Goal: Task Accomplishment & Management: Manage account settings

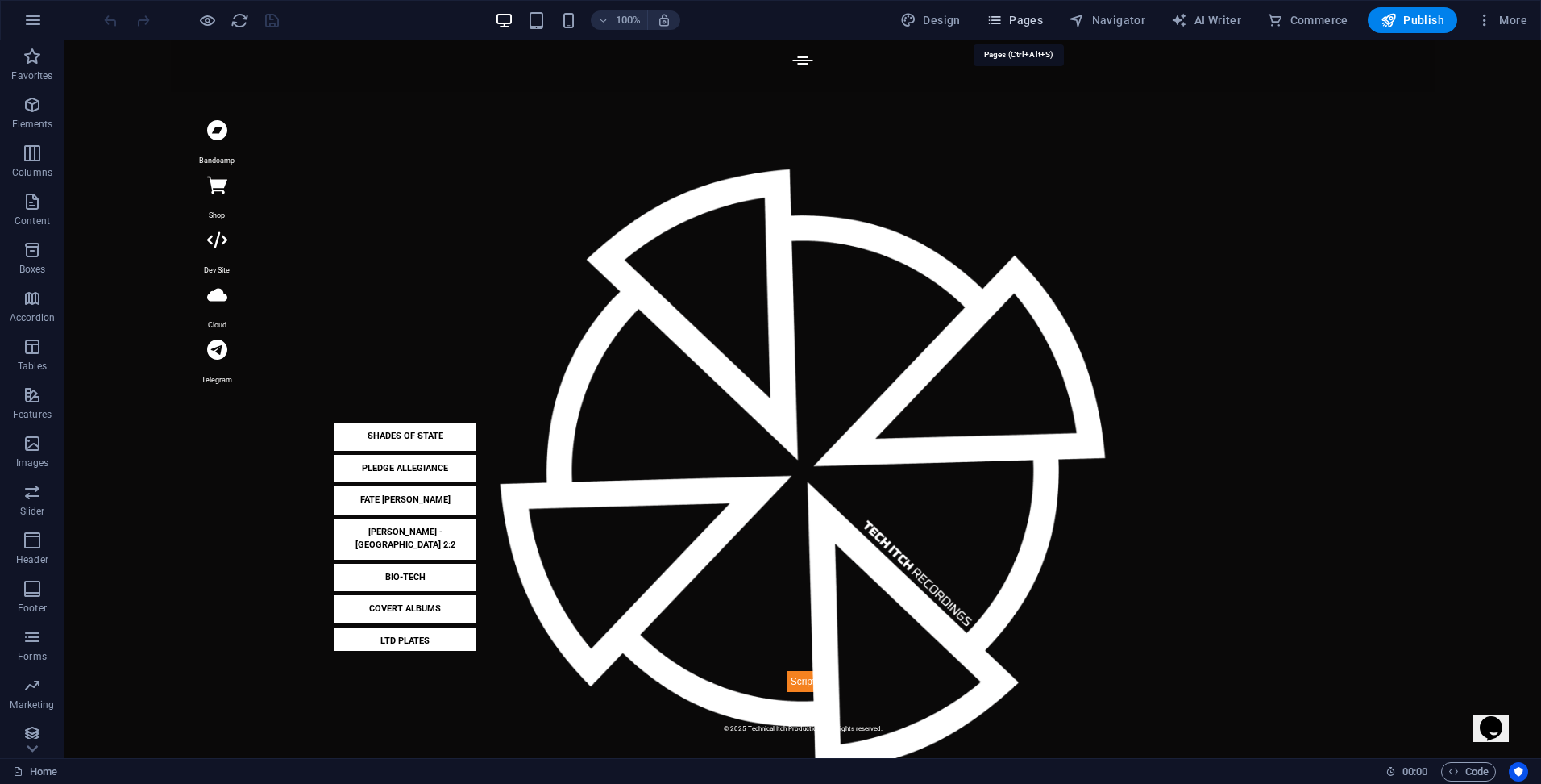
click at [1017, 22] on span "Pages" at bounding box center [1015, 20] width 56 height 16
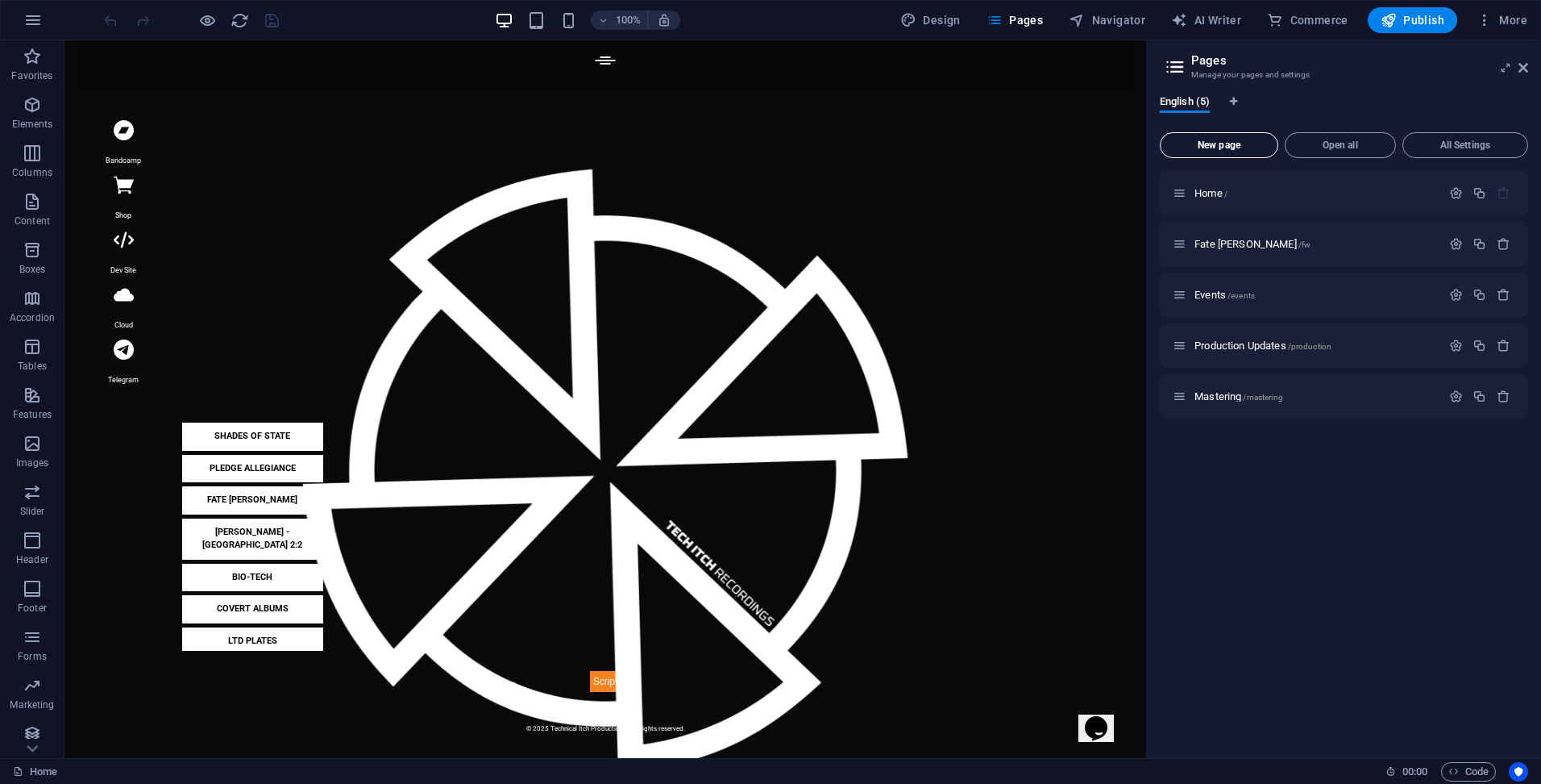
click at [1216, 143] on span "New page" at bounding box center [1220, 145] width 104 height 10
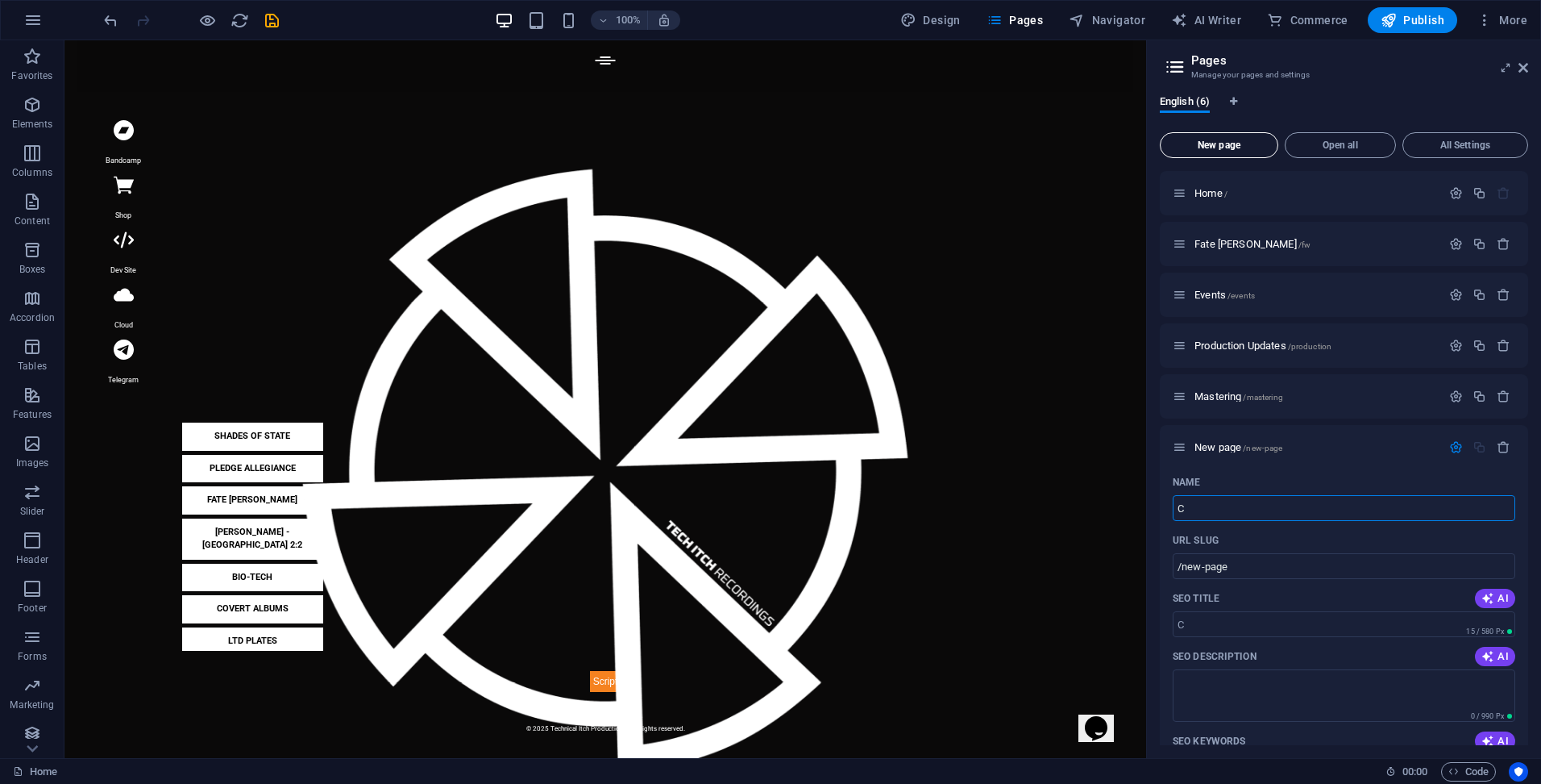
type input "C"
type input "/c"
type input "Cha"
type input "/ch"
type input "Chat"
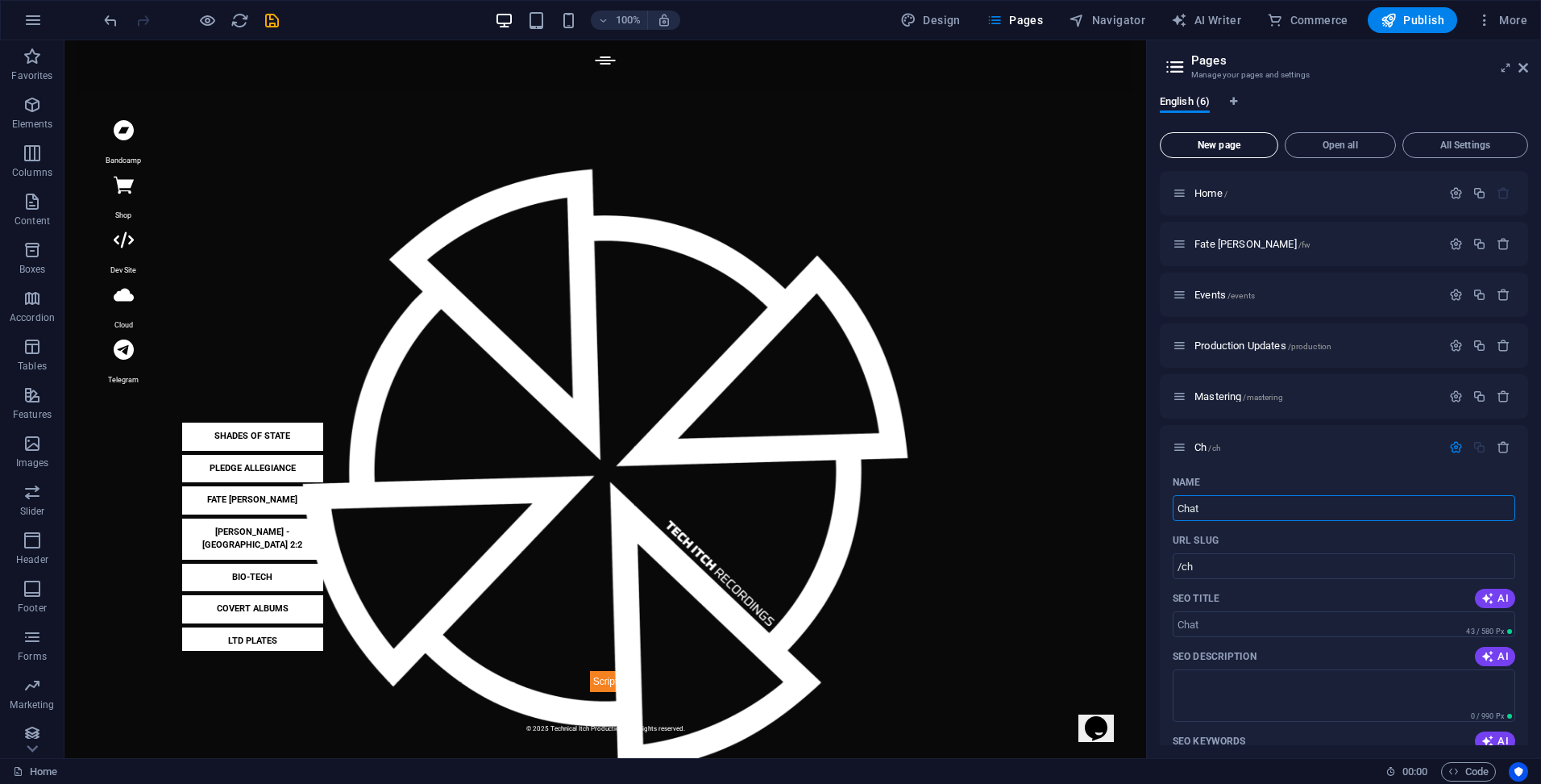
type input "/chat"
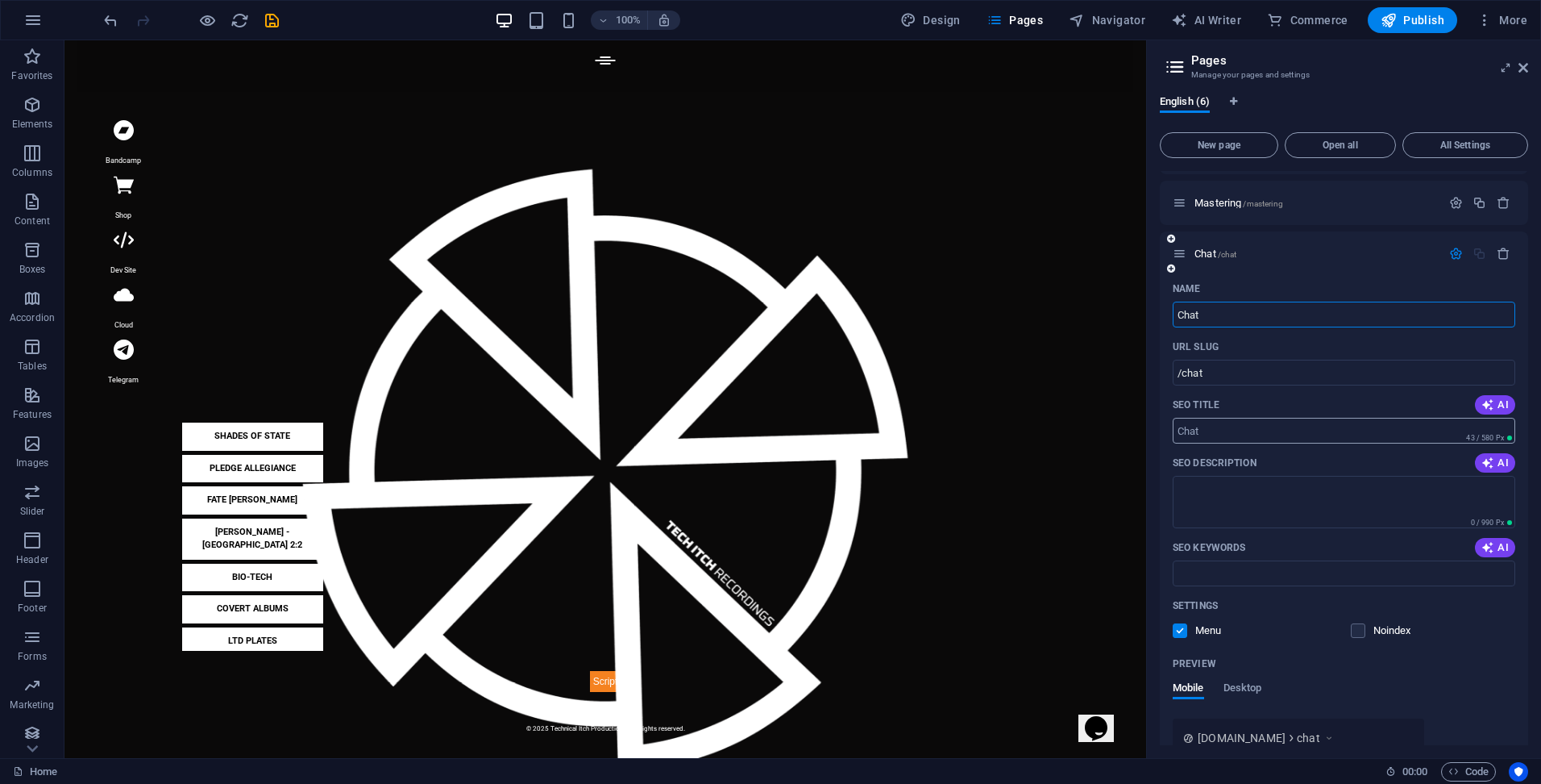
scroll to position [216, 0]
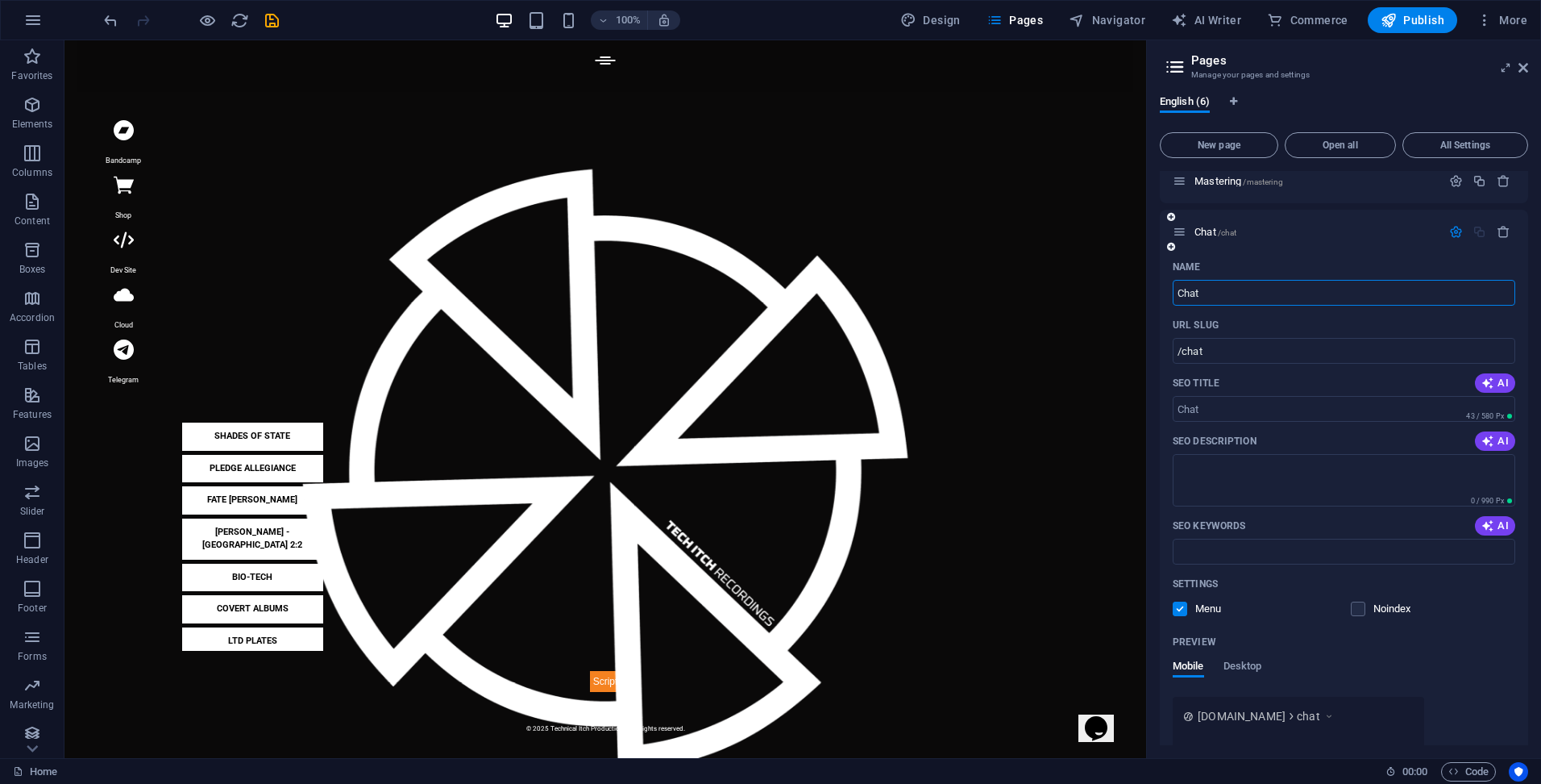
type input "Chat"
click at [1182, 610] on label at bounding box center [1179, 608] width 15 height 15
click at [0, 0] on input "checkbox" at bounding box center [0, 0] width 0 height 0
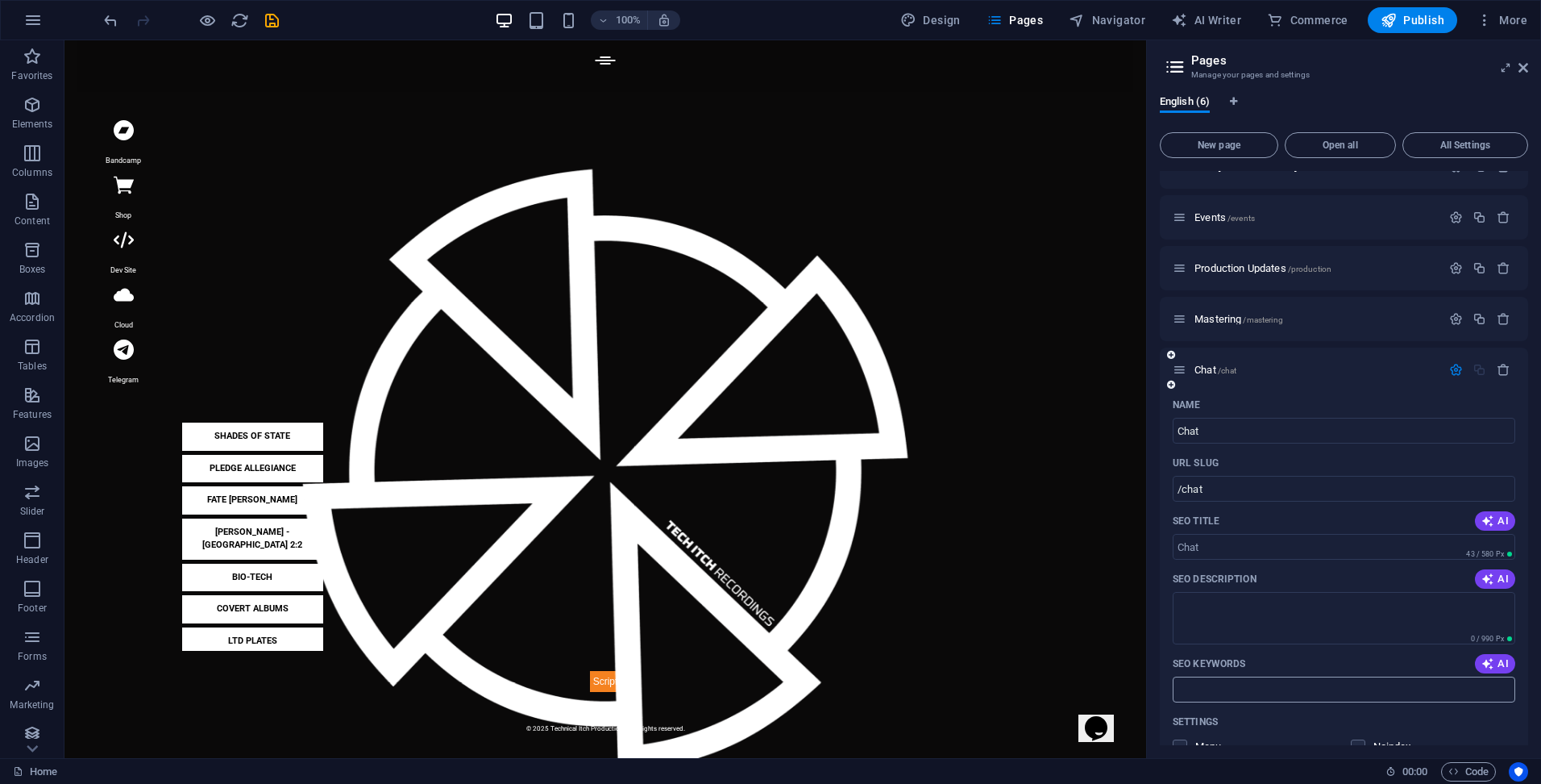
scroll to position [0, 0]
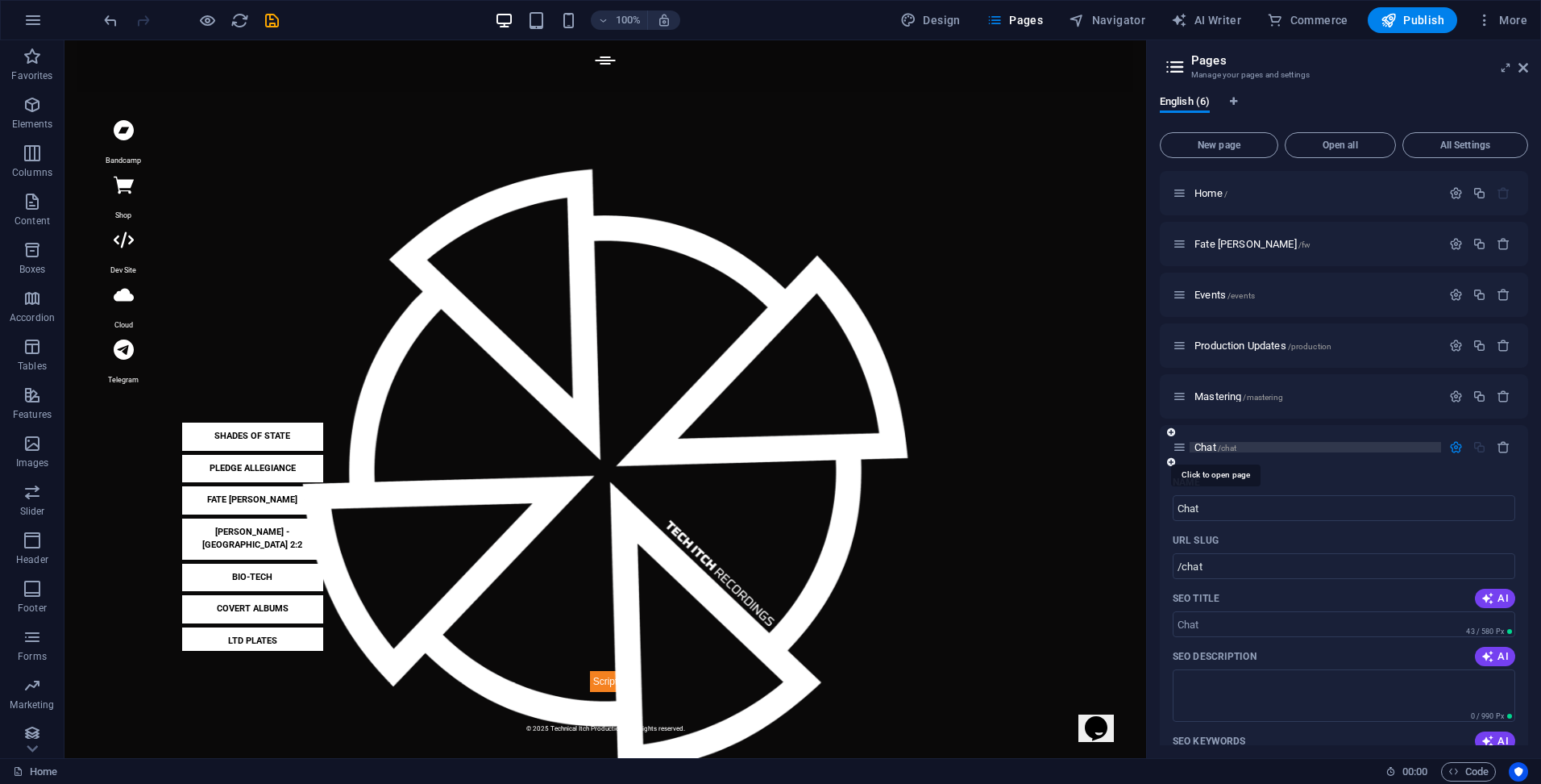
click at [1205, 449] on span "Chat /chat" at bounding box center [1215, 447] width 42 height 13
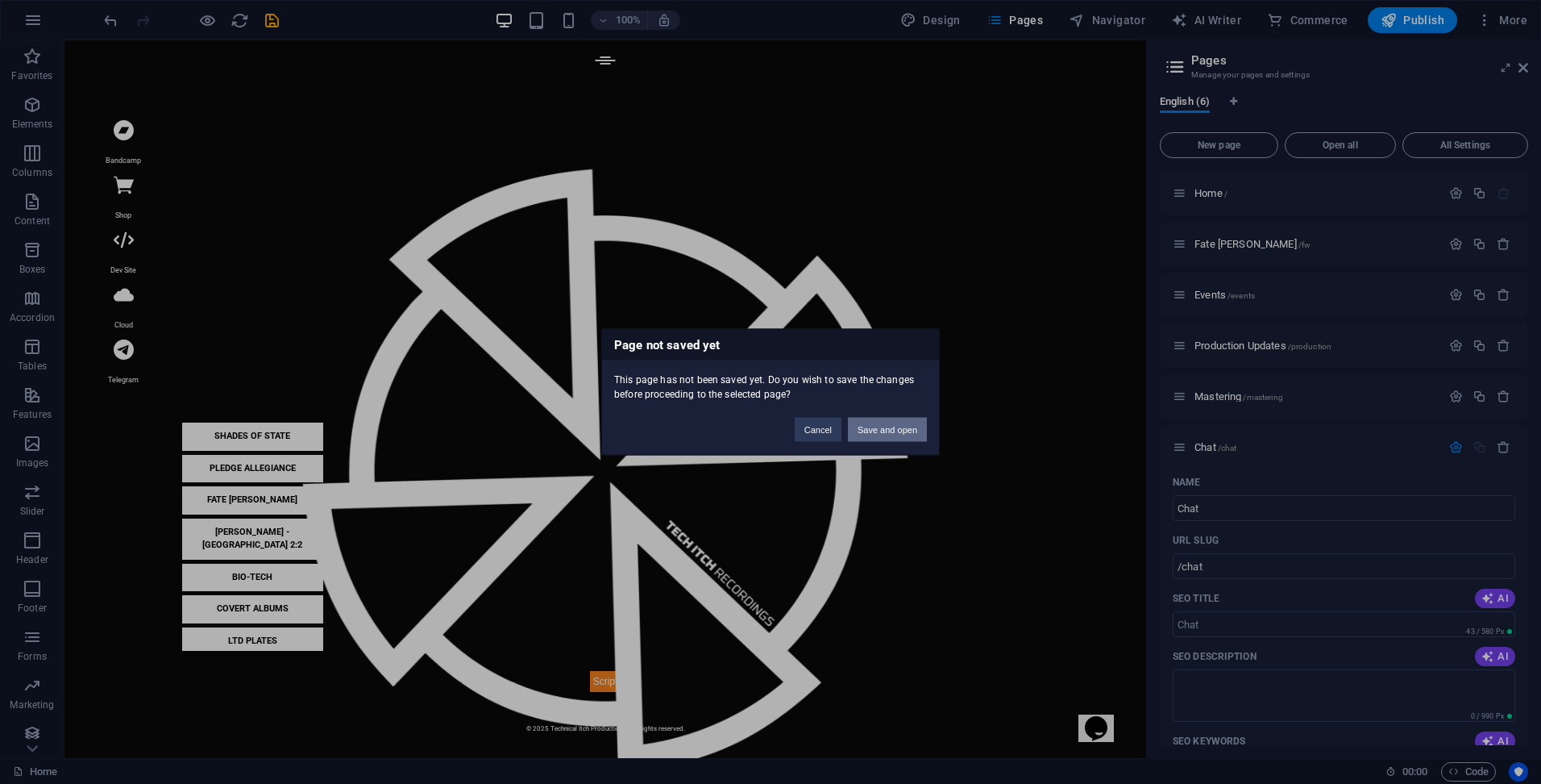
click at [891, 424] on button "Save and open" at bounding box center [887, 429] width 79 height 24
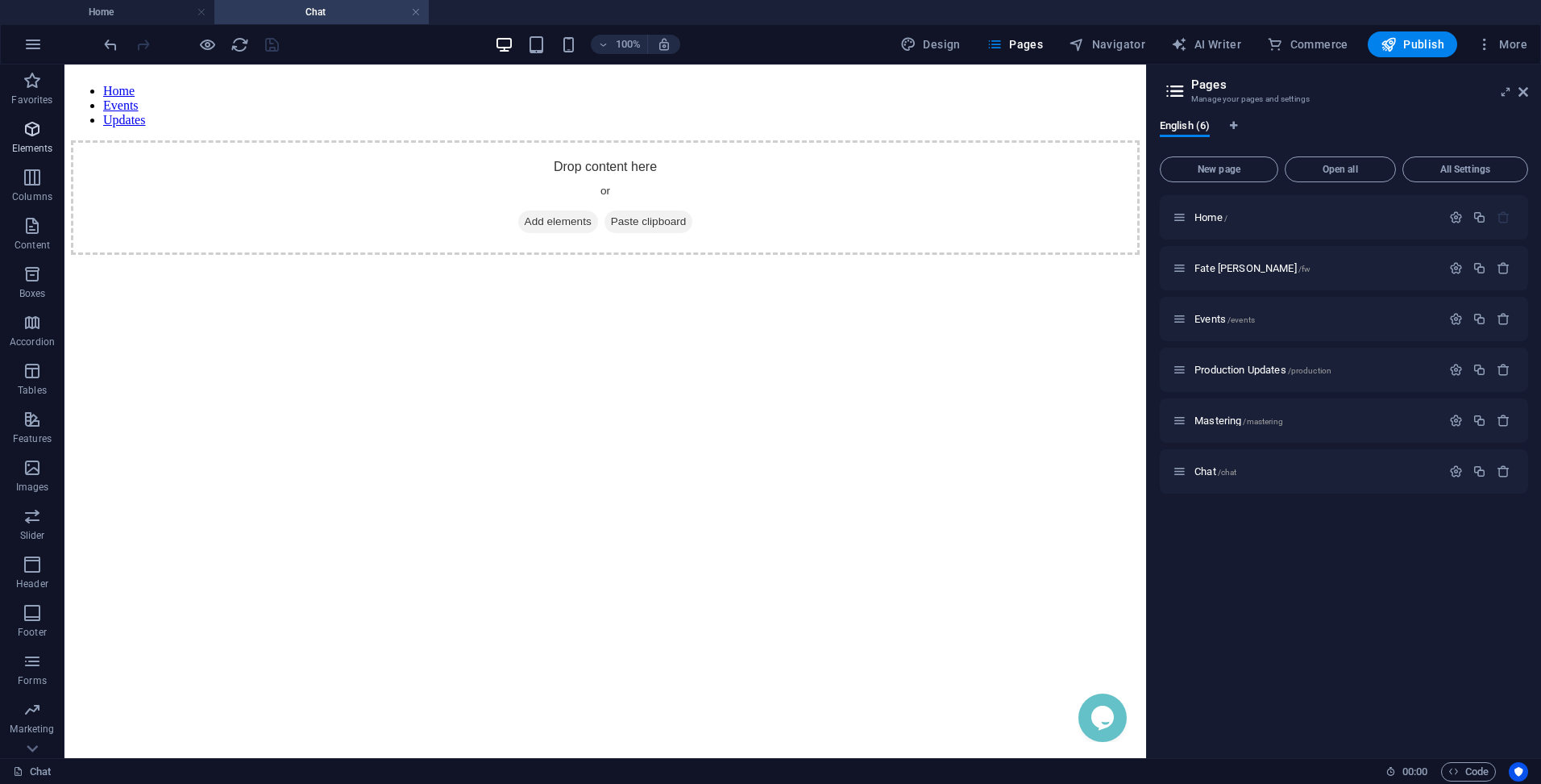
click at [32, 127] on icon "button" at bounding box center [32, 129] width 19 height 19
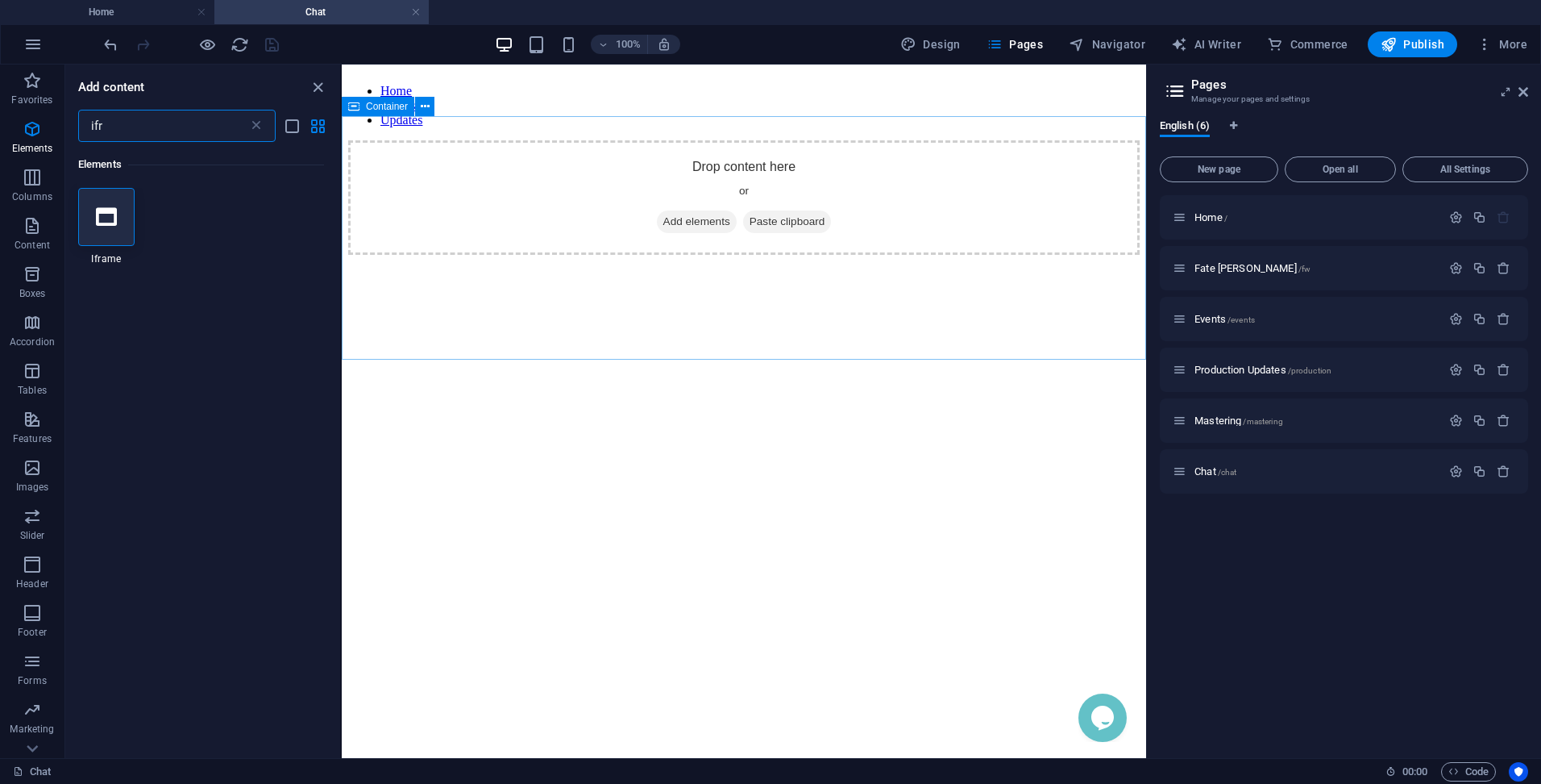
click at [387, 104] on span "Container" at bounding box center [387, 106] width 42 height 10
type input "ifr"
click at [114, 207] on icon at bounding box center [106, 217] width 21 height 21
select select "%"
select select "px"
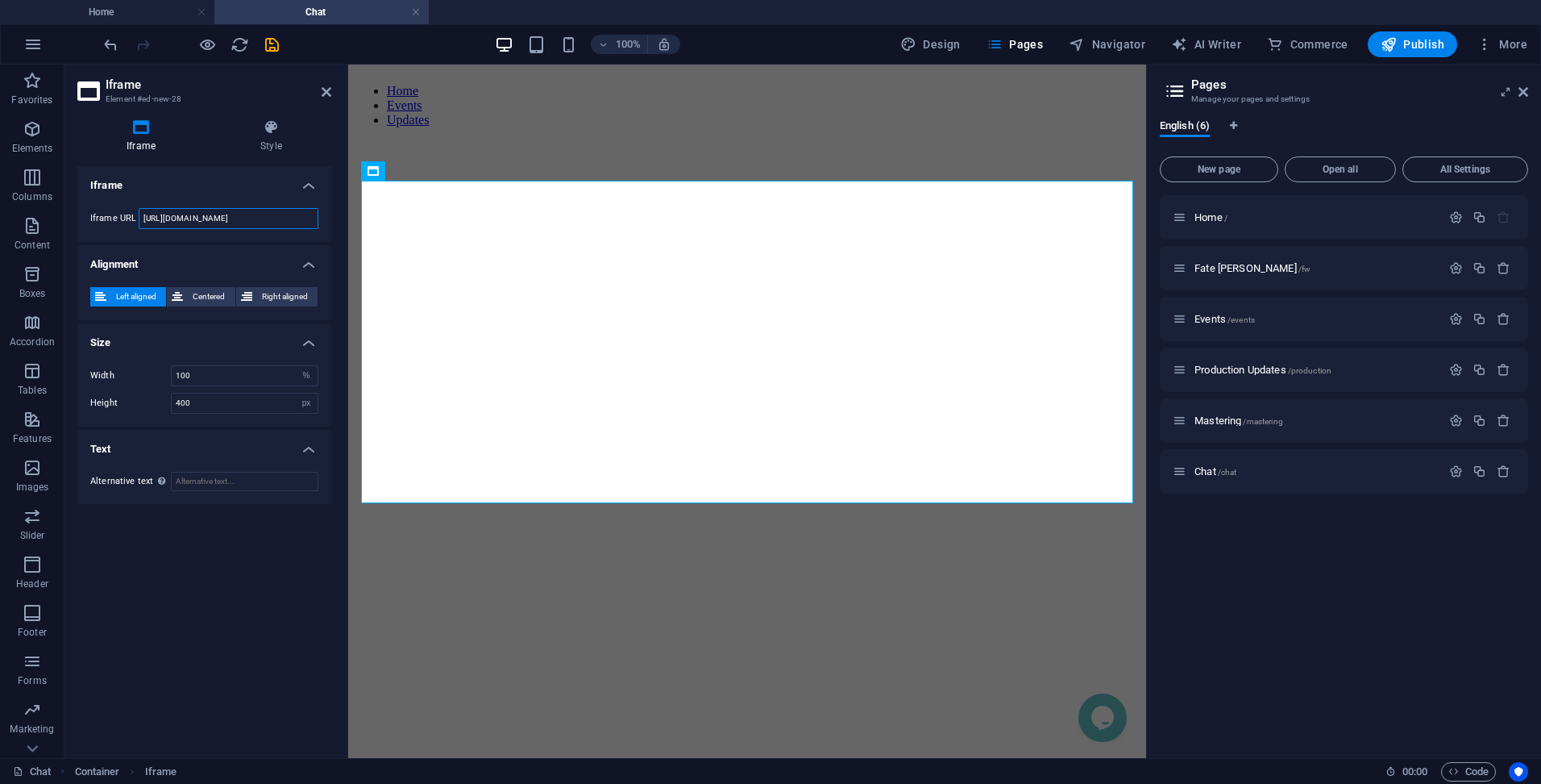
drag, startPoint x: 289, startPoint y: 216, endPoint x: 126, endPoint y: 216, distance: 163.0
click at [126, 216] on div "Iframe URL https://template-wireframe.de.rs/" at bounding box center [204, 218] width 228 height 21
paste input "cloud2.techitch.com/index.php/call/wa4ssxn3"
type input "https://cloud2.techitch.com/index.php/call/wa4ssxn3"
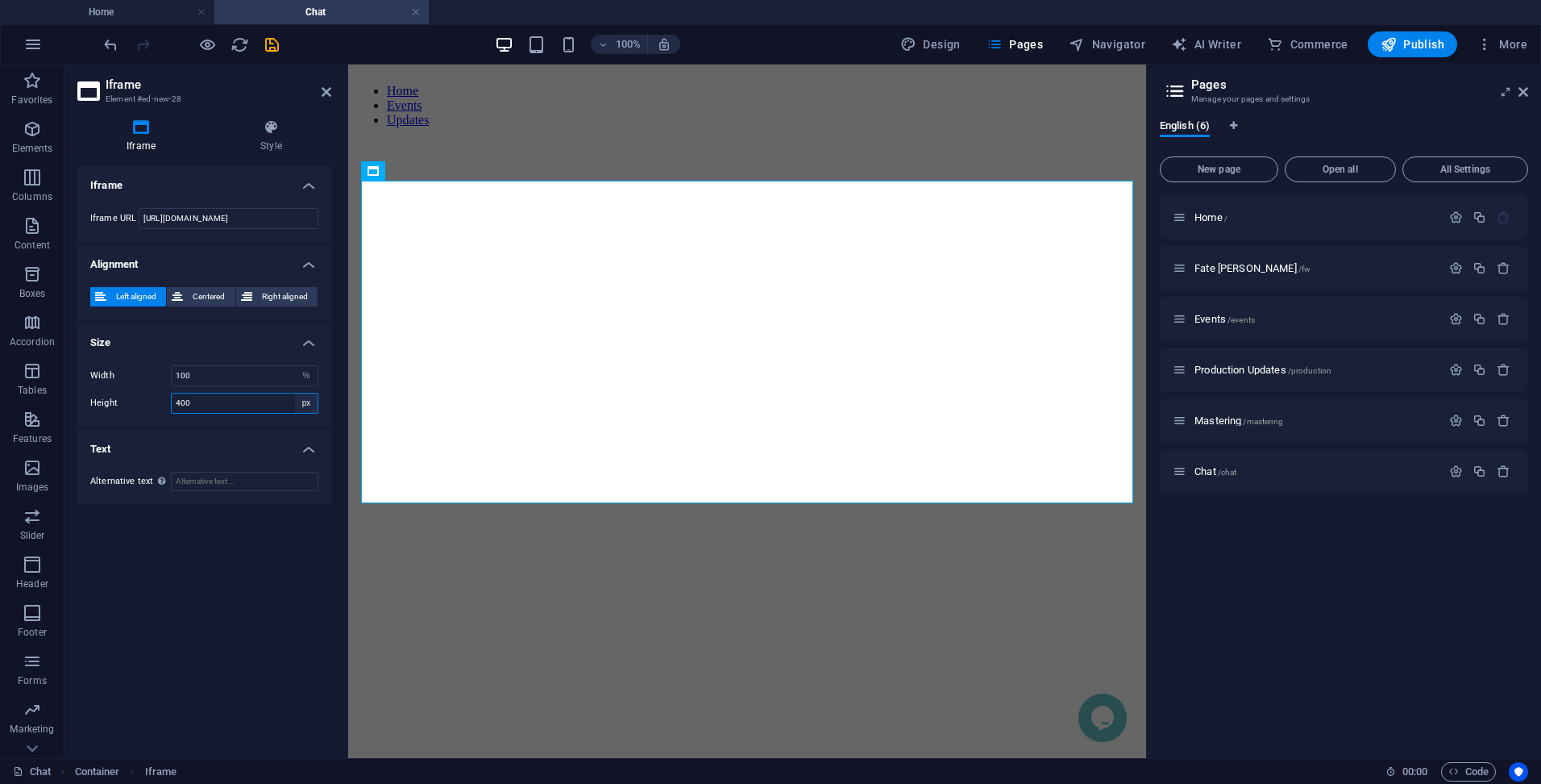
click at [305, 407] on select "px %" at bounding box center [305, 403] width 22 height 19
select select "%"
click at [295, 393] on select "px %" at bounding box center [305, 403] width 22 height 19
type input "100"
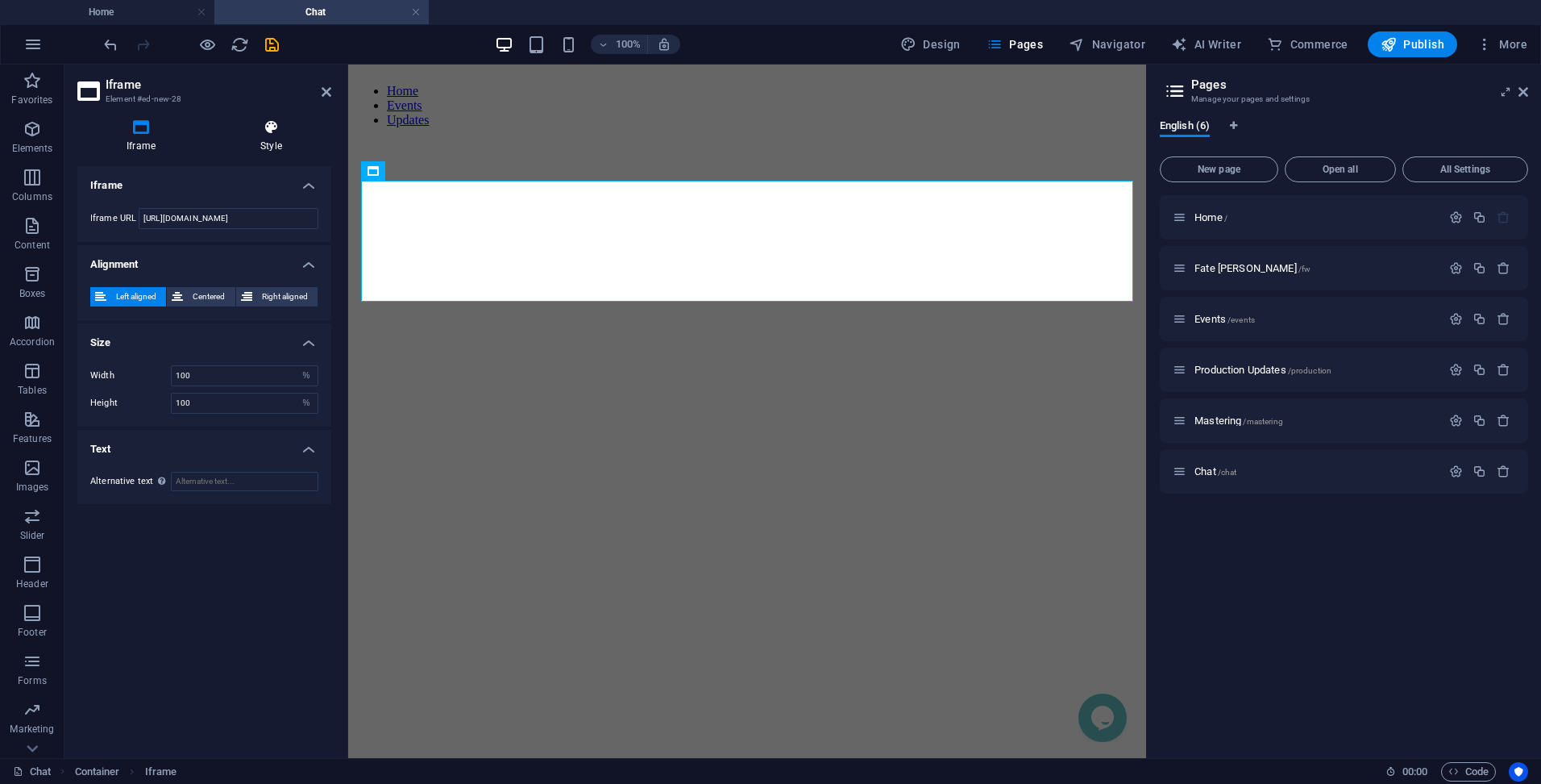
click at [269, 135] on h4 "Style" at bounding box center [271, 135] width 120 height 34
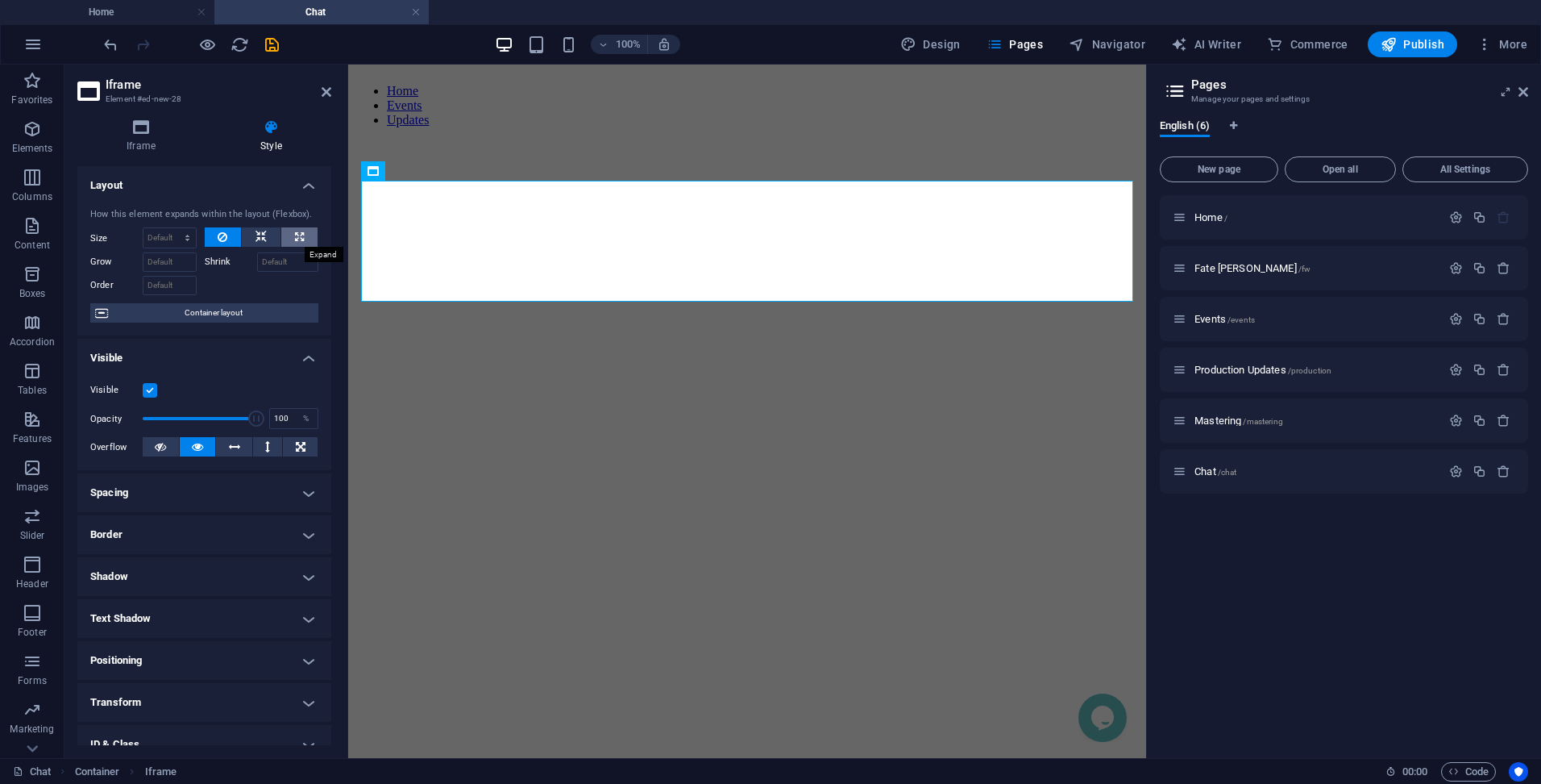
click at [302, 234] on button at bounding box center [300, 237] width 37 height 19
type input "100"
select select "%"
click at [225, 235] on icon at bounding box center [222, 237] width 10 height 19
select select "DISABLED_OPTION_VALUE"
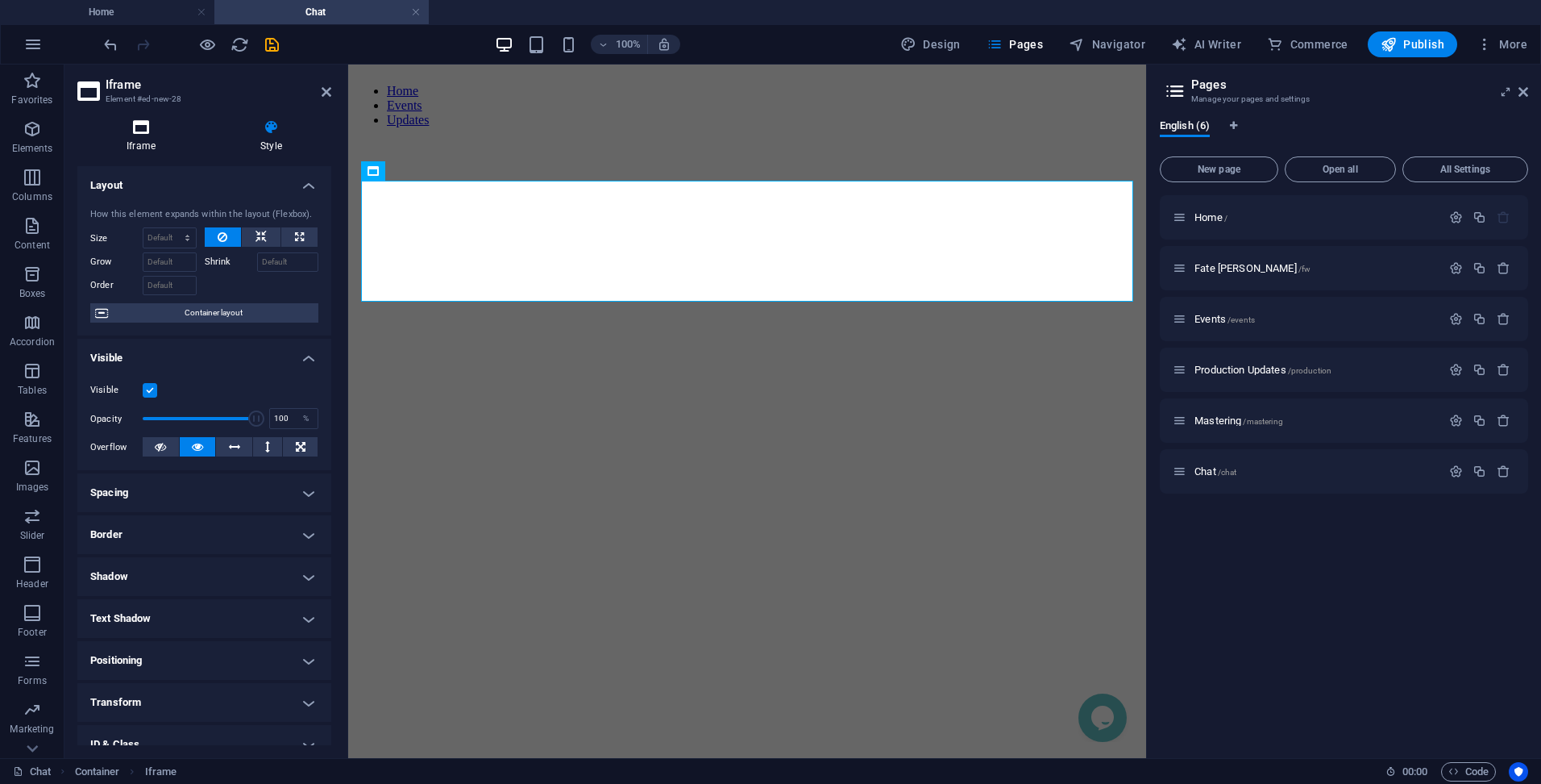
click at [142, 139] on h4 "Iframe" at bounding box center [144, 135] width 133 height 34
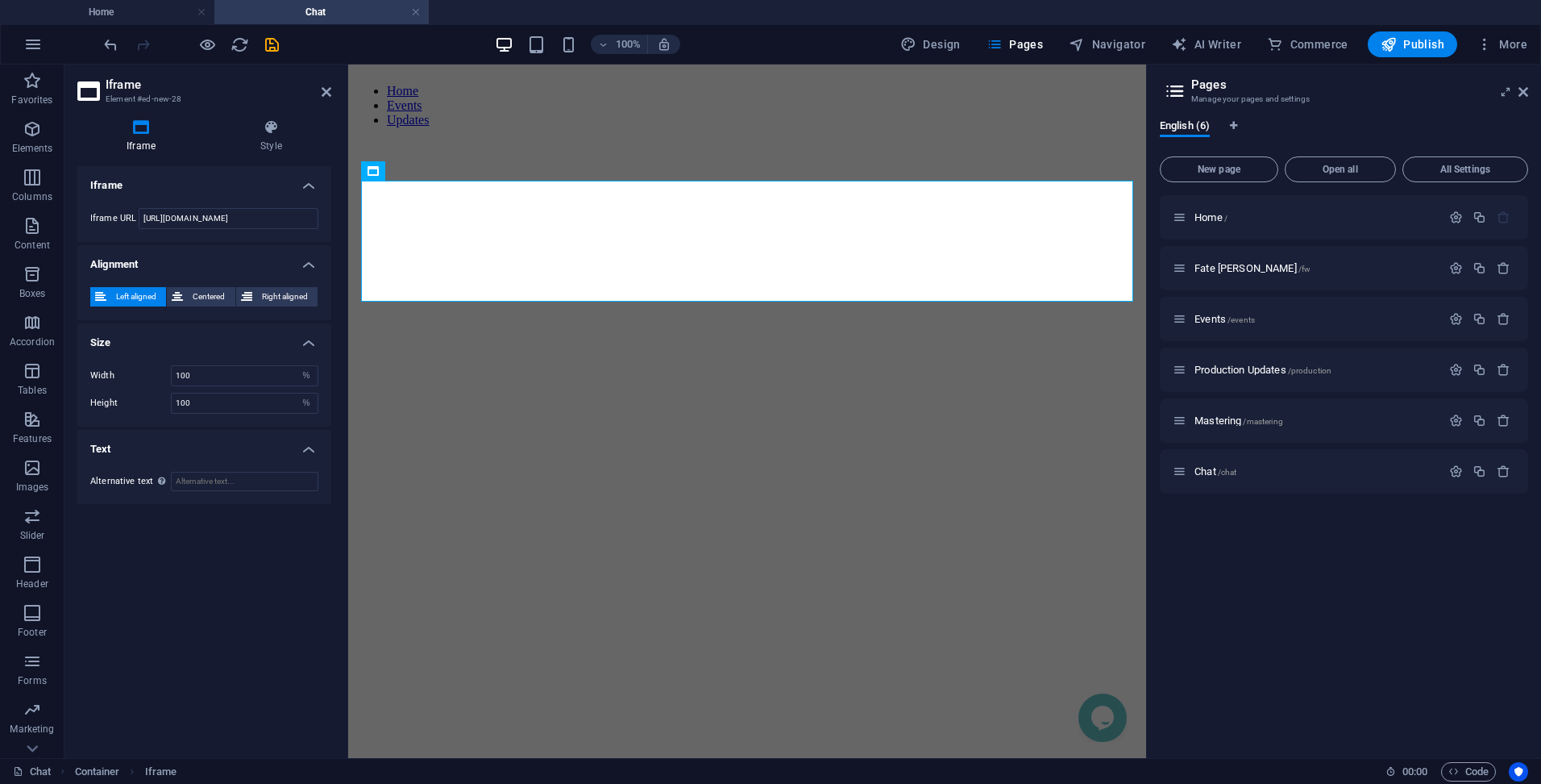
click at [264, 54] on div at bounding box center [190, 44] width 181 height 26
click at [269, 50] on icon "save" at bounding box center [272, 44] width 18 height 18
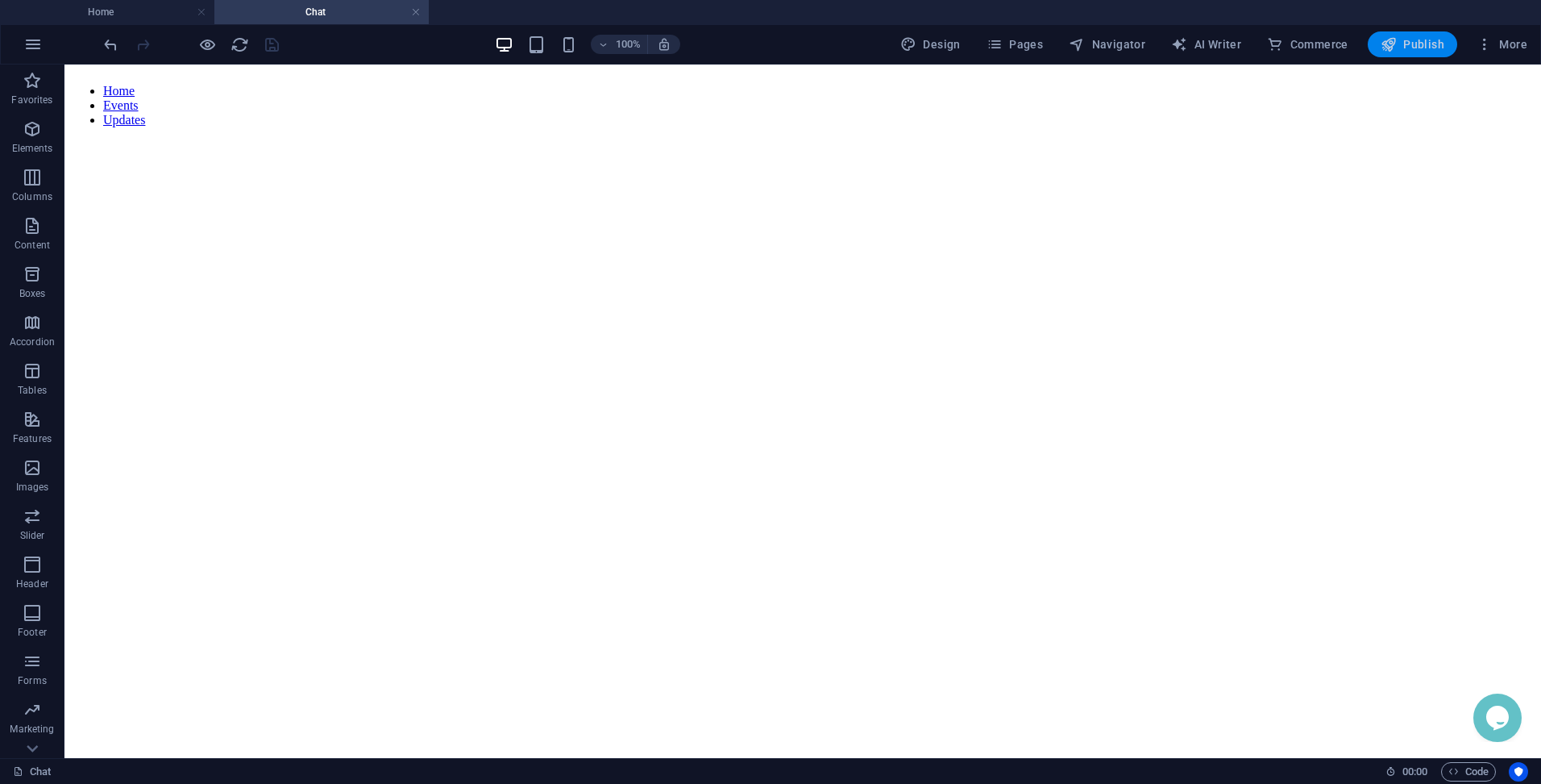
click at [1411, 50] on span "Publish" at bounding box center [1413, 44] width 64 height 16
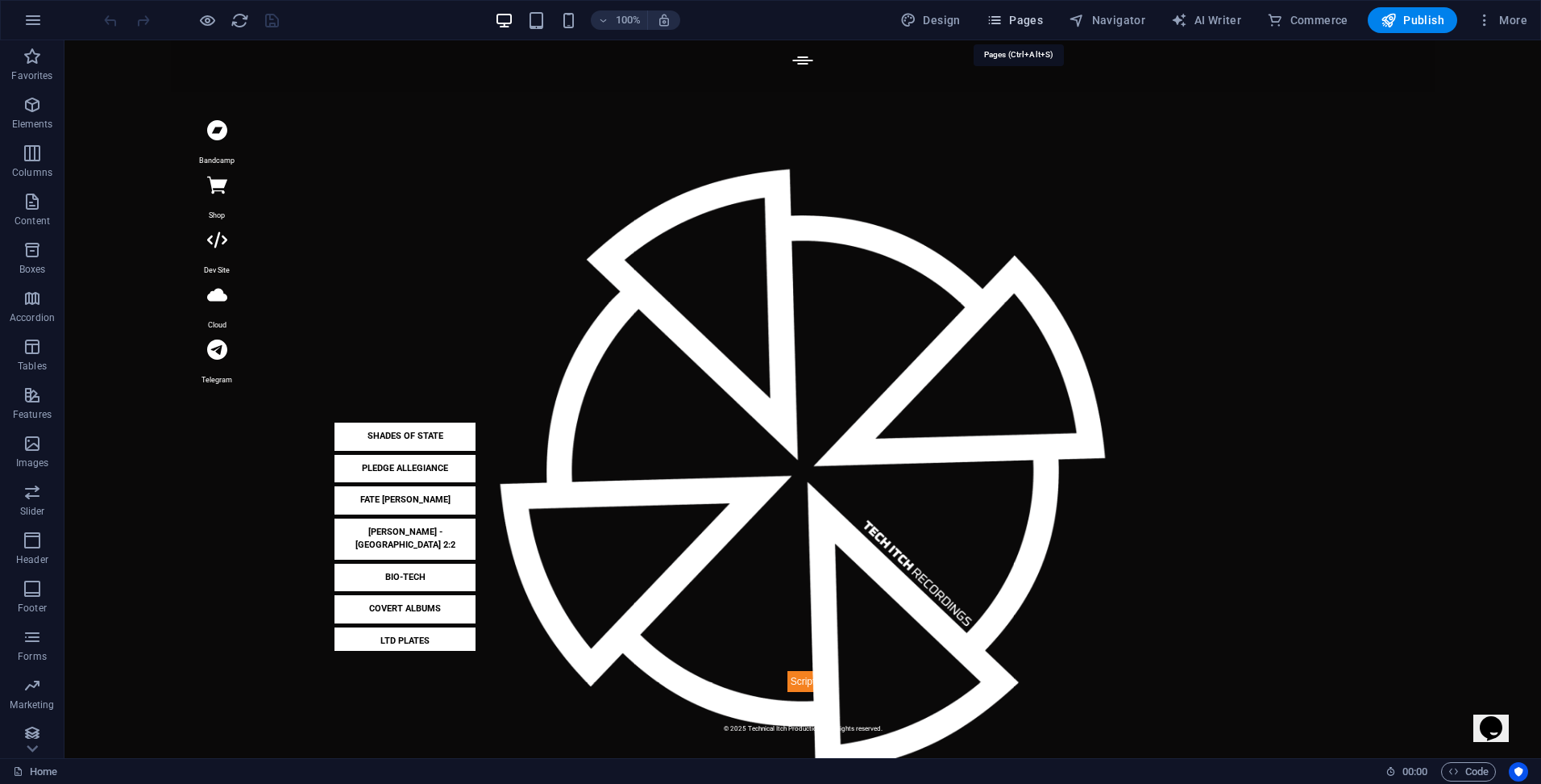
click at [1032, 20] on span "Pages" at bounding box center [1015, 20] width 56 height 16
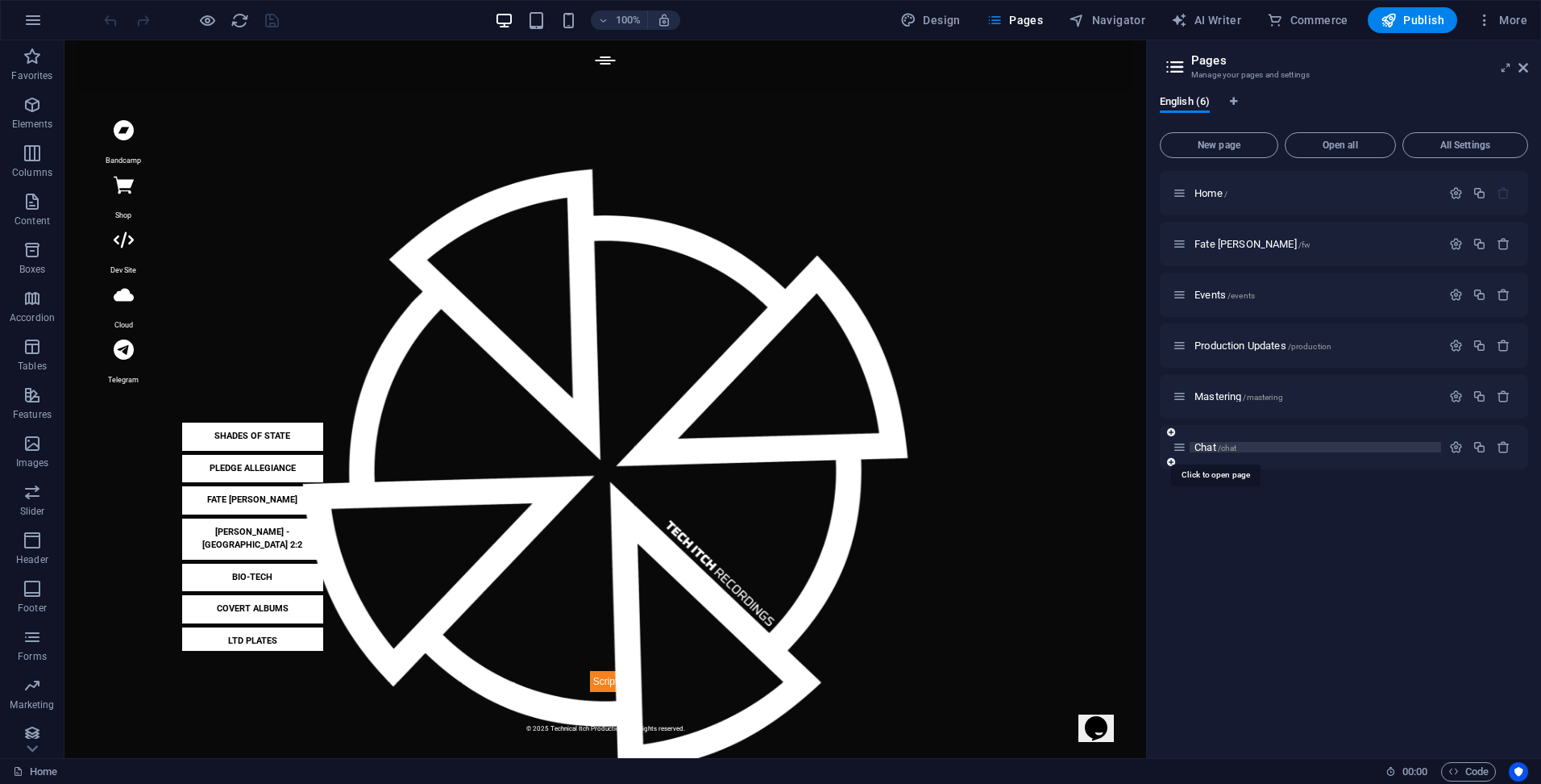
click at [1214, 449] on span "Chat /chat" at bounding box center [1215, 447] width 42 height 13
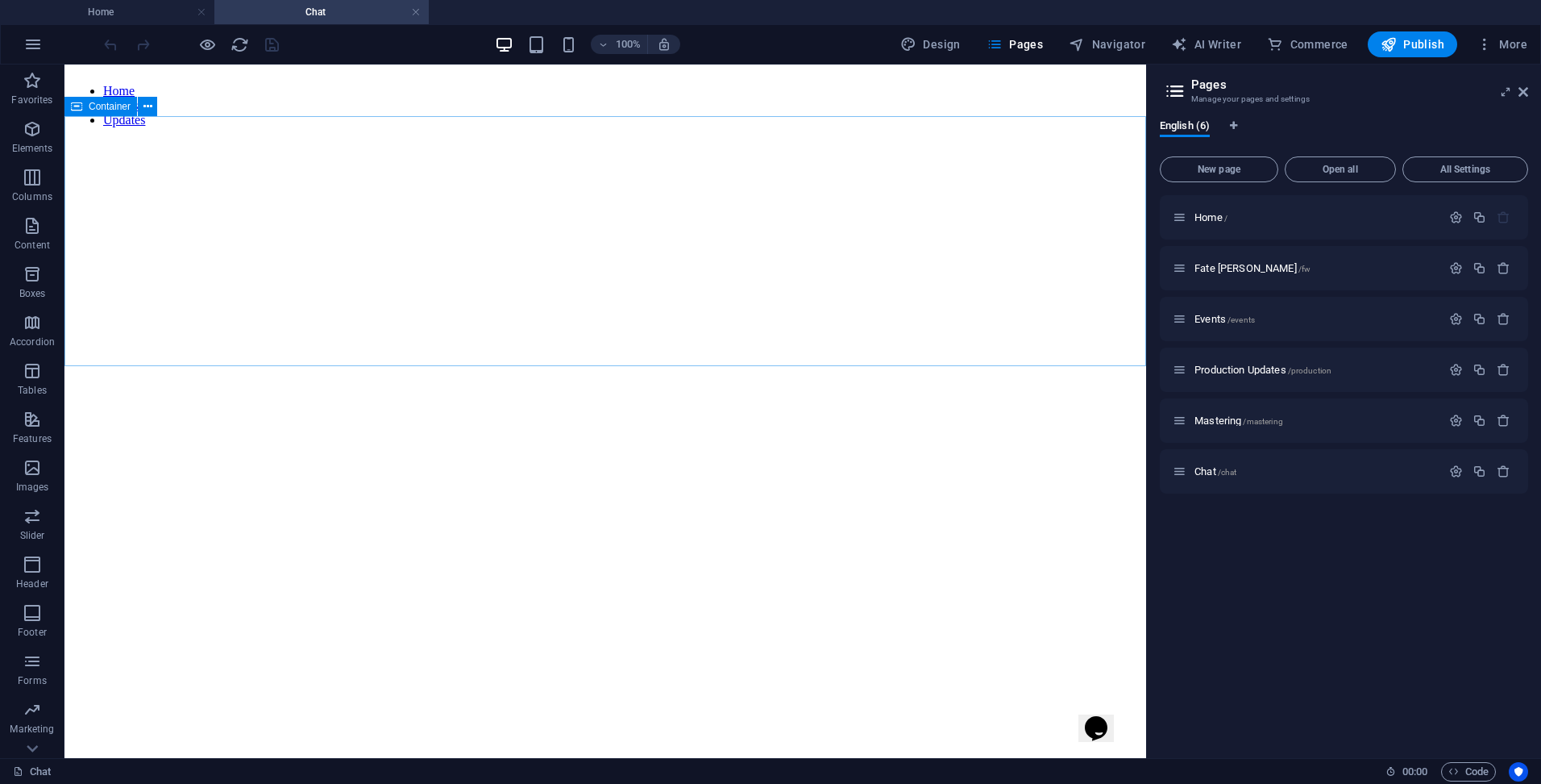
click at [110, 106] on span "Container" at bounding box center [109, 106] width 42 height 10
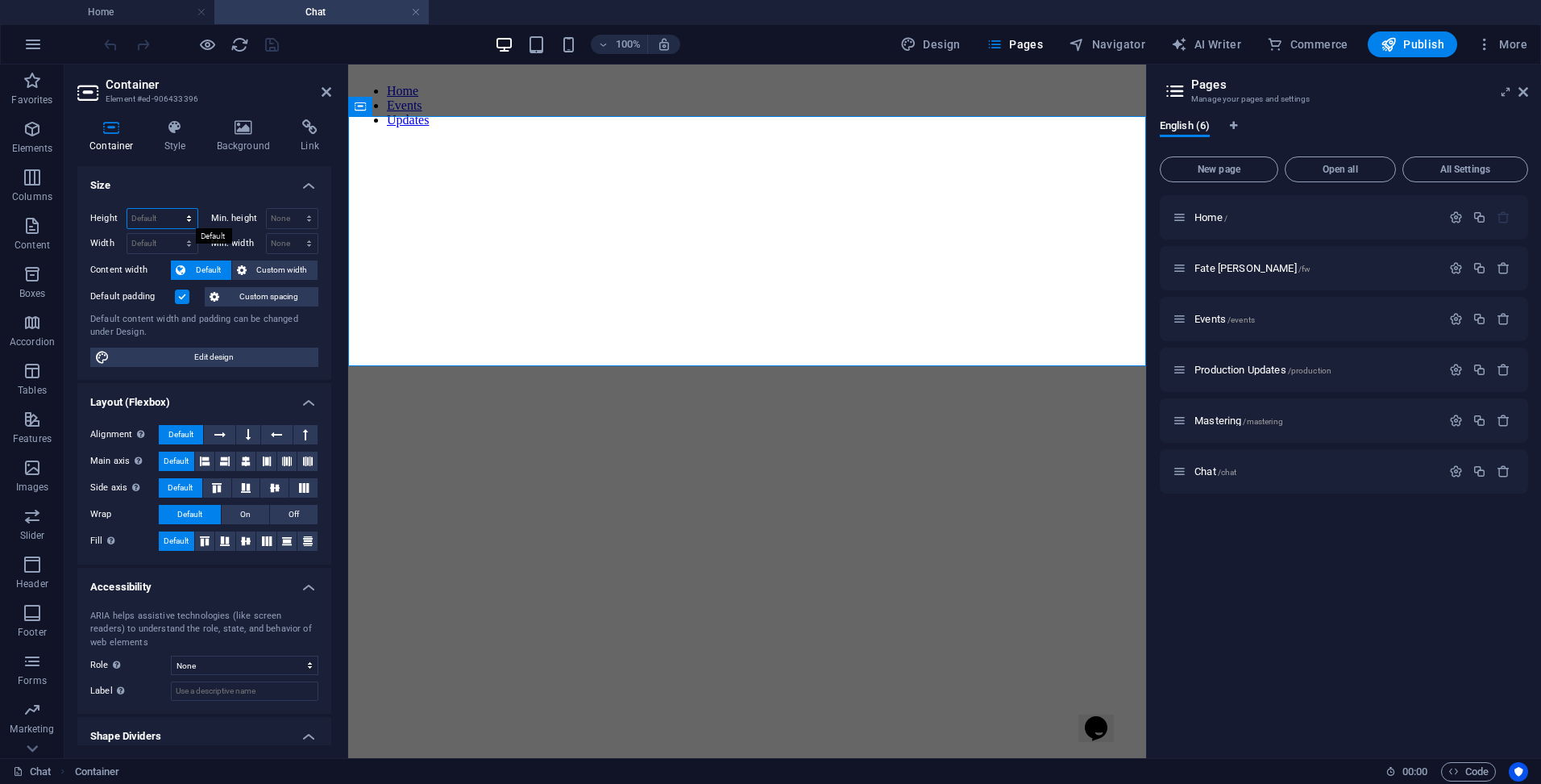
click at [155, 217] on select "Default px rem % vh vw" at bounding box center [162, 218] width 71 height 19
select select "%"
click at [172, 209] on select "Default px rem % vh vw" at bounding box center [162, 218] width 71 height 19
type input "100"
click at [279, 218] on select "None px rem % vh vw" at bounding box center [292, 218] width 51 height 19
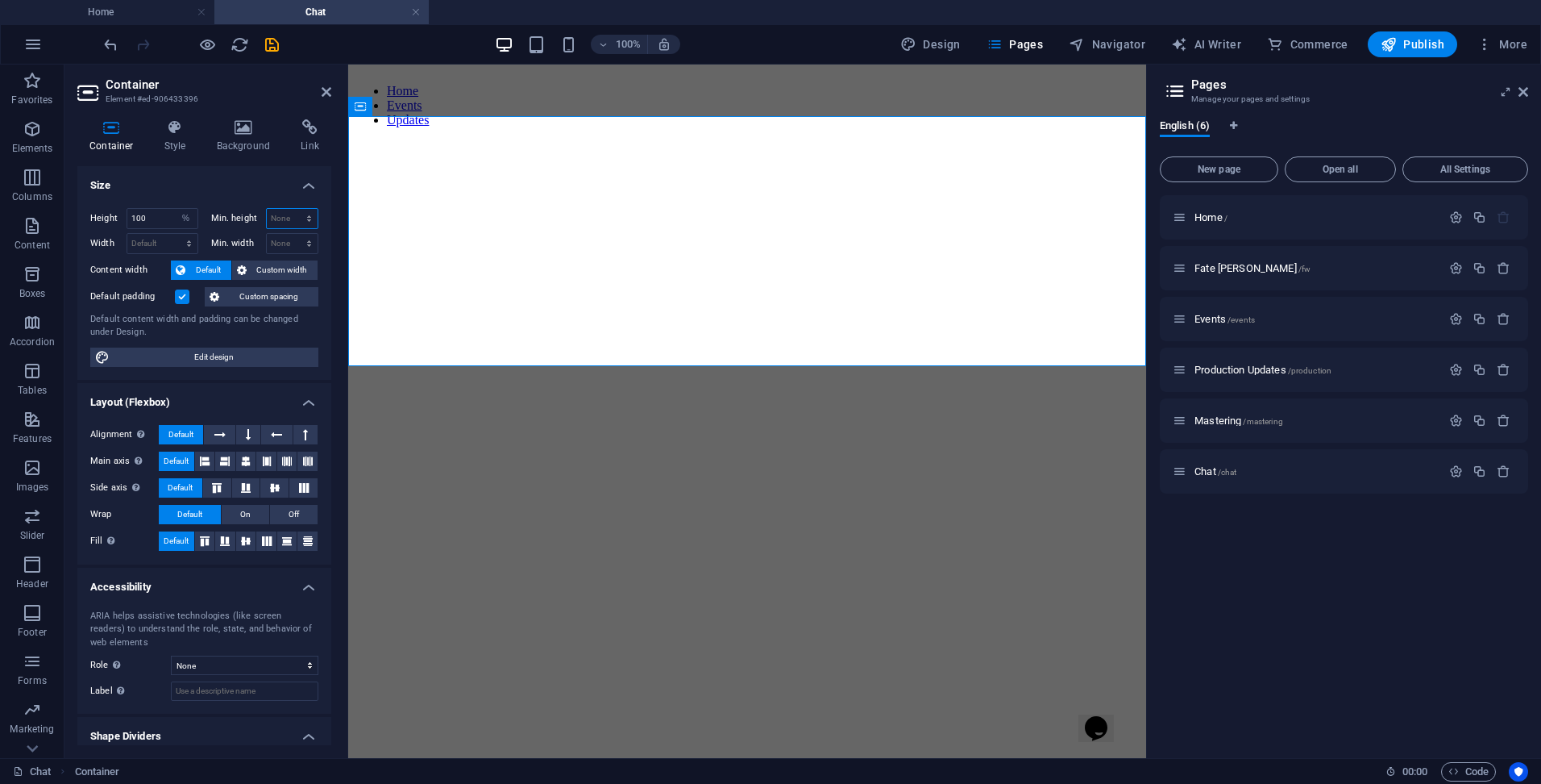
select select "%"
click at [292, 209] on select "None px rem % vh vw" at bounding box center [292, 218] width 51 height 19
type input "100"
click at [275, 51] on icon "save" at bounding box center [272, 44] width 18 height 18
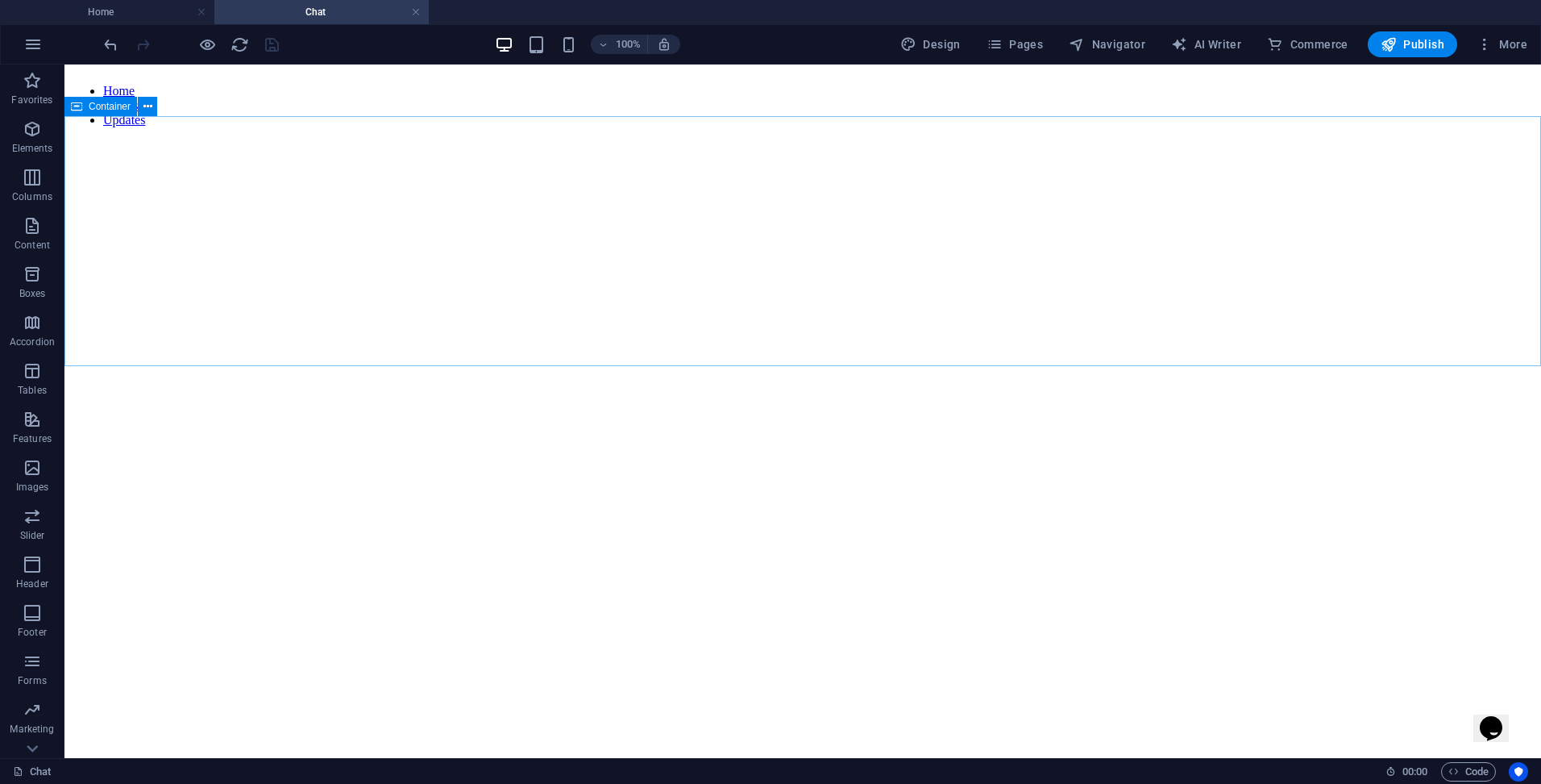
click at [102, 106] on span "Container" at bounding box center [109, 106] width 42 height 10
select select "%"
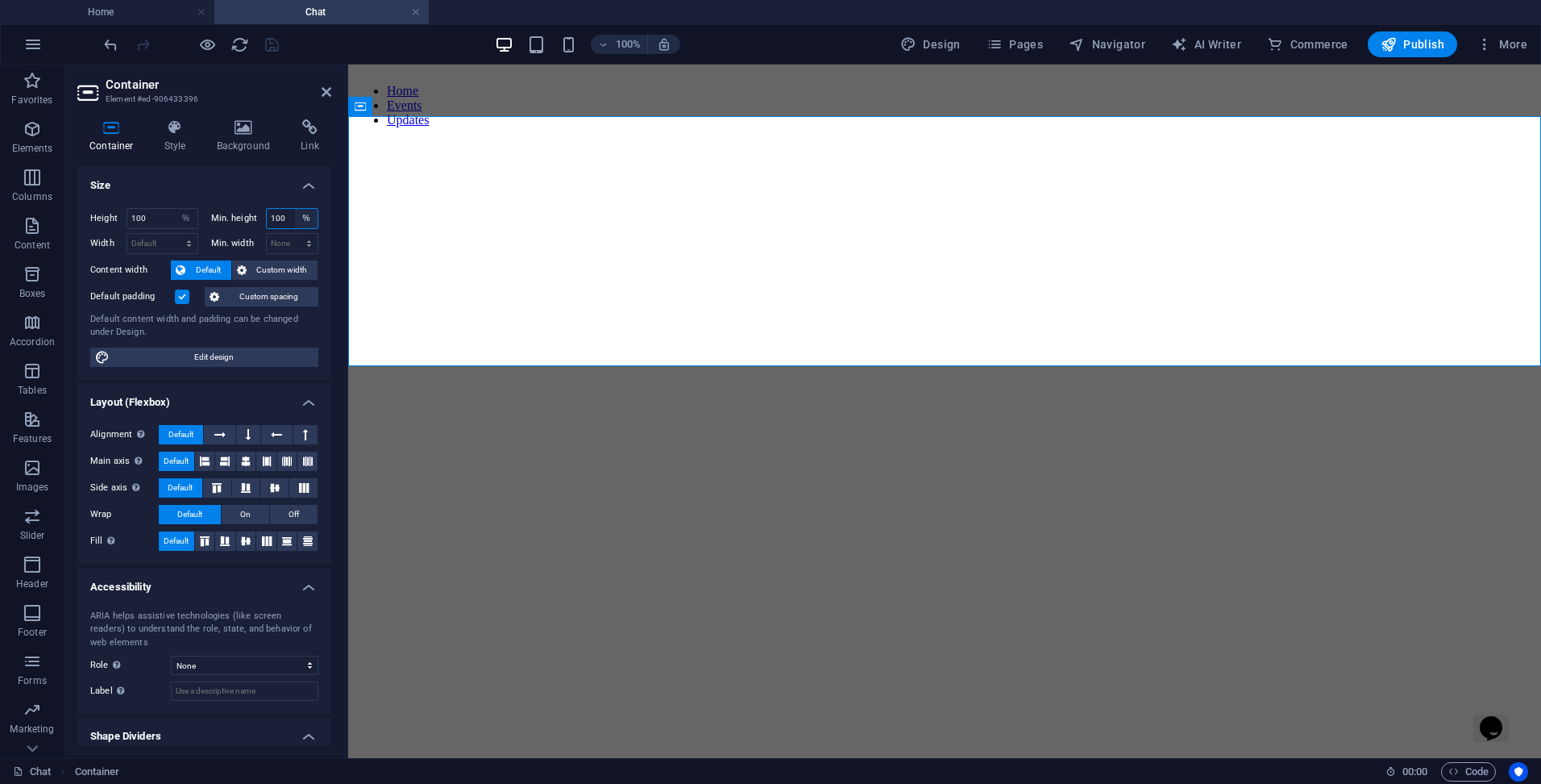
click at [304, 219] on select "None px rem % vh vw" at bounding box center [305, 218] width 22 height 19
select select "vh"
click at [295, 209] on select "None px rem % vh vw" at bounding box center [305, 218] width 22 height 19
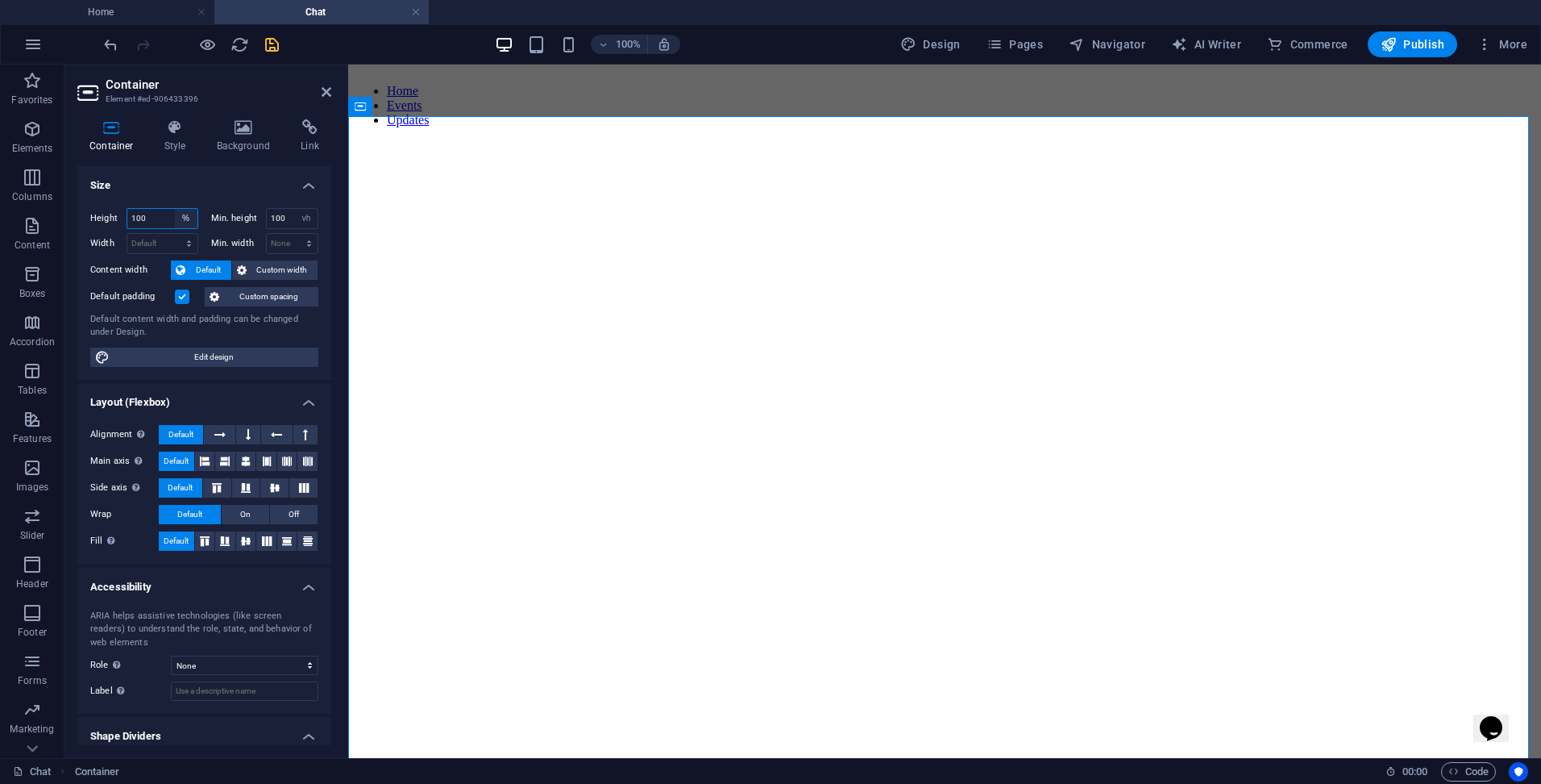
click at [189, 216] on select "Default px rem % vh vw" at bounding box center [186, 218] width 22 height 19
select select "vh"
click at [175, 209] on select "Default px rem % vh vw" at bounding box center [186, 218] width 22 height 19
click at [393, 169] on span "Iframe" at bounding box center [399, 171] width 27 height 10
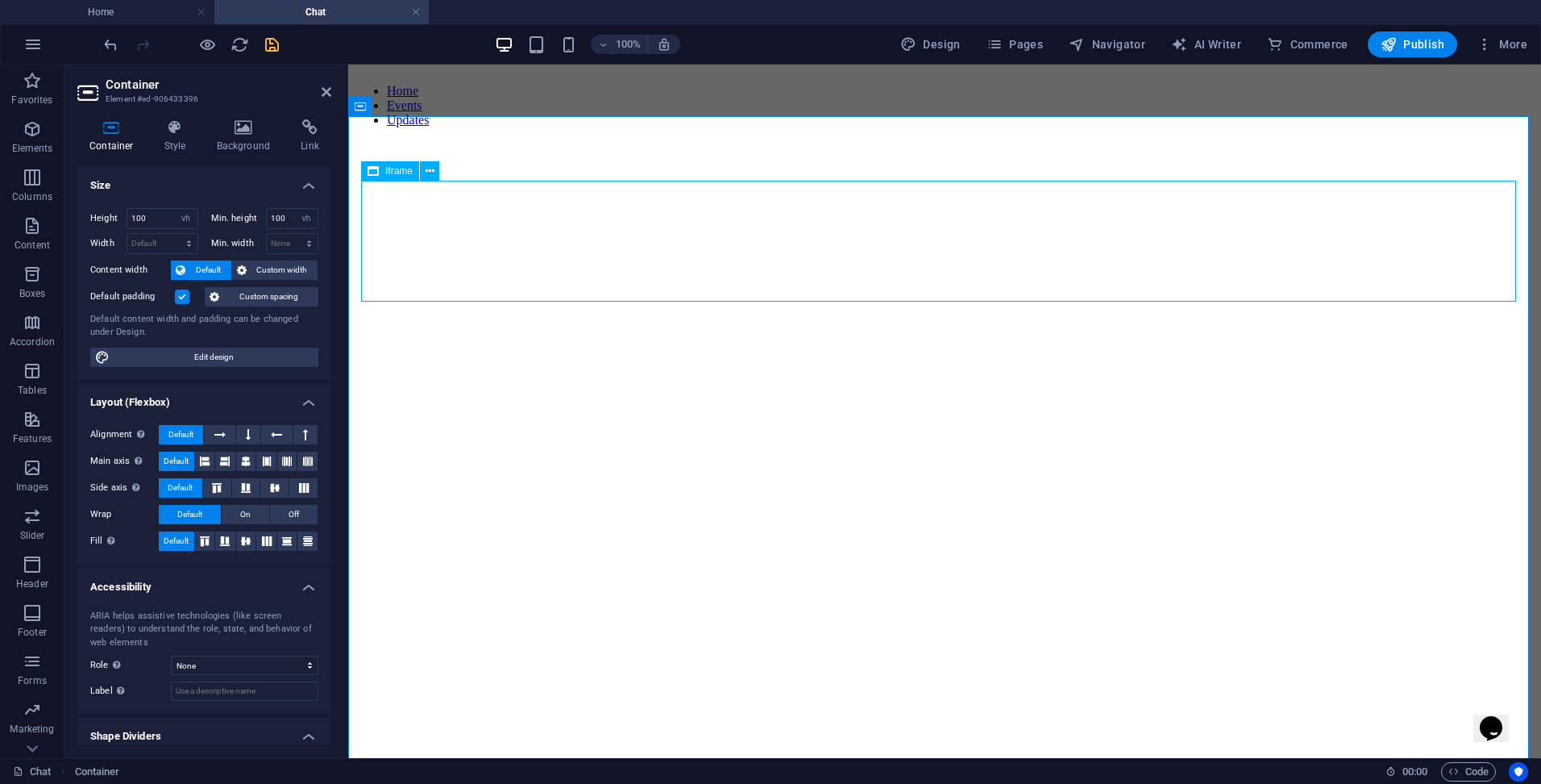
click at [393, 169] on span "Iframe" at bounding box center [399, 171] width 27 height 10
select select "%"
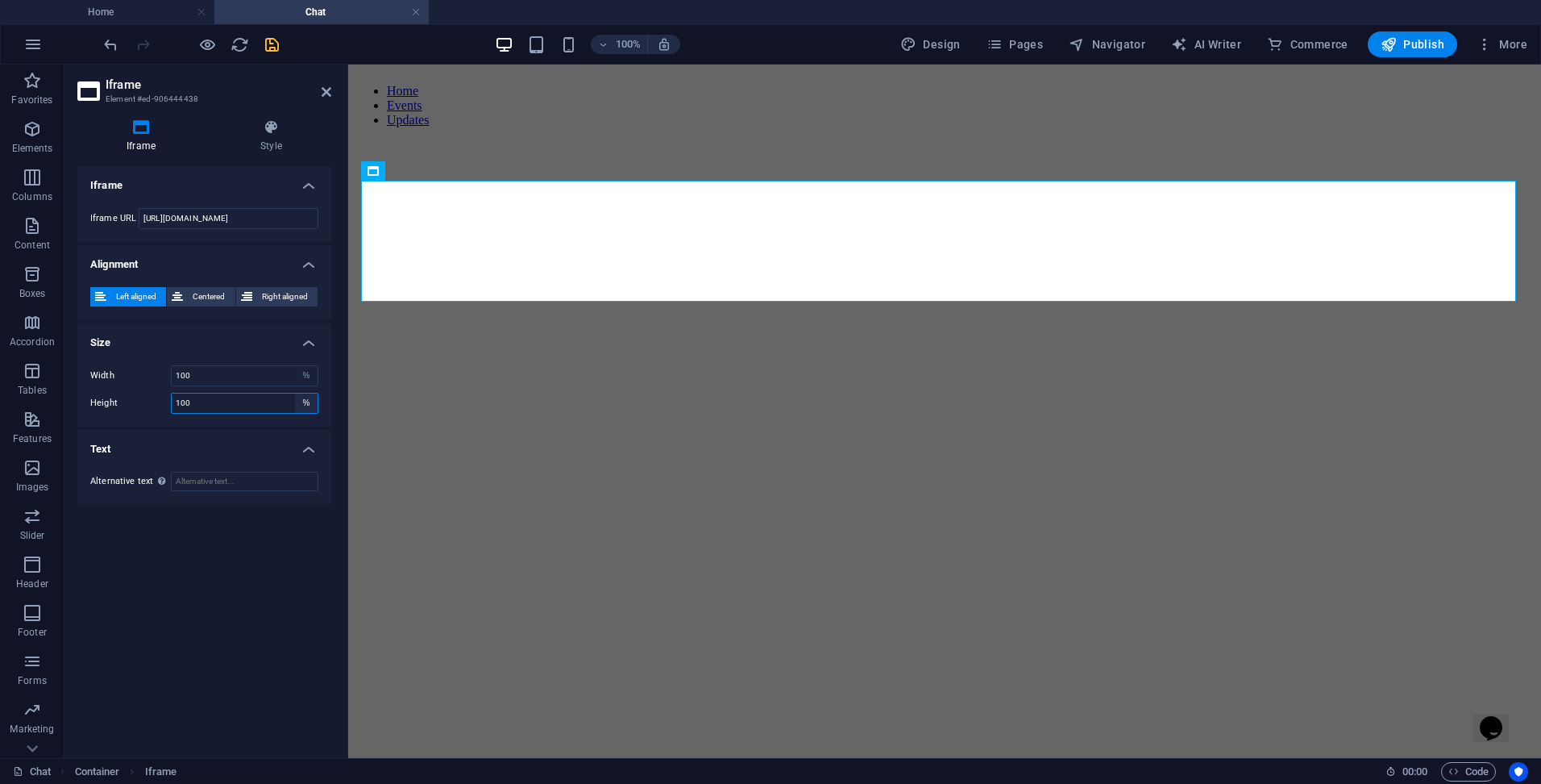
click at [307, 405] on select "px %" at bounding box center [305, 403] width 22 height 19
select select "px"
click at [295, 393] on select "px %" at bounding box center [305, 403] width 22 height 19
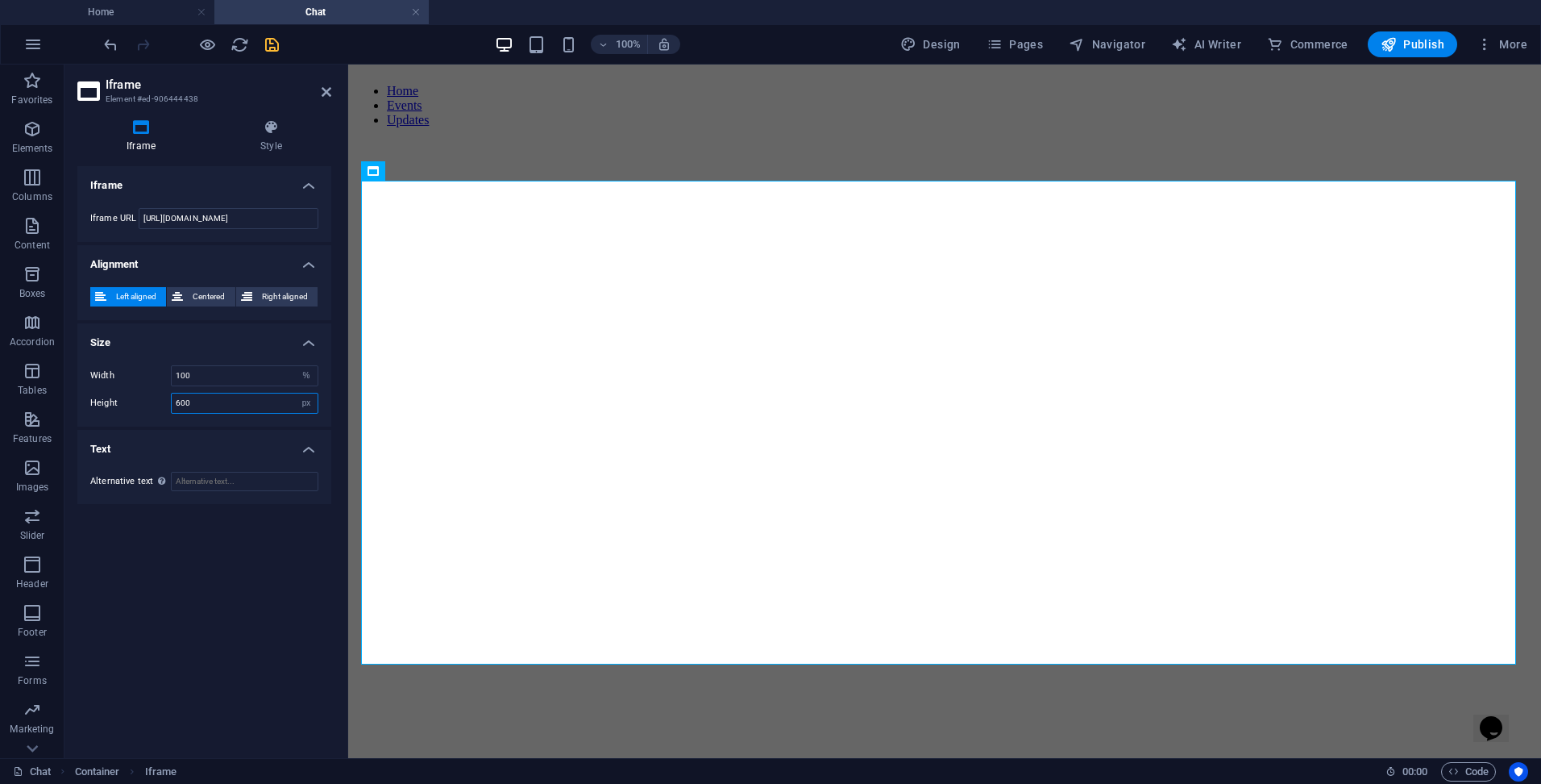
drag, startPoint x: 197, startPoint y: 400, endPoint x: 171, endPoint y: 400, distance: 26.0
click at [171, 400] on div "600 px %" at bounding box center [245, 403] width 148 height 21
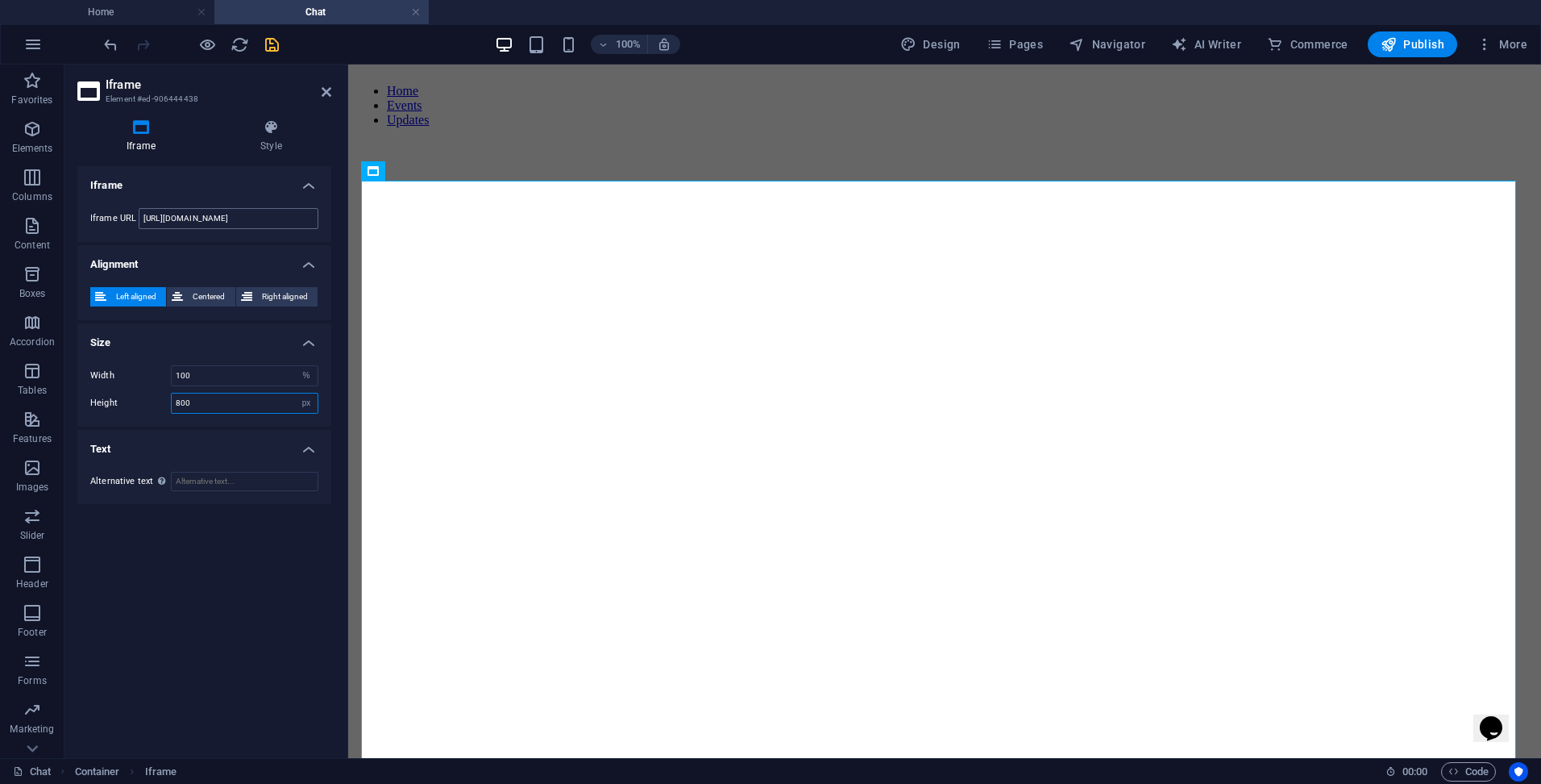
type input "800"
click at [232, 220] on input "https://cloud2.techitch.com/index.php/call/wa4ssxn3" at bounding box center [228, 218] width 180 height 21
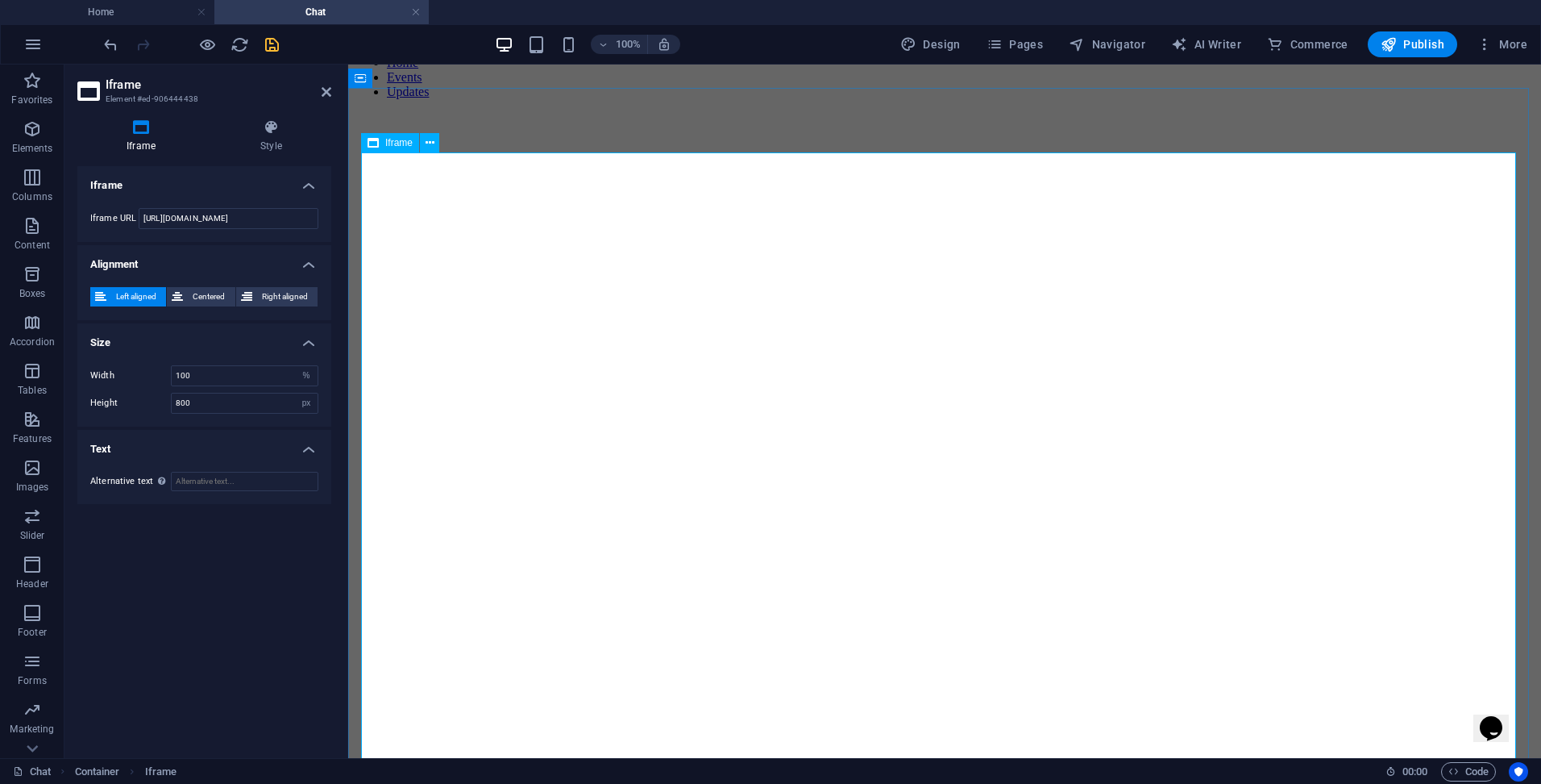
scroll to position [51, 0]
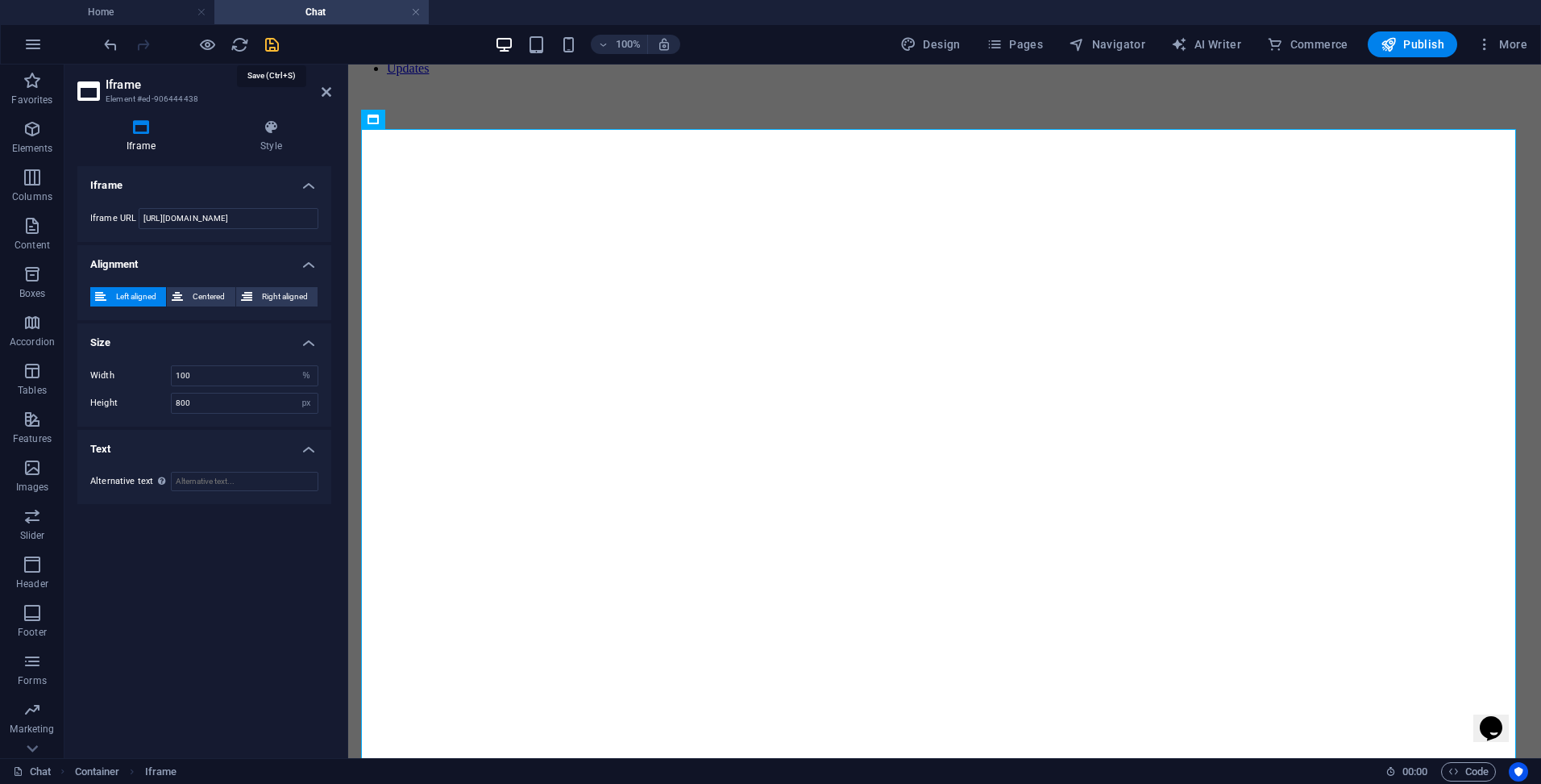
click at [273, 44] on icon "save" at bounding box center [272, 44] width 18 height 18
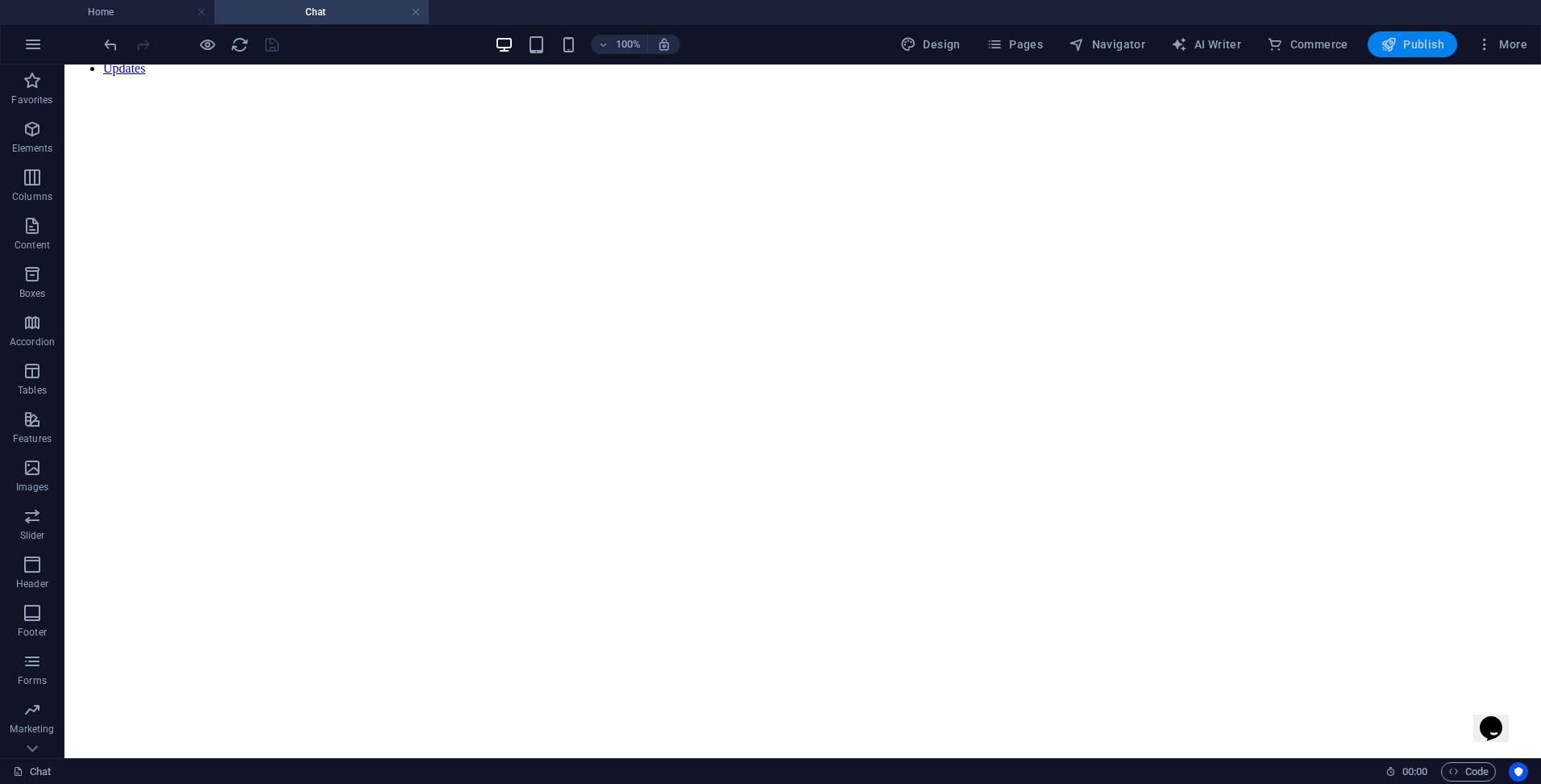
click at [1407, 44] on span "Publish" at bounding box center [1413, 44] width 64 height 16
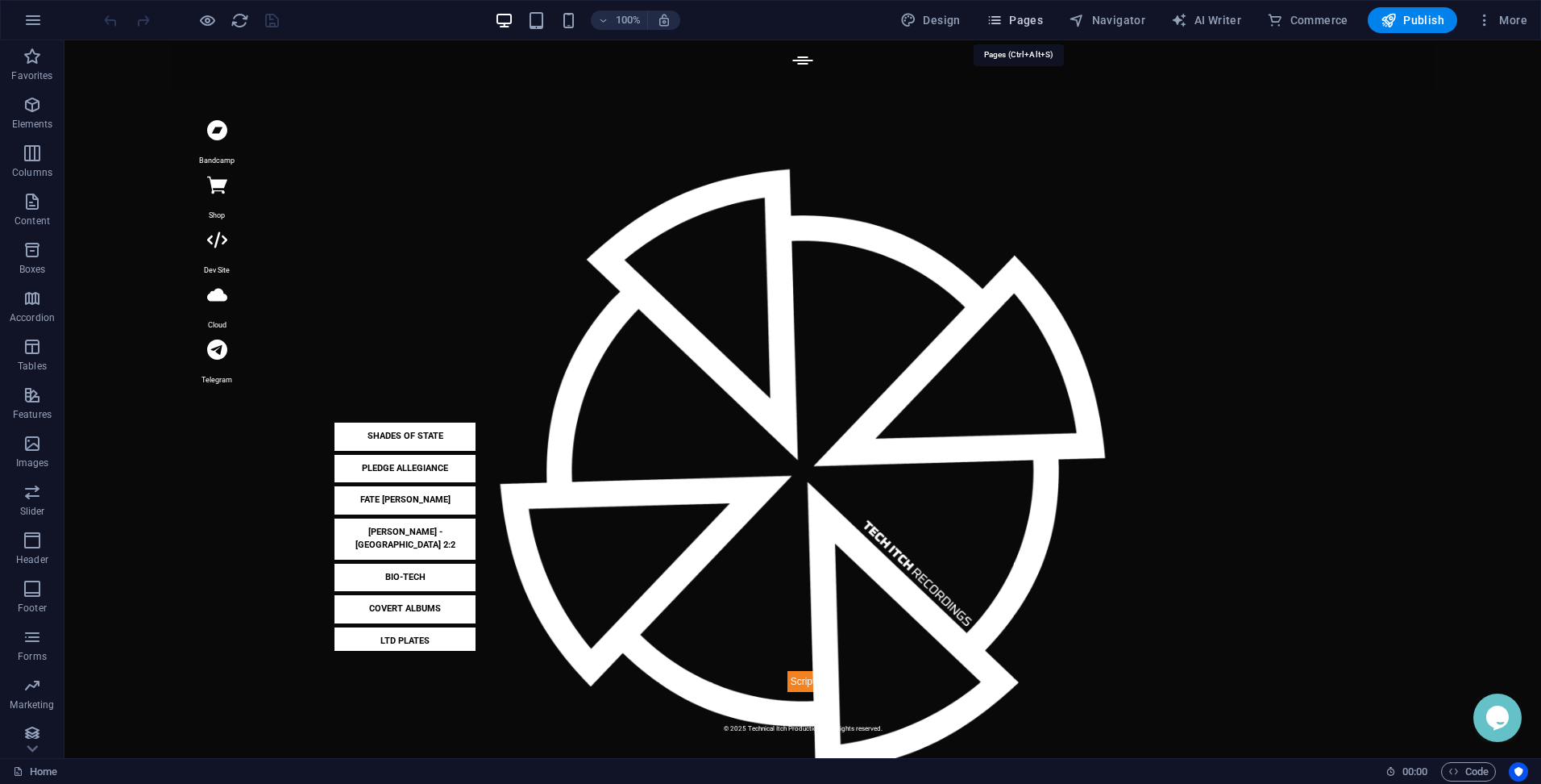
click at [1032, 17] on span "Pages" at bounding box center [1015, 20] width 56 height 16
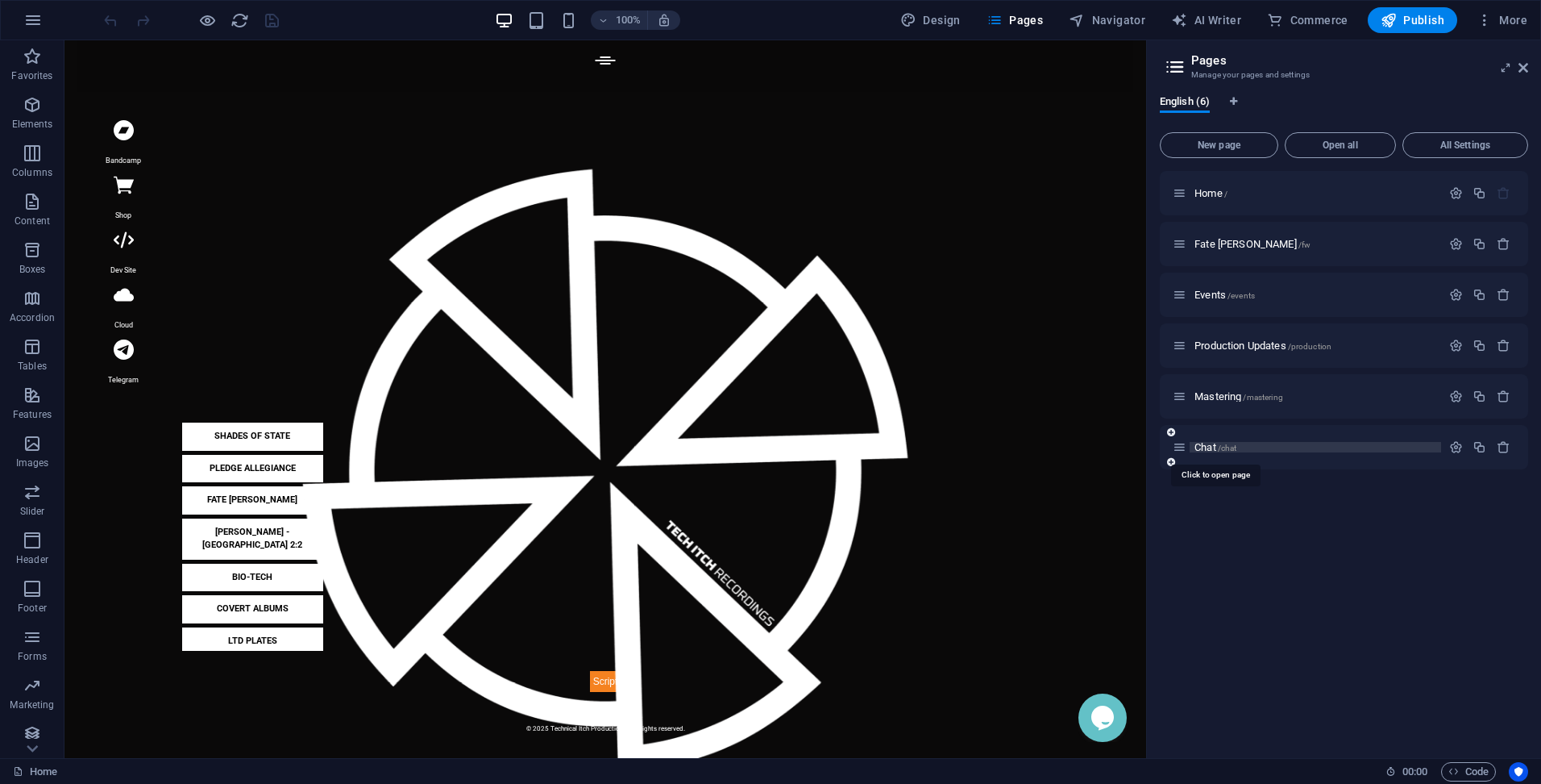
click at [1206, 448] on span "Chat /chat" at bounding box center [1215, 447] width 42 height 13
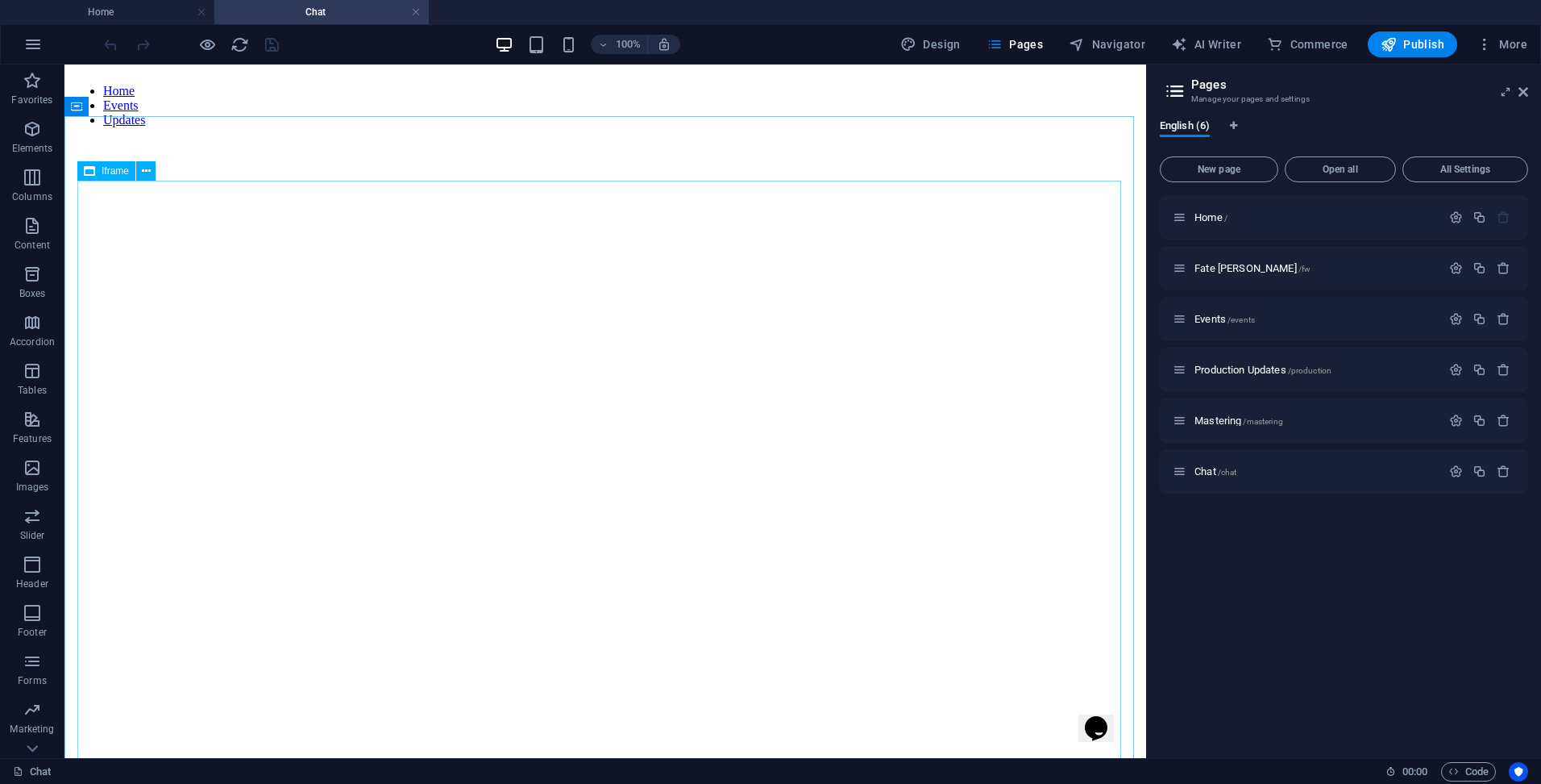
click at [119, 172] on span "Iframe" at bounding box center [115, 171] width 27 height 10
click at [121, 172] on span "Iframe" at bounding box center [115, 171] width 27 height 10
select select "%"
select select "px"
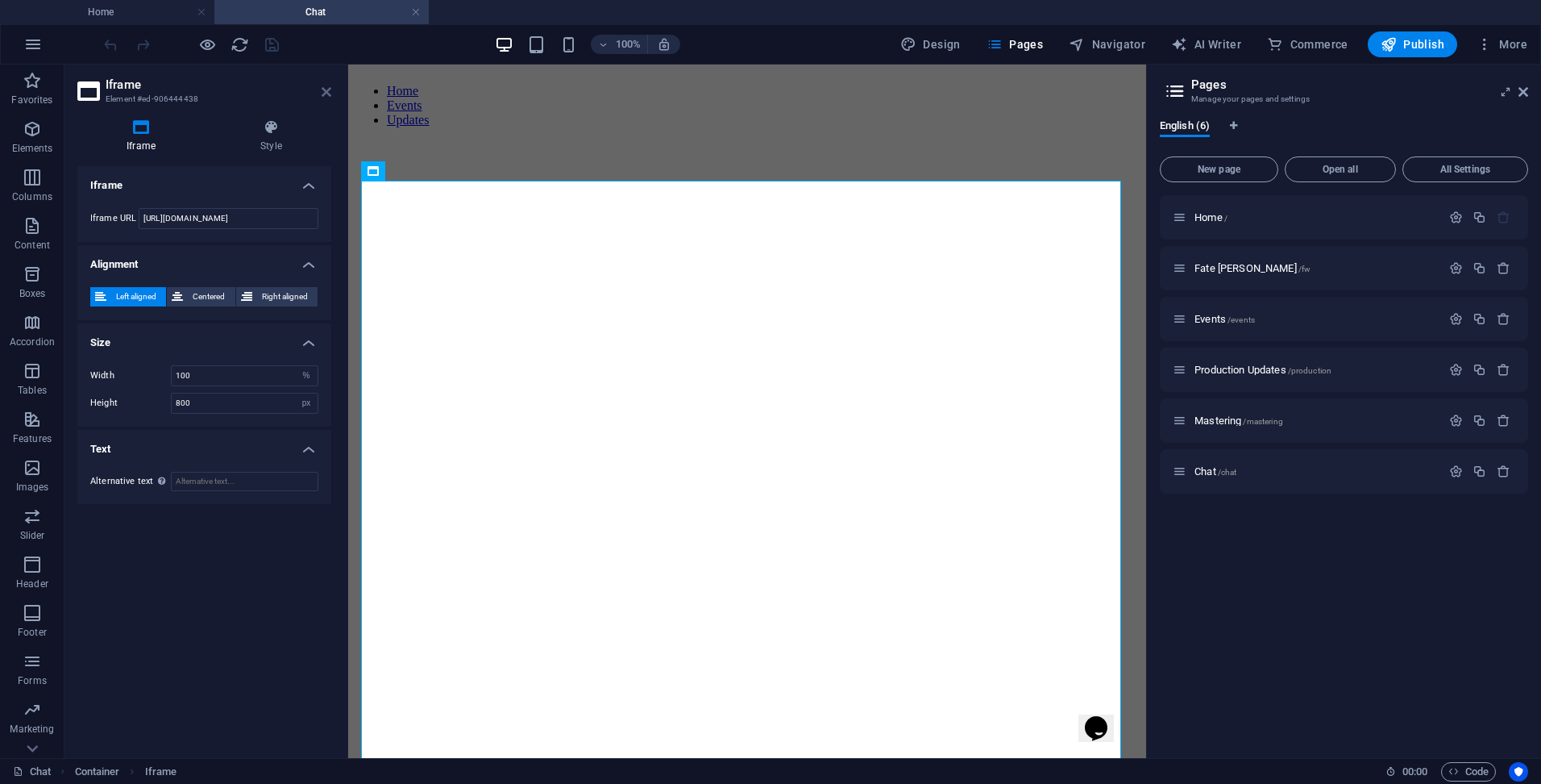
click at [327, 90] on icon at bounding box center [327, 91] width 10 height 13
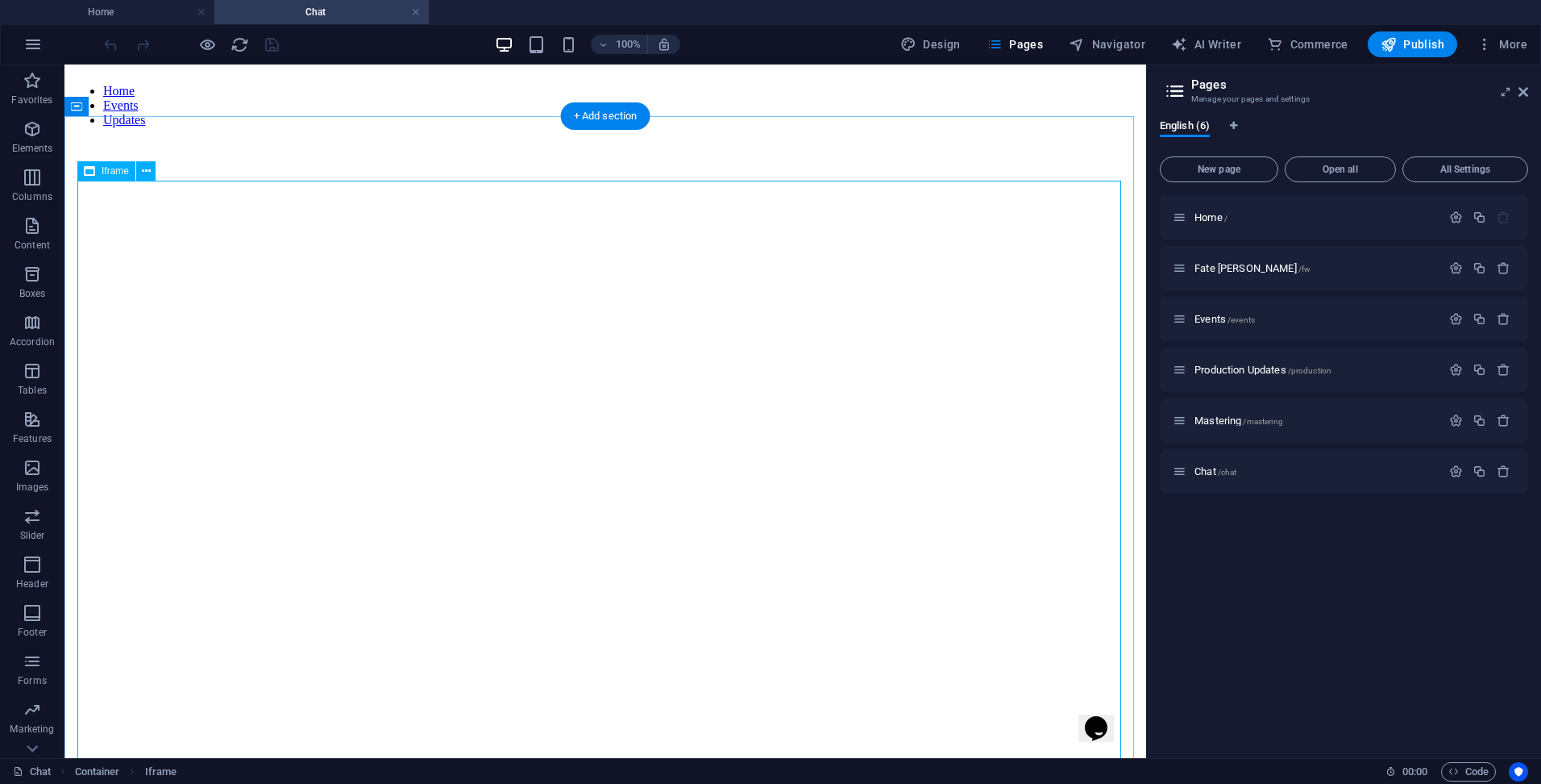
click at [320, 375] on div "</div>" at bounding box center [605, 464] width 1069 height 648
click at [150, 173] on icon at bounding box center [146, 171] width 9 height 17
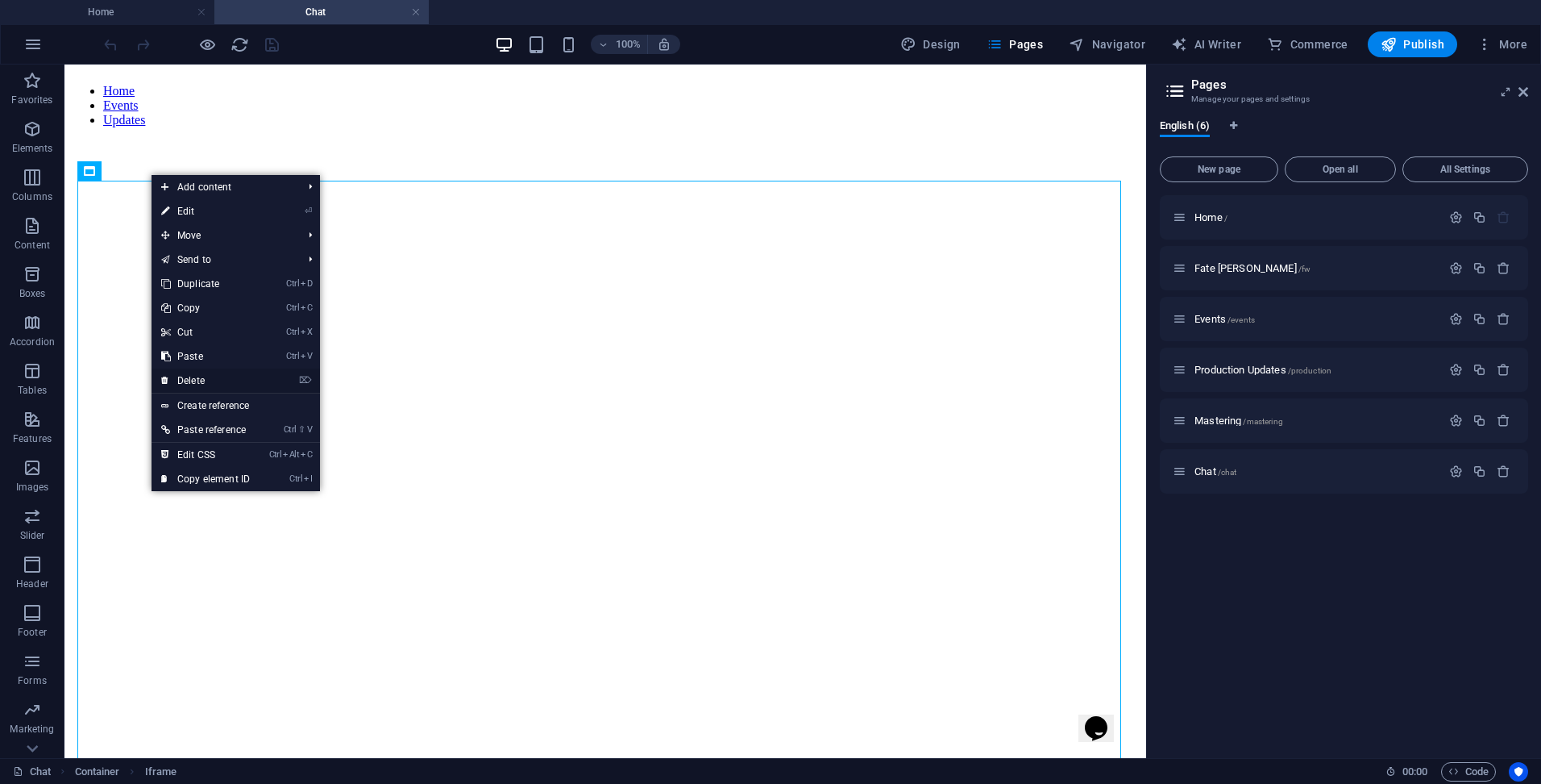
click at [203, 375] on link "⌦ Delete" at bounding box center [206, 380] width 108 height 24
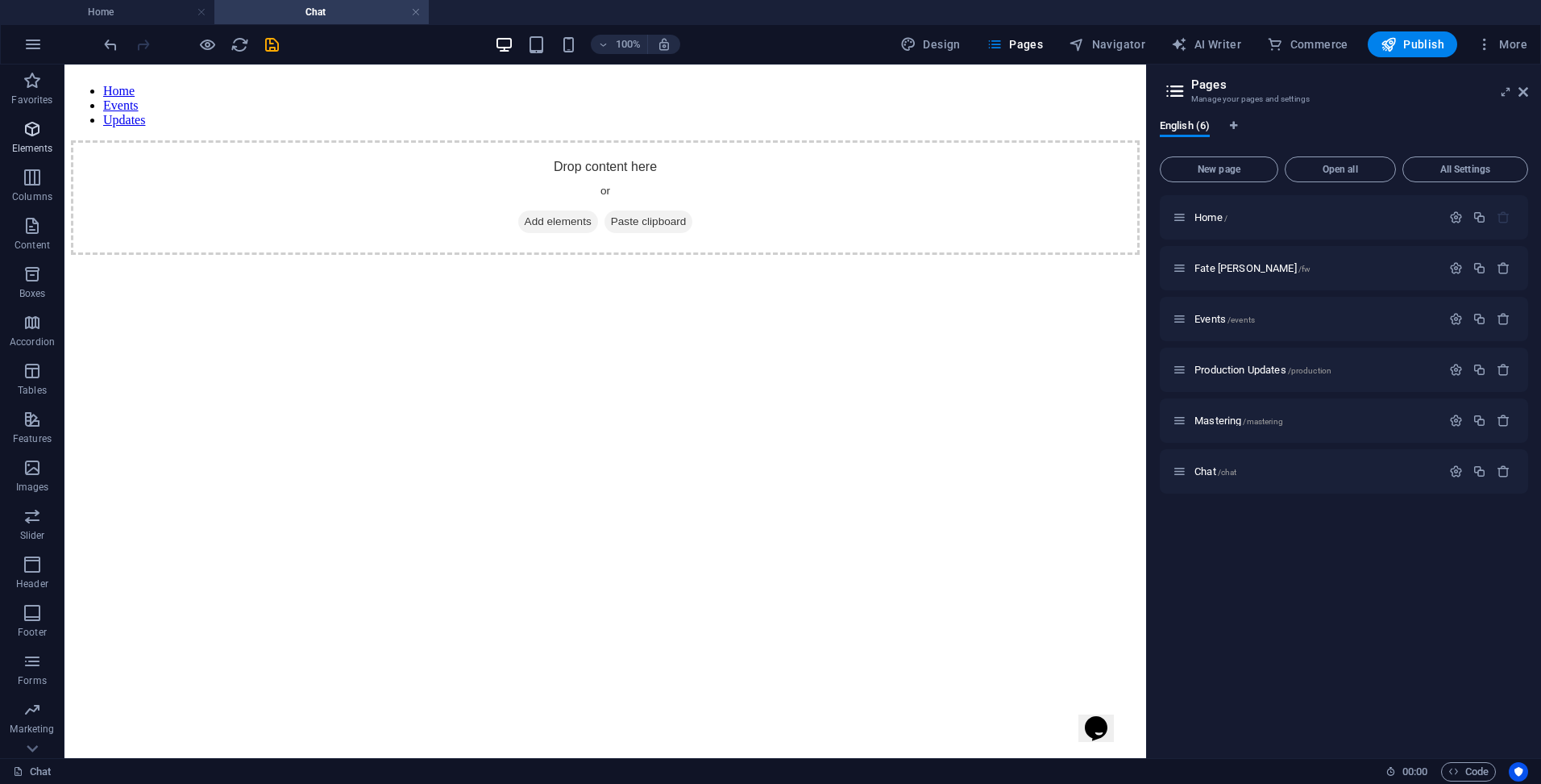
click at [32, 131] on icon "button" at bounding box center [32, 129] width 19 height 19
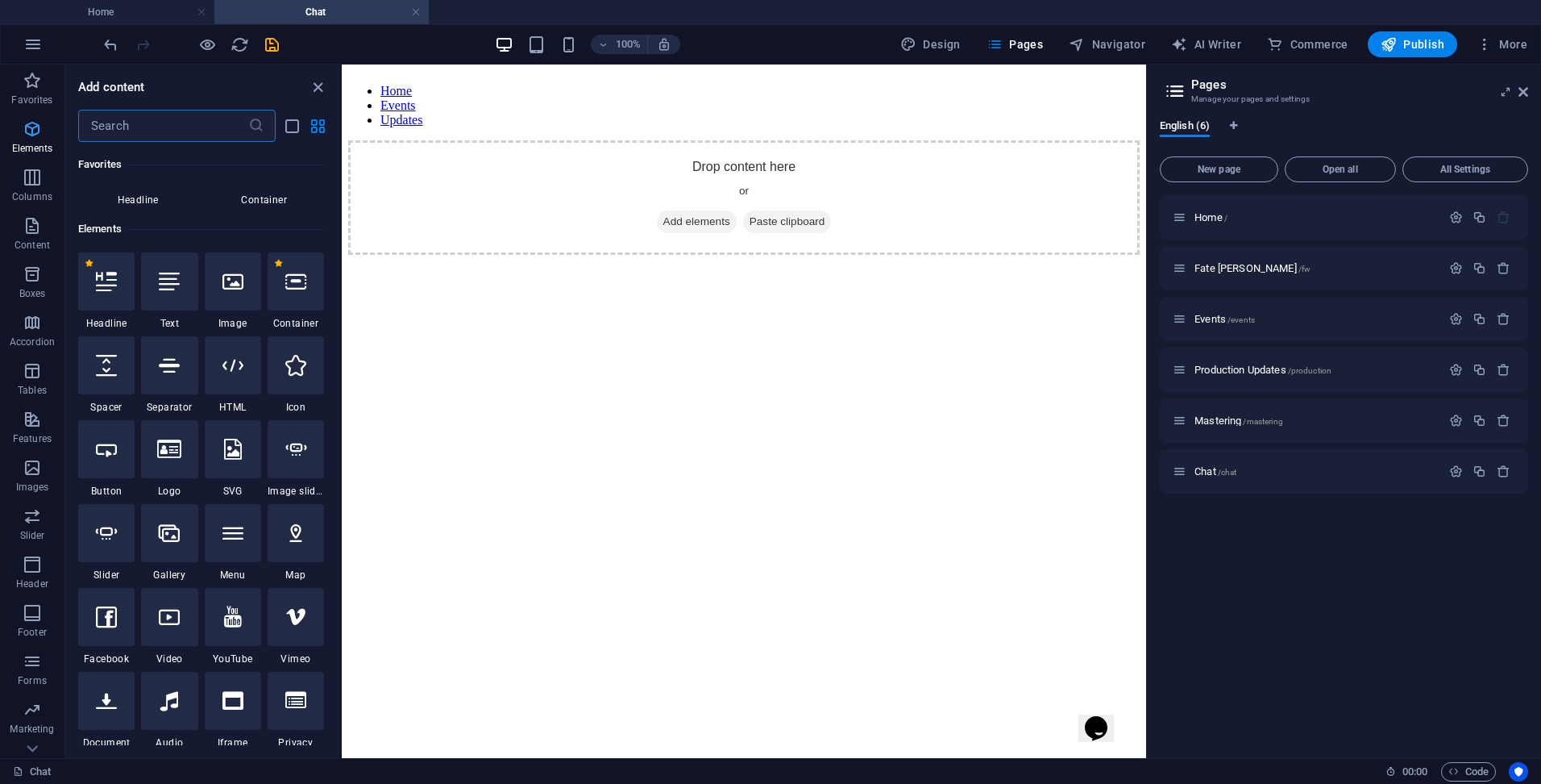
scroll to position [172, 0]
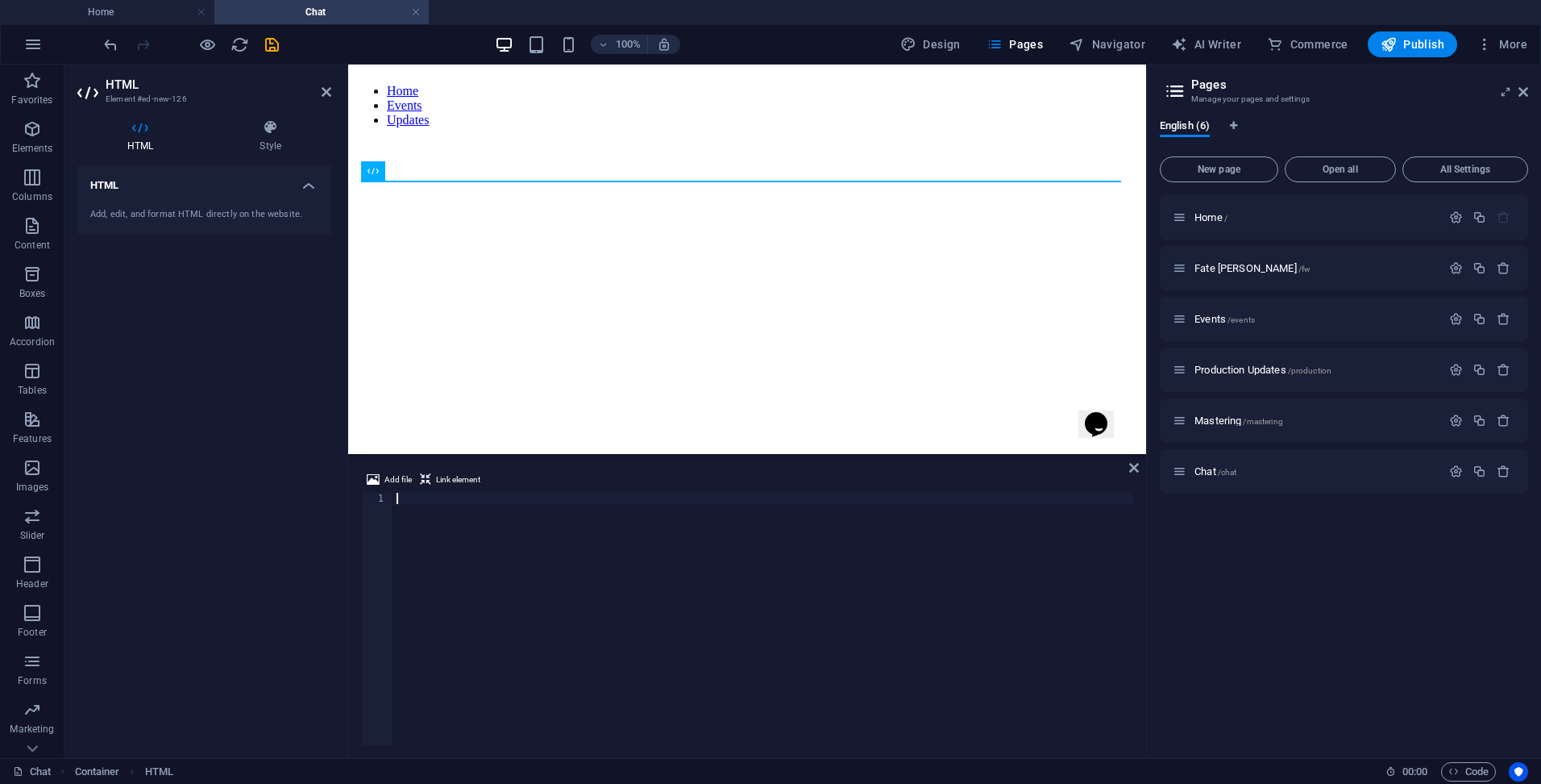
click at [432, 493] on div at bounding box center [764, 630] width 741 height 275
paste textarea "<iframe src="https://enlisted.techitch.com/nc" class="chat-iframe" title="Nextc…"
type textarea "<iframe src="https://enlisted.techitch.com/nc" class="chat-iframe" title="Nextc…"
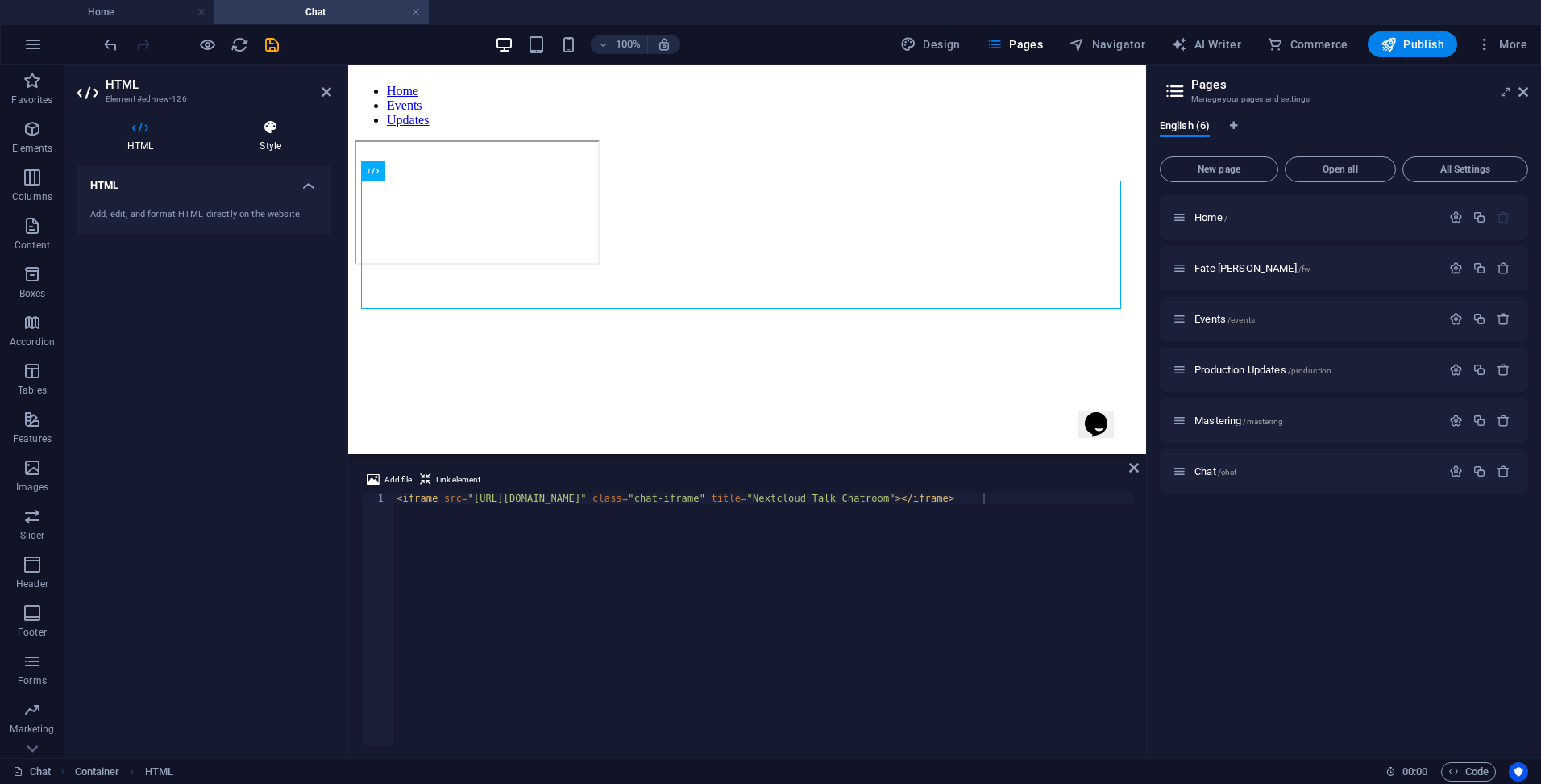
click at [268, 131] on icon at bounding box center [271, 127] width 122 height 16
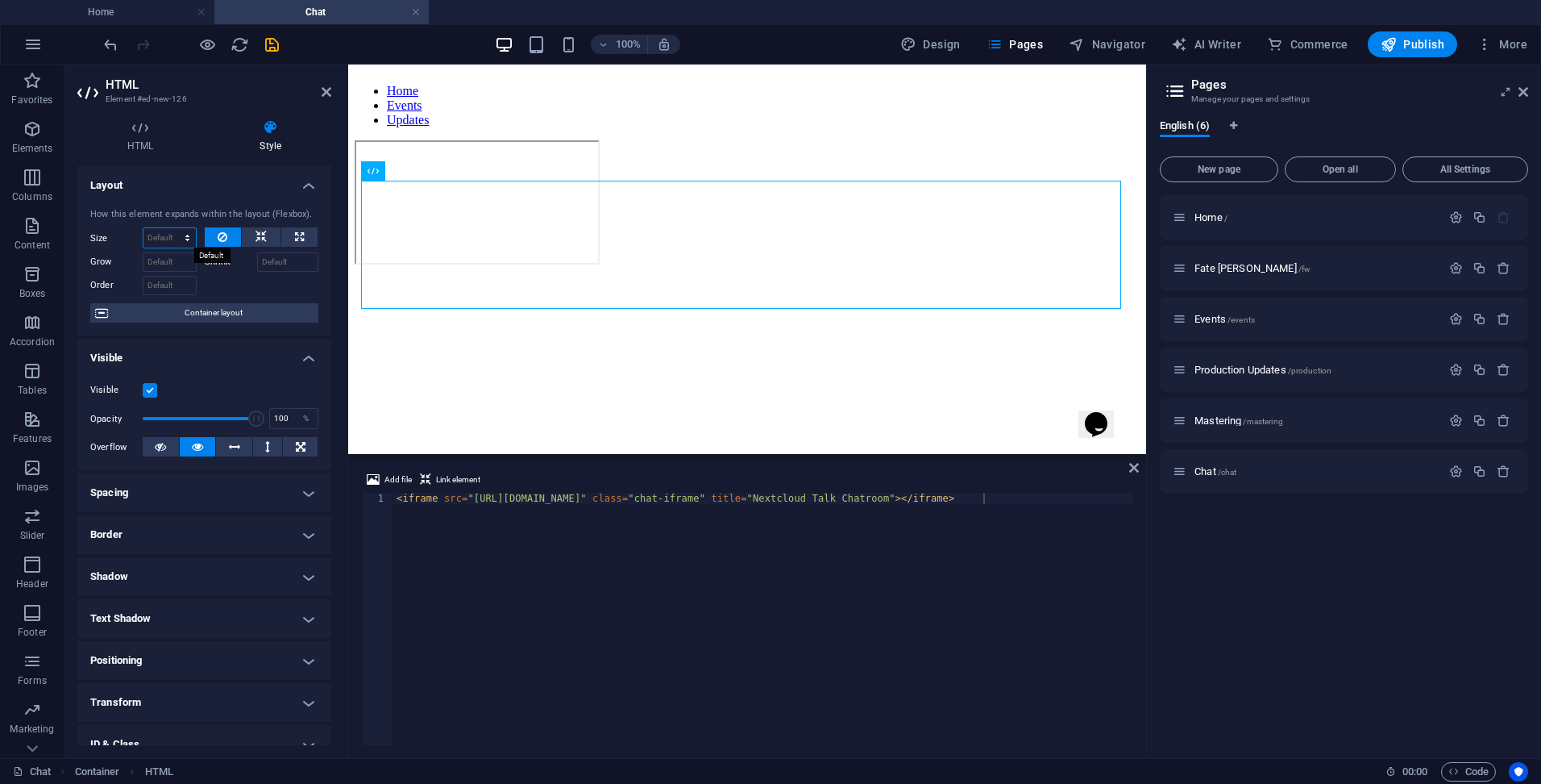
click at [171, 239] on select "Default auto px % 1/1 1/2 1/3 1/4 1/5 1/6 1/7 1/8 1/9 1/10" at bounding box center [169, 238] width 52 height 19
click at [196, 170] on h4 "Layout" at bounding box center [204, 181] width 254 height 29
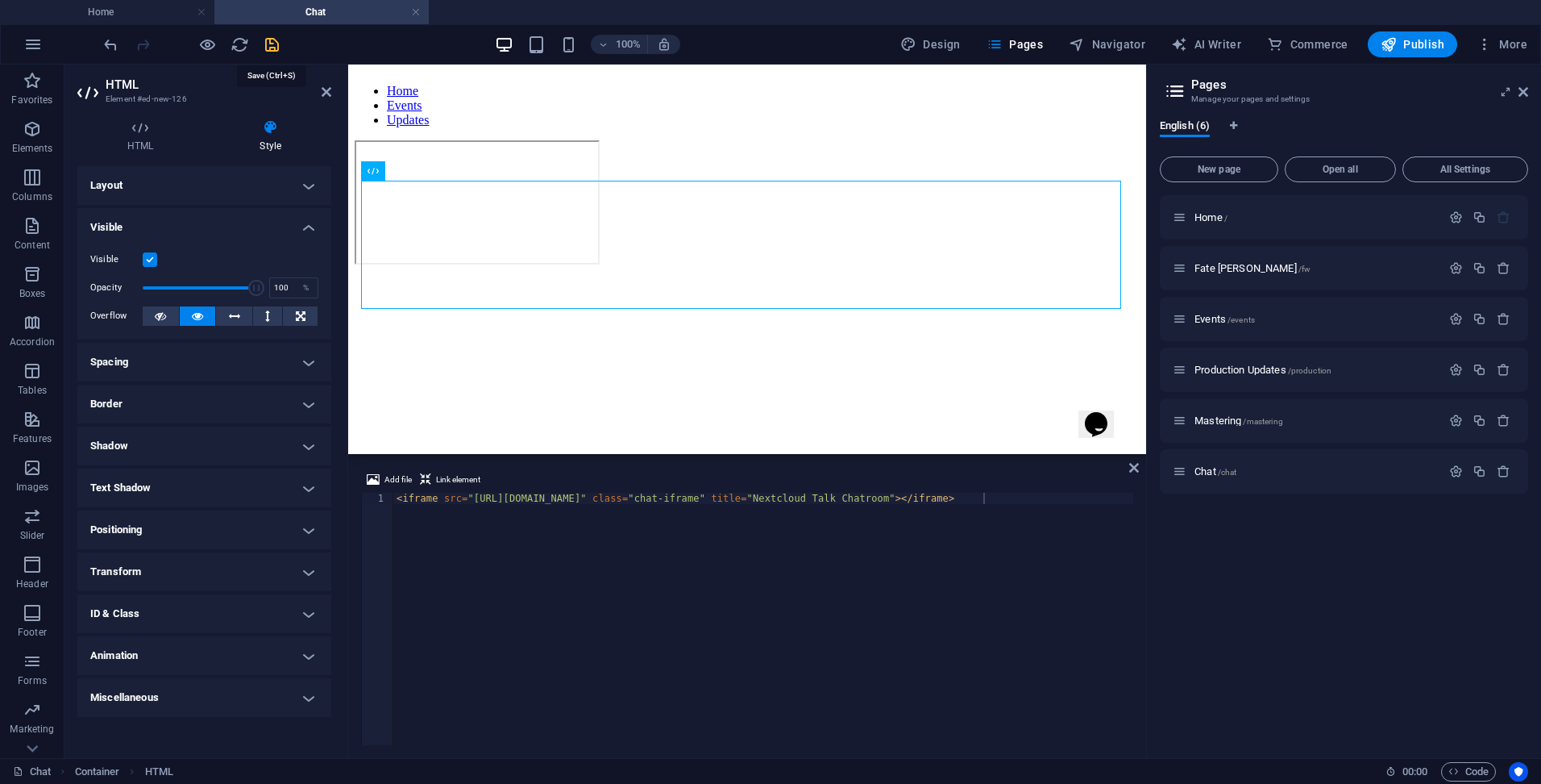
click at [269, 45] on icon "save" at bounding box center [272, 44] width 18 height 18
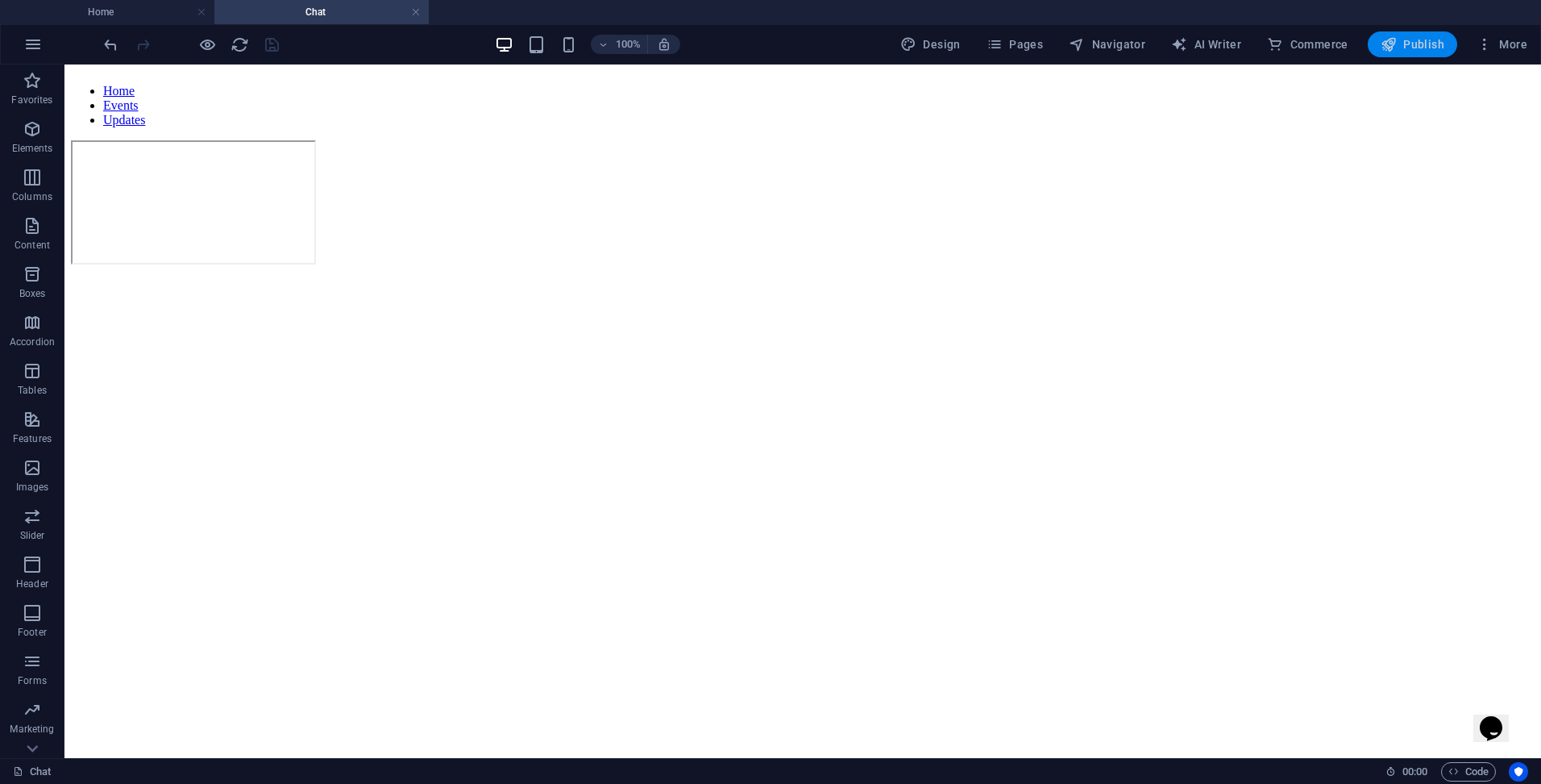
click at [1436, 39] on span "Publish" at bounding box center [1413, 44] width 64 height 16
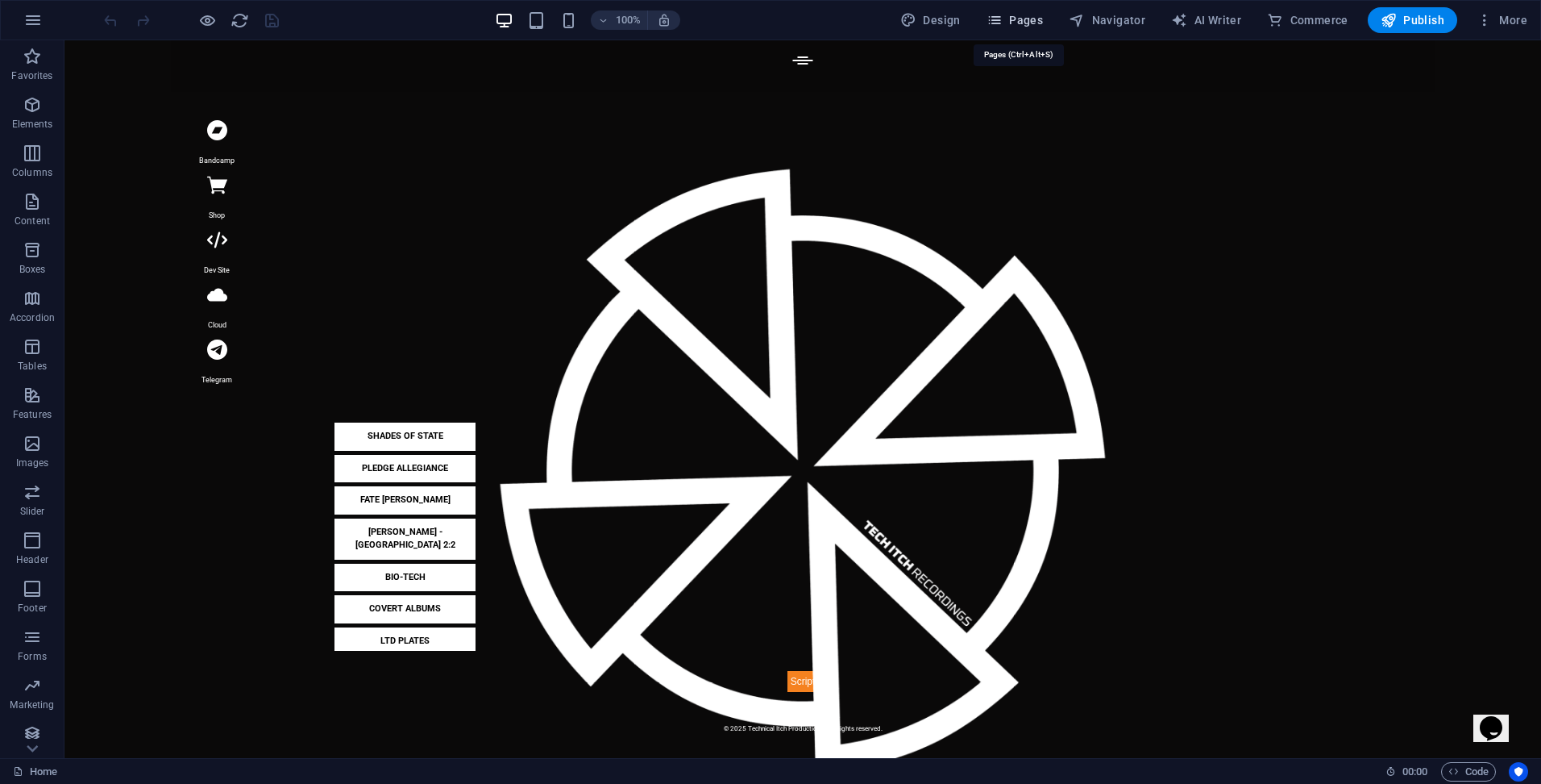
click at [1012, 17] on span "Pages" at bounding box center [1015, 20] width 56 height 16
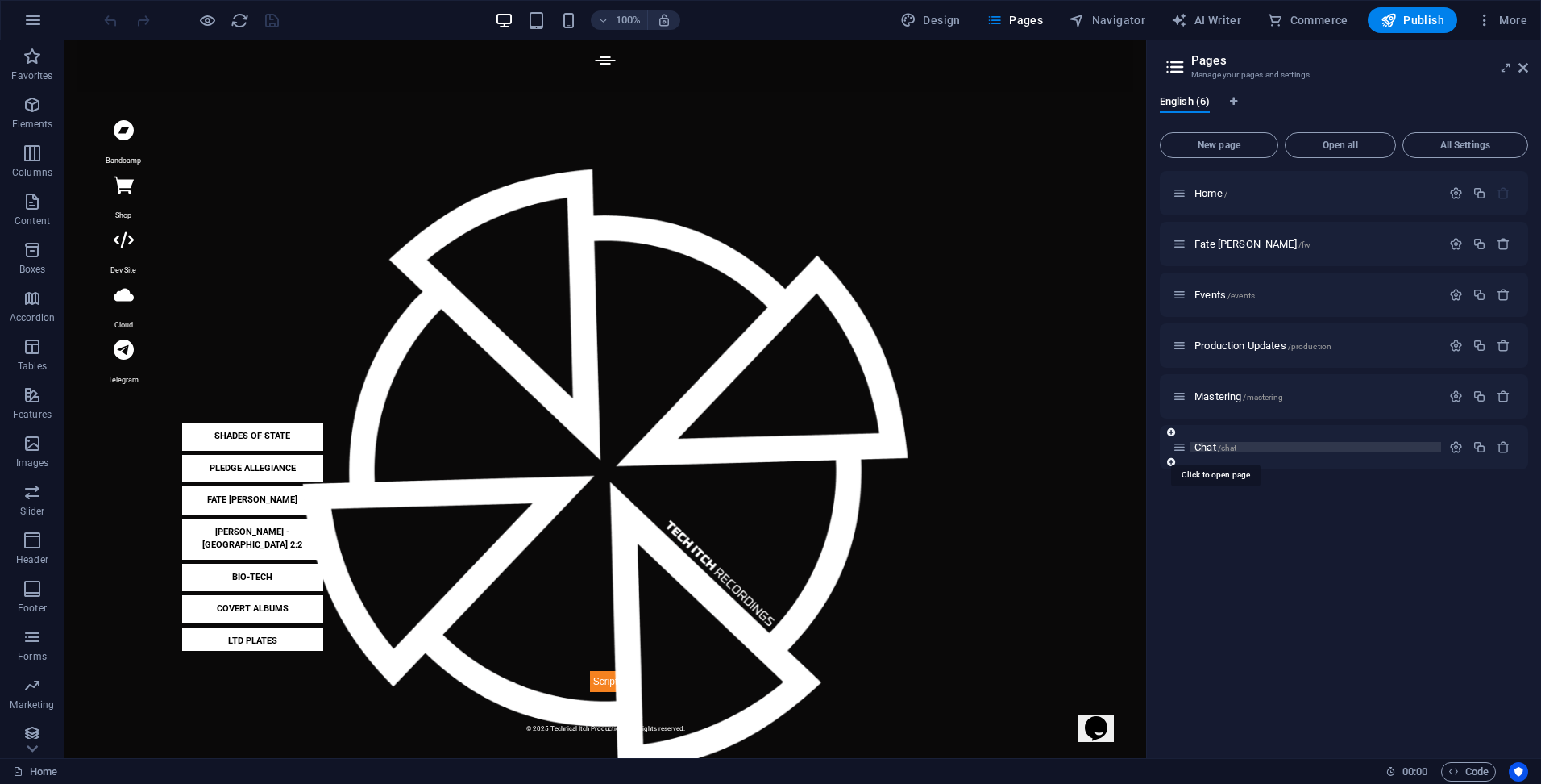
click at [1209, 443] on span "Chat /chat" at bounding box center [1215, 447] width 42 height 13
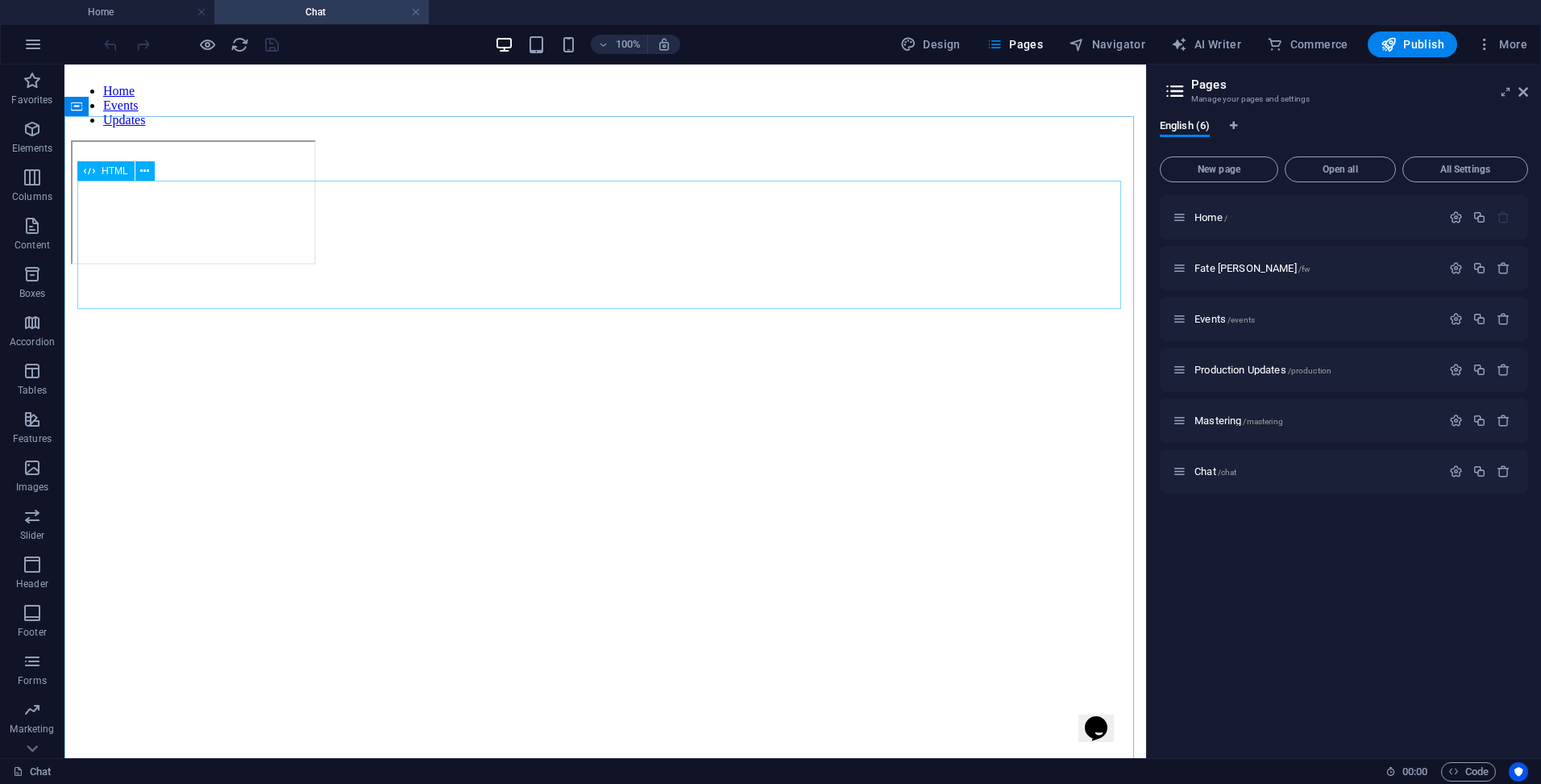
click at [114, 172] on span "HTML" at bounding box center [115, 171] width 27 height 10
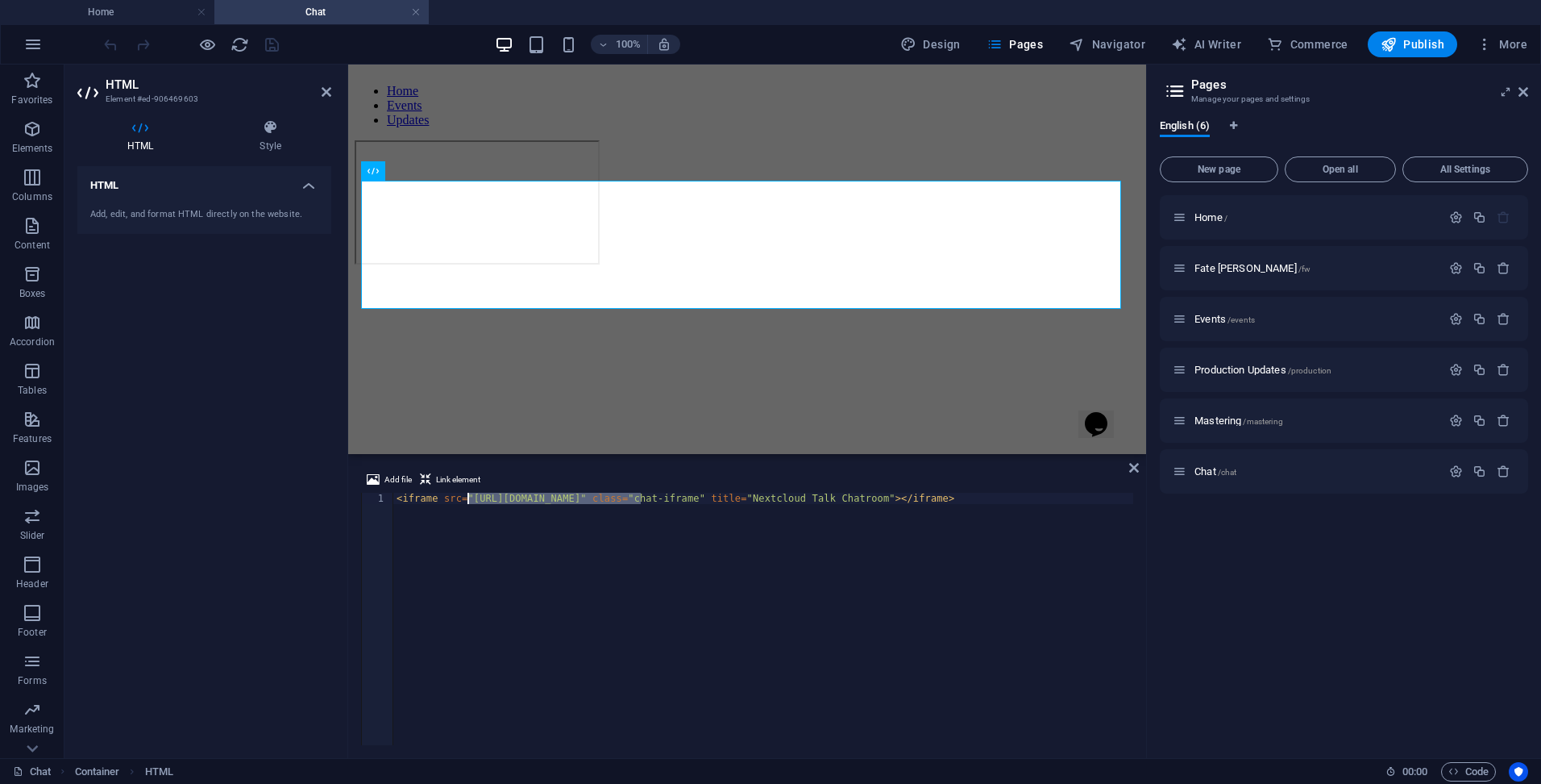
drag, startPoint x: 640, startPoint y: 500, endPoint x: 466, endPoint y: 499, distance: 174.0
click at [466, 499] on div "< iframe src = "https://enlisted.techitch.com/nc" class = "chat-iframe" title =…" at bounding box center [764, 630] width 741 height 275
type textarea "<iframe src="https://cloud2.techitch.com/index.php/call/wa4ssxn3" class="chat-i…"
click at [274, 133] on icon at bounding box center [271, 127] width 122 height 16
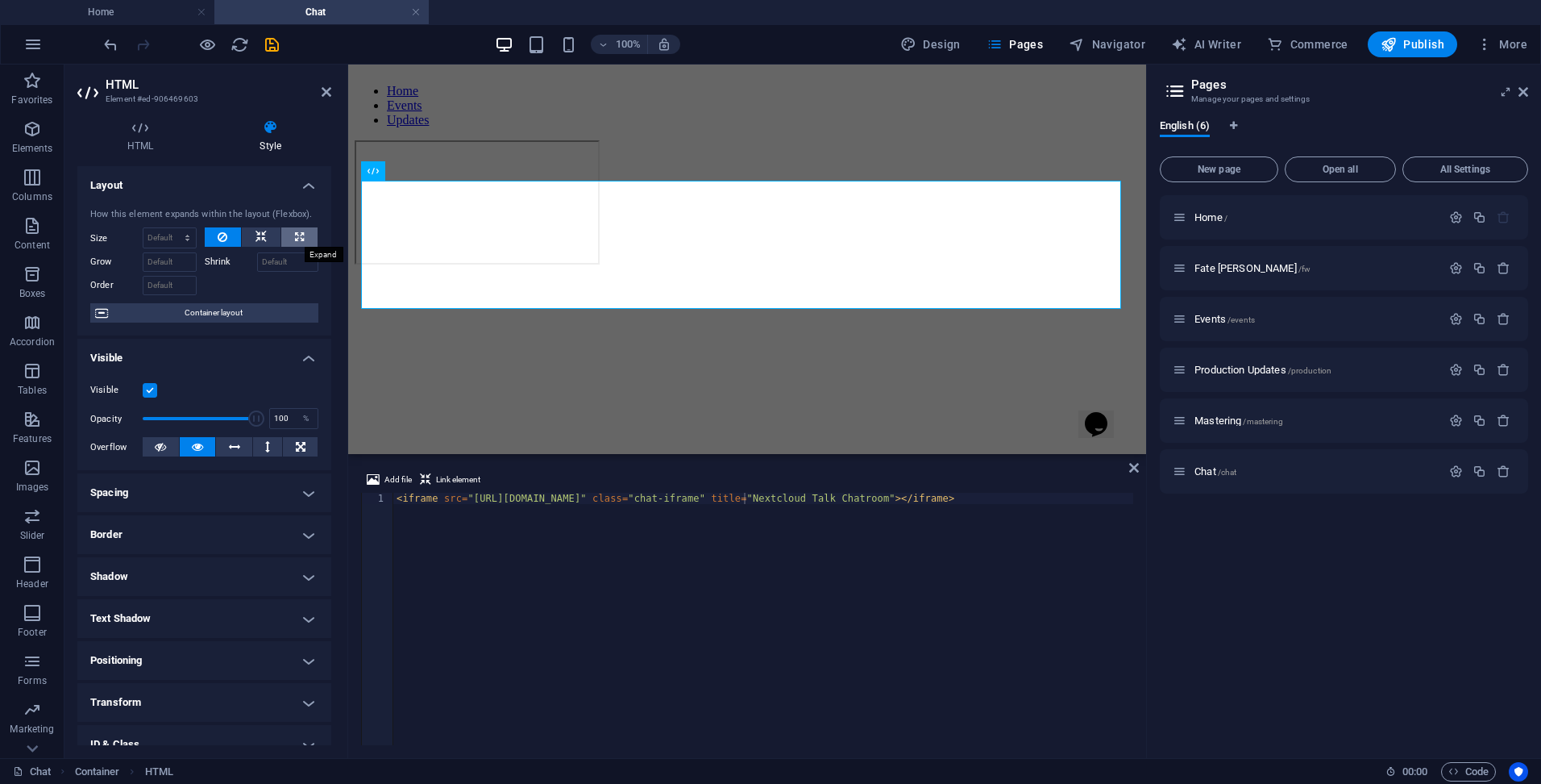
click at [291, 241] on button at bounding box center [300, 237] width 37 height 19
type input "100"
select select "%"
click at [264, 236] on icon at bounding box center [261, 237] width 12 height 19
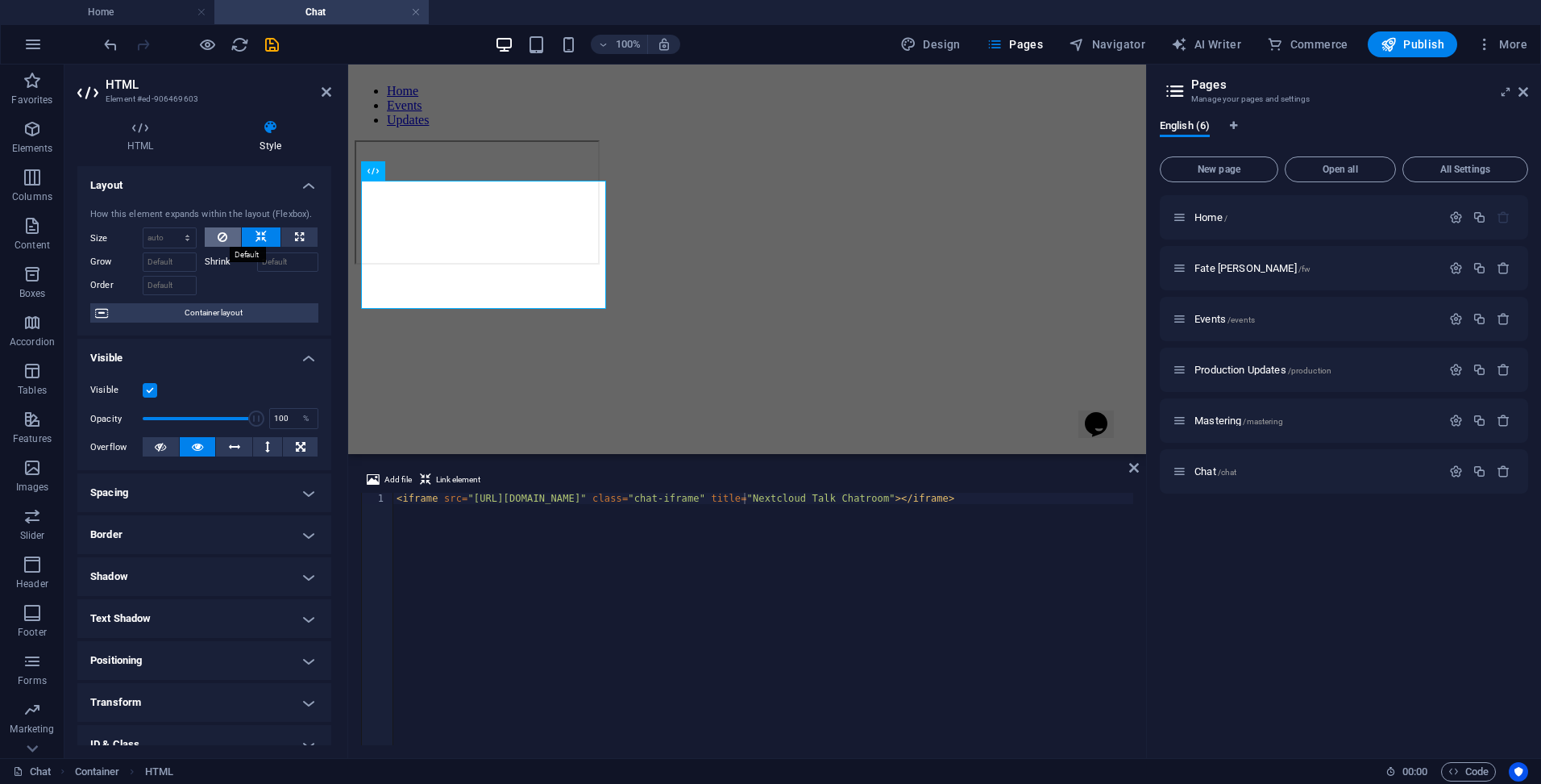
click at [213, 232] on button at bounding box center [223, 237] width 37 height 19
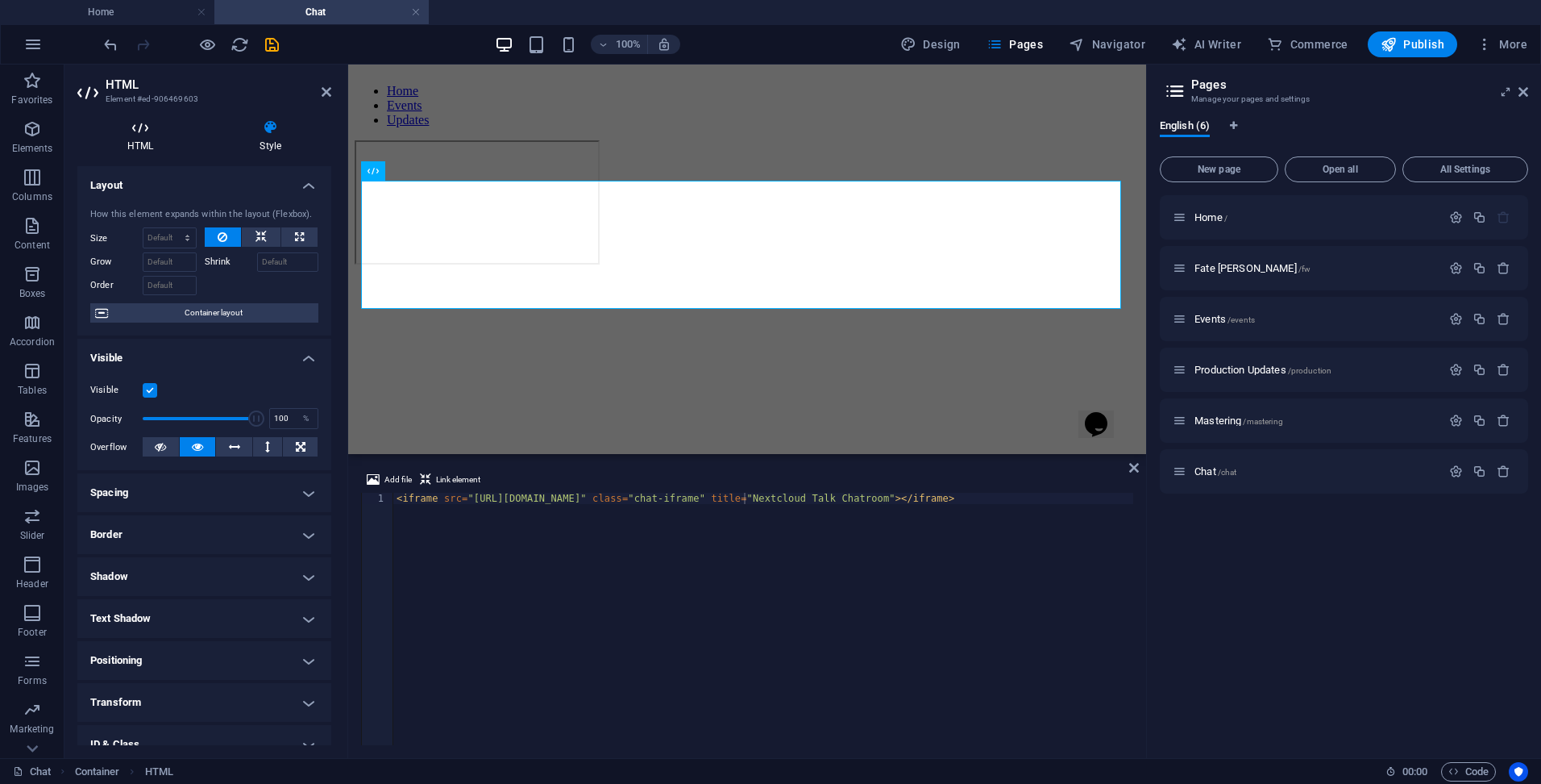
click at [148, 132] on icon at bounding box center [140, 127] width 126 height 16
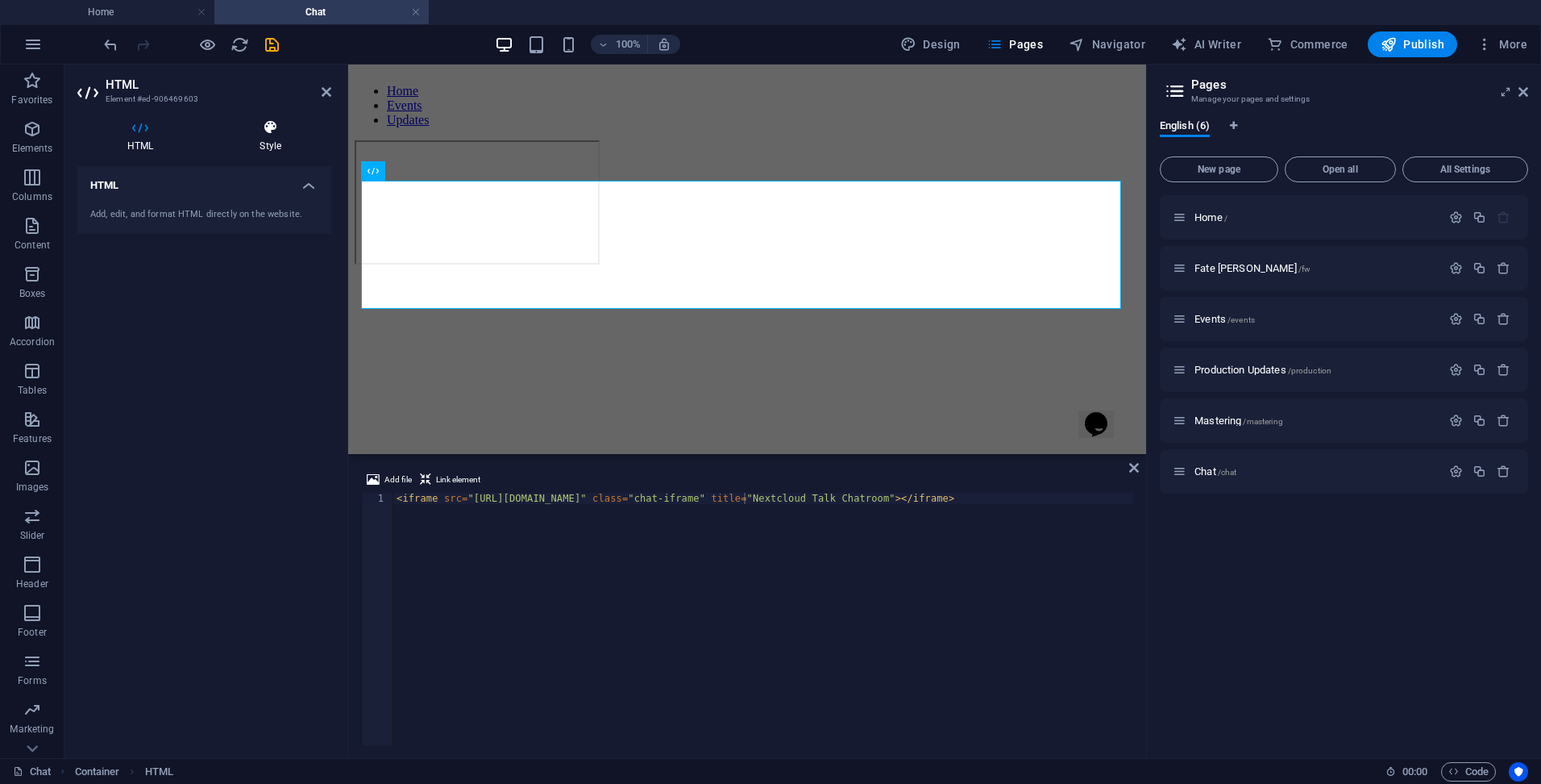
click at [270, 140] on h4 "Style" at bounding box center [271, 135] width 122 height 34
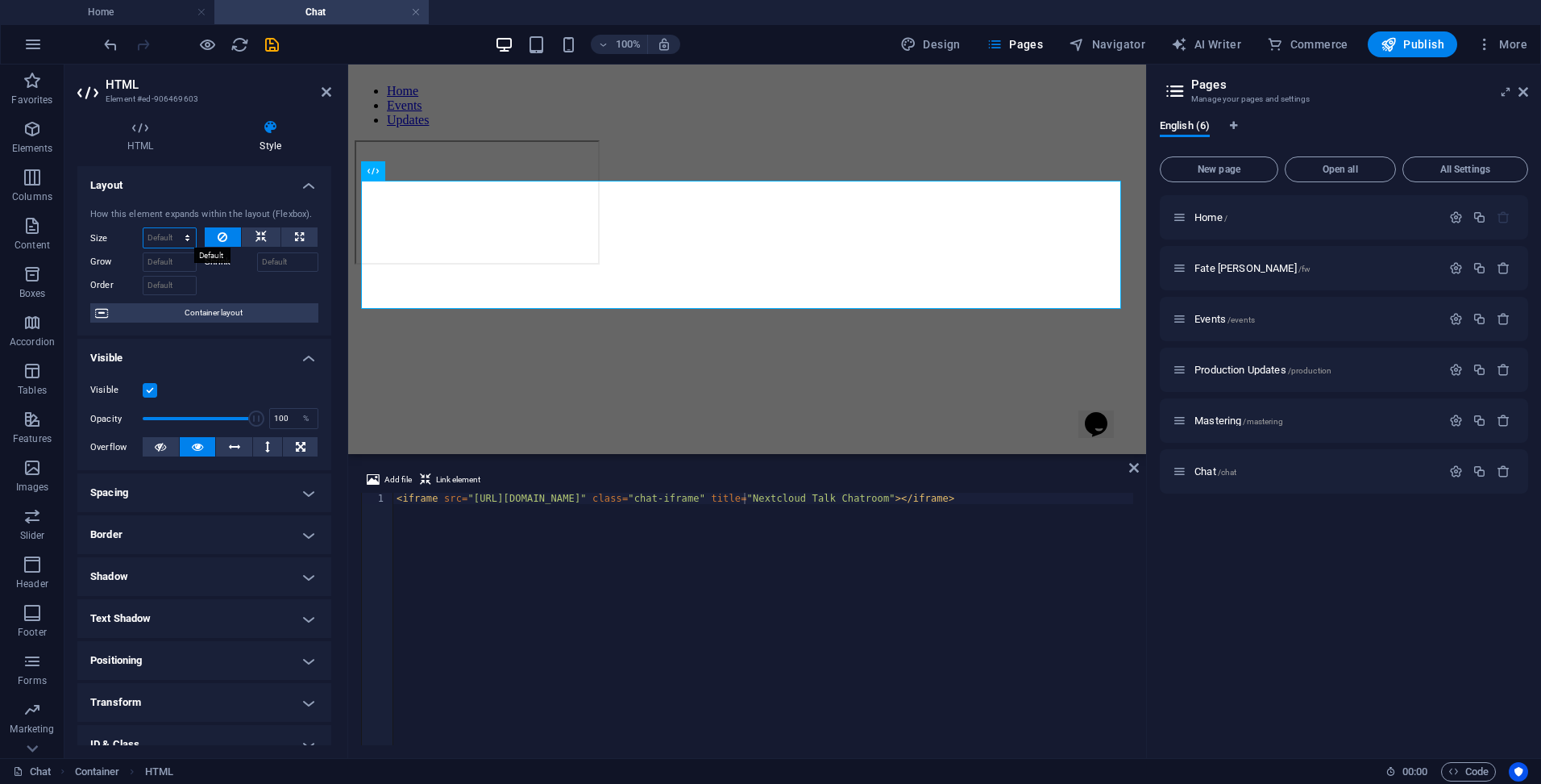
click at [162, 236] on select "Default auto px % 1/1 1/2 1/3 1/4 1/5 1/6 1/7 1/8 1/9 1/10" at bounding box center [169, 238] width 52 height 19
select select "px"
click at [171, 228] on select "Default auto px % 1/1 1/2 1/3 1/4 1/5 1/6 1/7 1/8 1/9 1/10" at bounding box center [169, 238] width 52 height 19
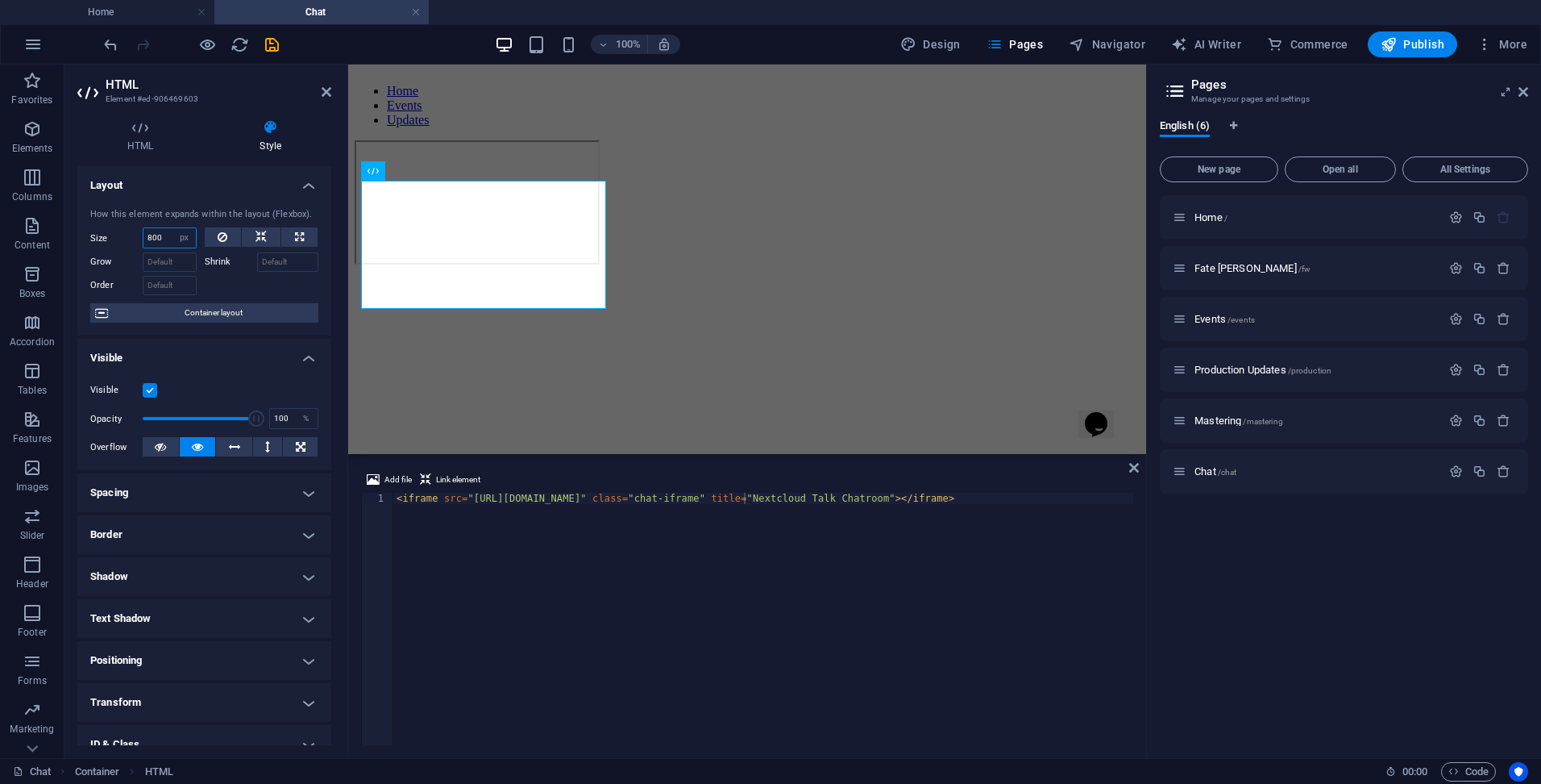
type input "800"
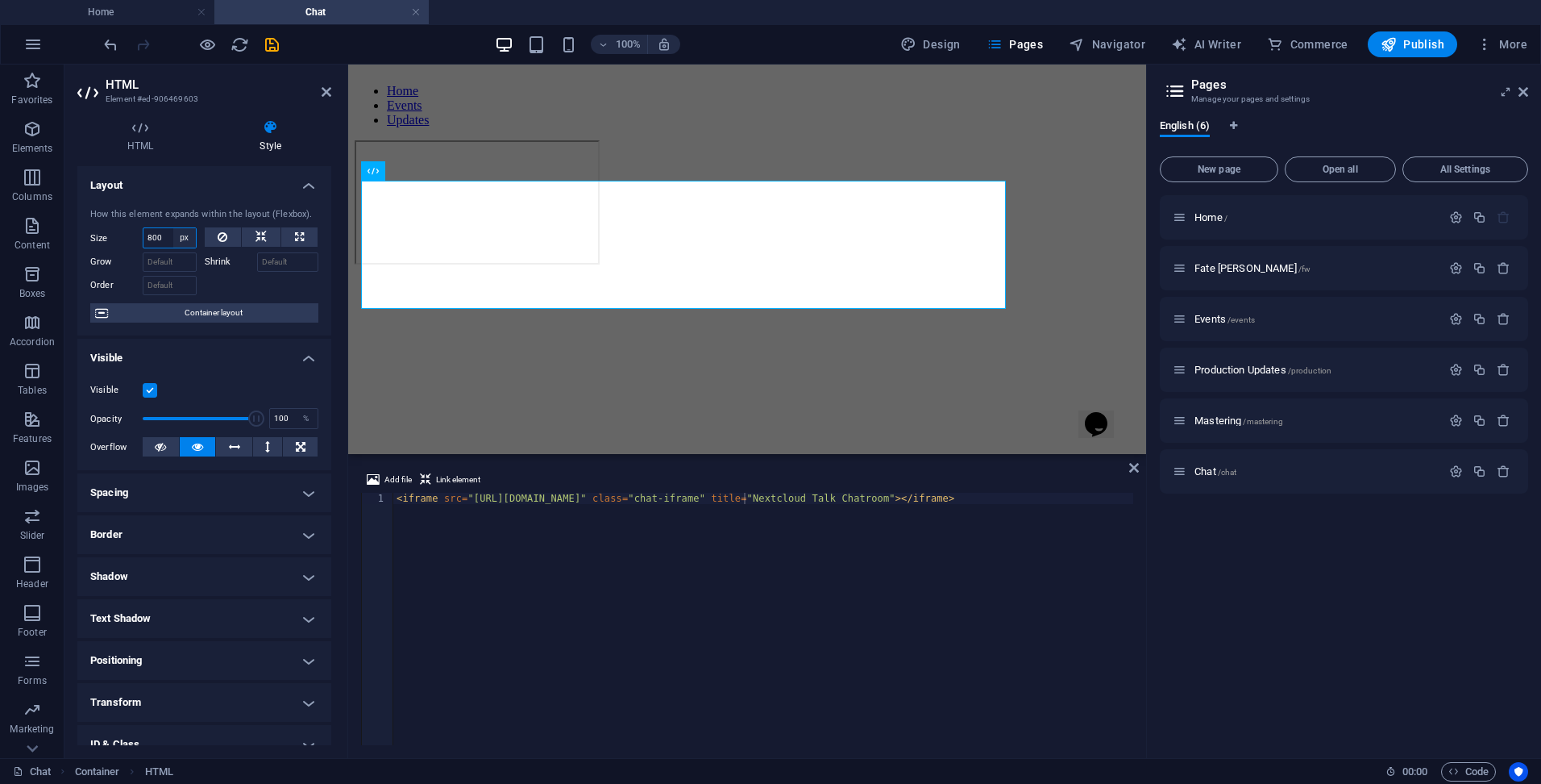
click at [182, 234] on select "Default auto px % 1/1 1/2 1/3 1/4 1/5 1/6 1/7 1/8 1/9 1/10" at bounding box center [184, 238] width 22 height 19
select select "%"
click at [173, 228] on select "Default auto px % 1/1 1/2 1/3 1/4 1/5 1/6 1/7 1/8 1/9 1/10" at bounding box center [184, 238] width 22 height 19
type input "100"
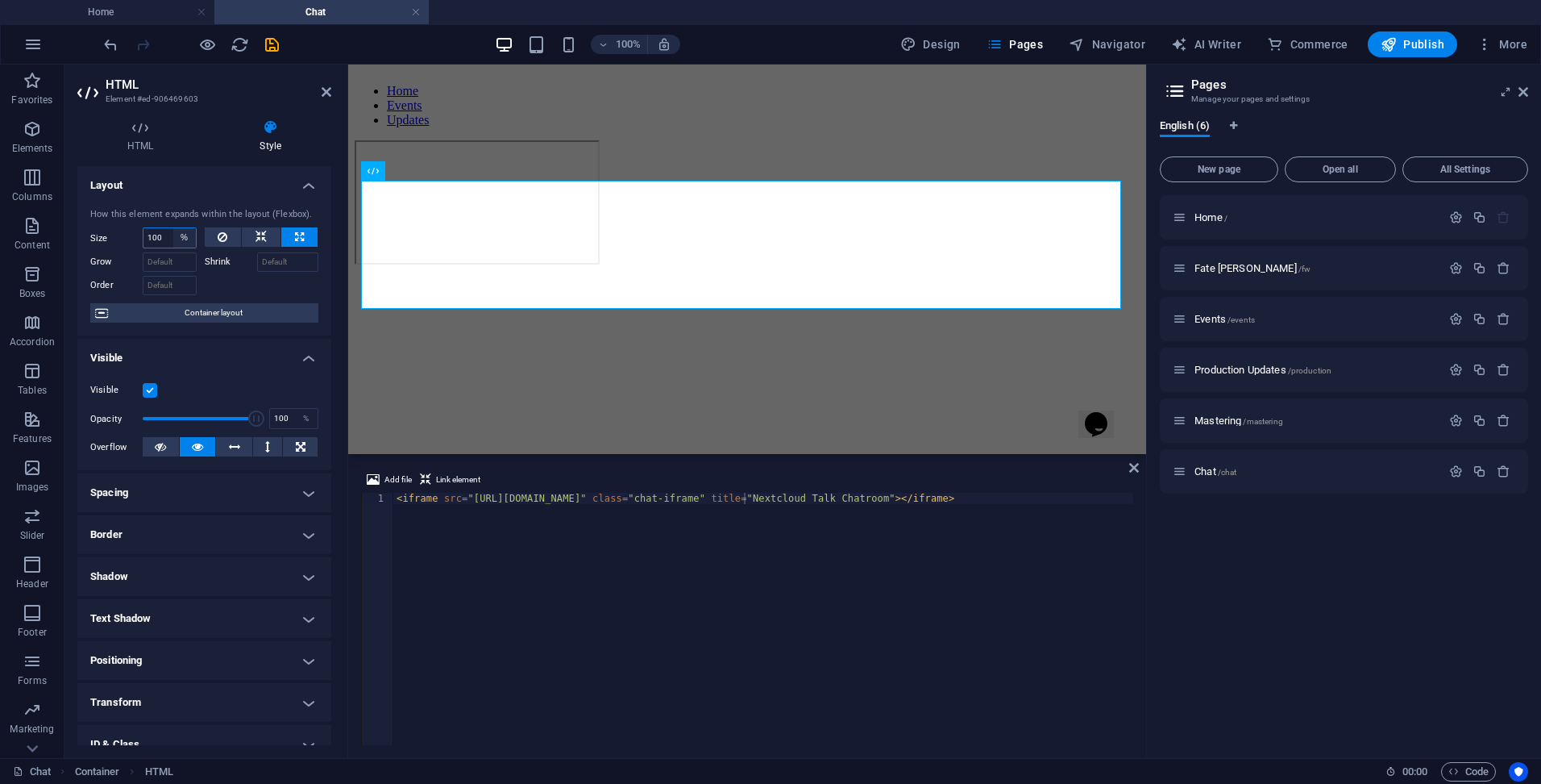
click at [182, 241] on select "Default auto px % 1/1 1/2 1/3 1/4 1/5 1/6 1/7 1/8 1/9 1/10" at bounding box center [184, 238] width 22 height 19
select select "auto"
click at [173, 228] on select "Default auto px % 1/1 1/2 1/3 1/4 1/5 1/6 1/7 1/8 1/9 1/10" at bounding box center [184, 238] width 22 height 19
select select "DISABLED_OPTION_VALUE"
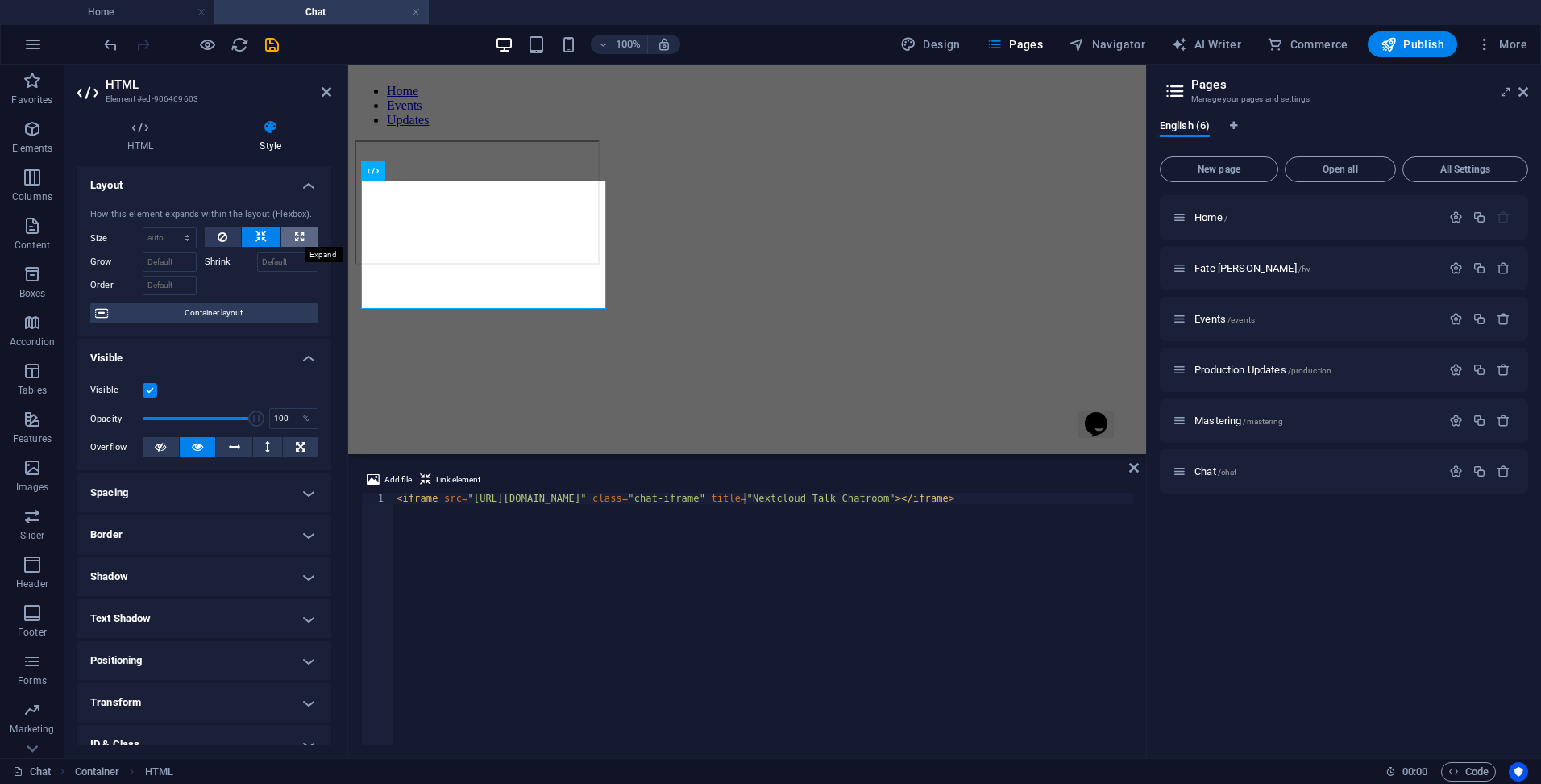
click at [302, 235] on button at bounding box center [300, 237] width 37 height 19
type input "100"
select select "%"
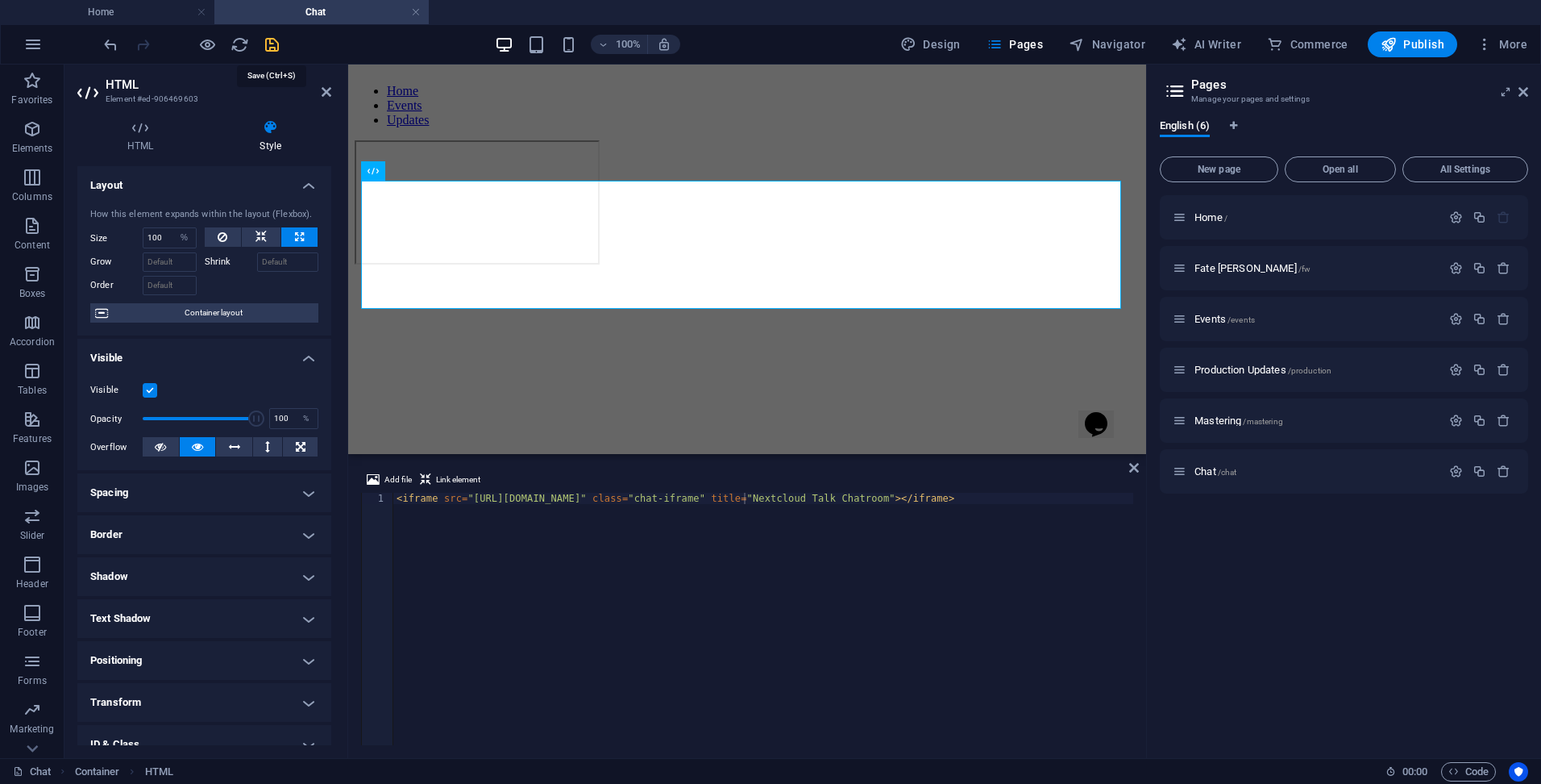
click at [265, 47] on icon "save" at bounding box center [272, 44] width 18 height 18
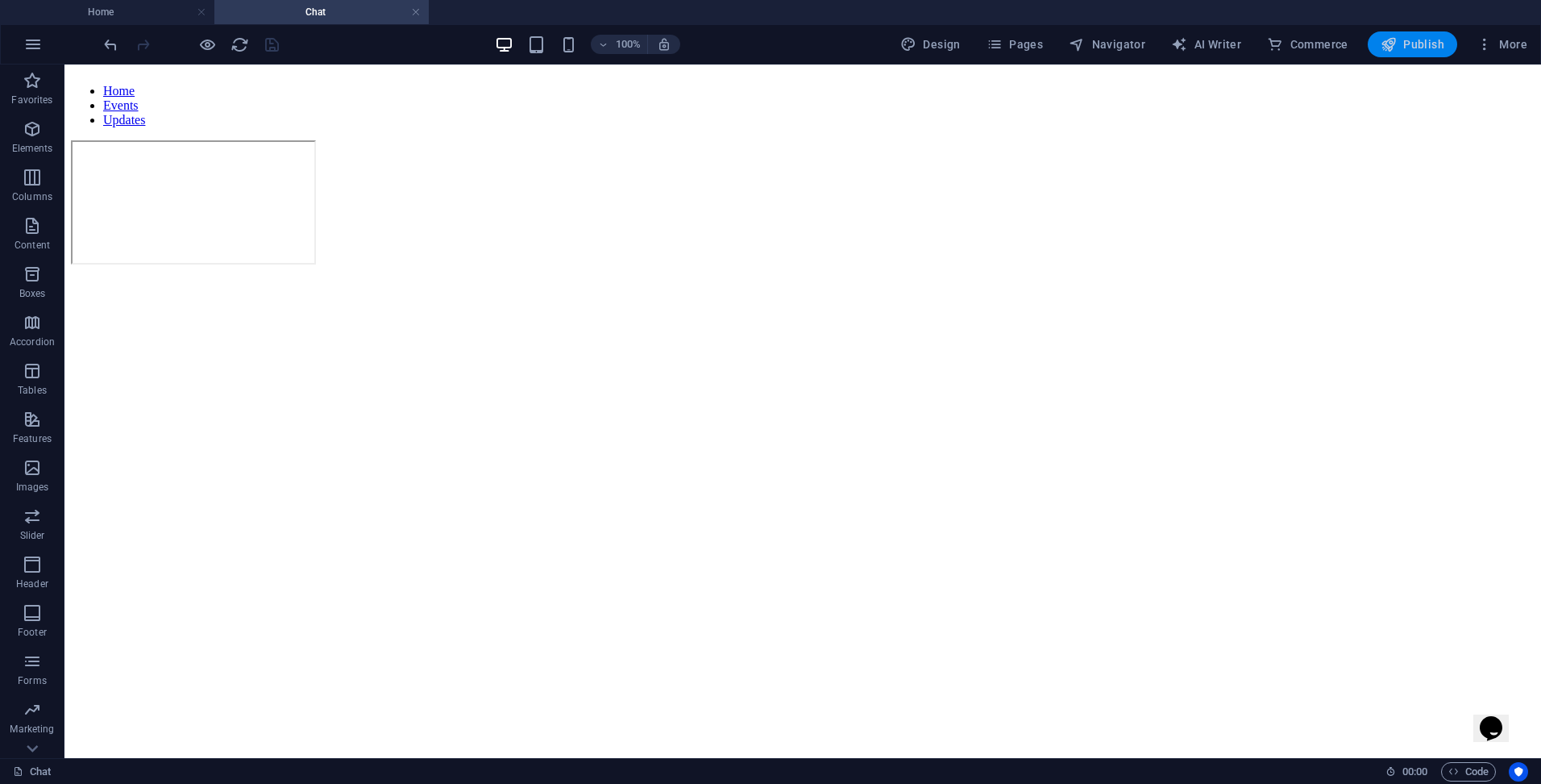
click at [1421, 46] on span "Publish" at bounding box center [1413, 44] width 64 height 16
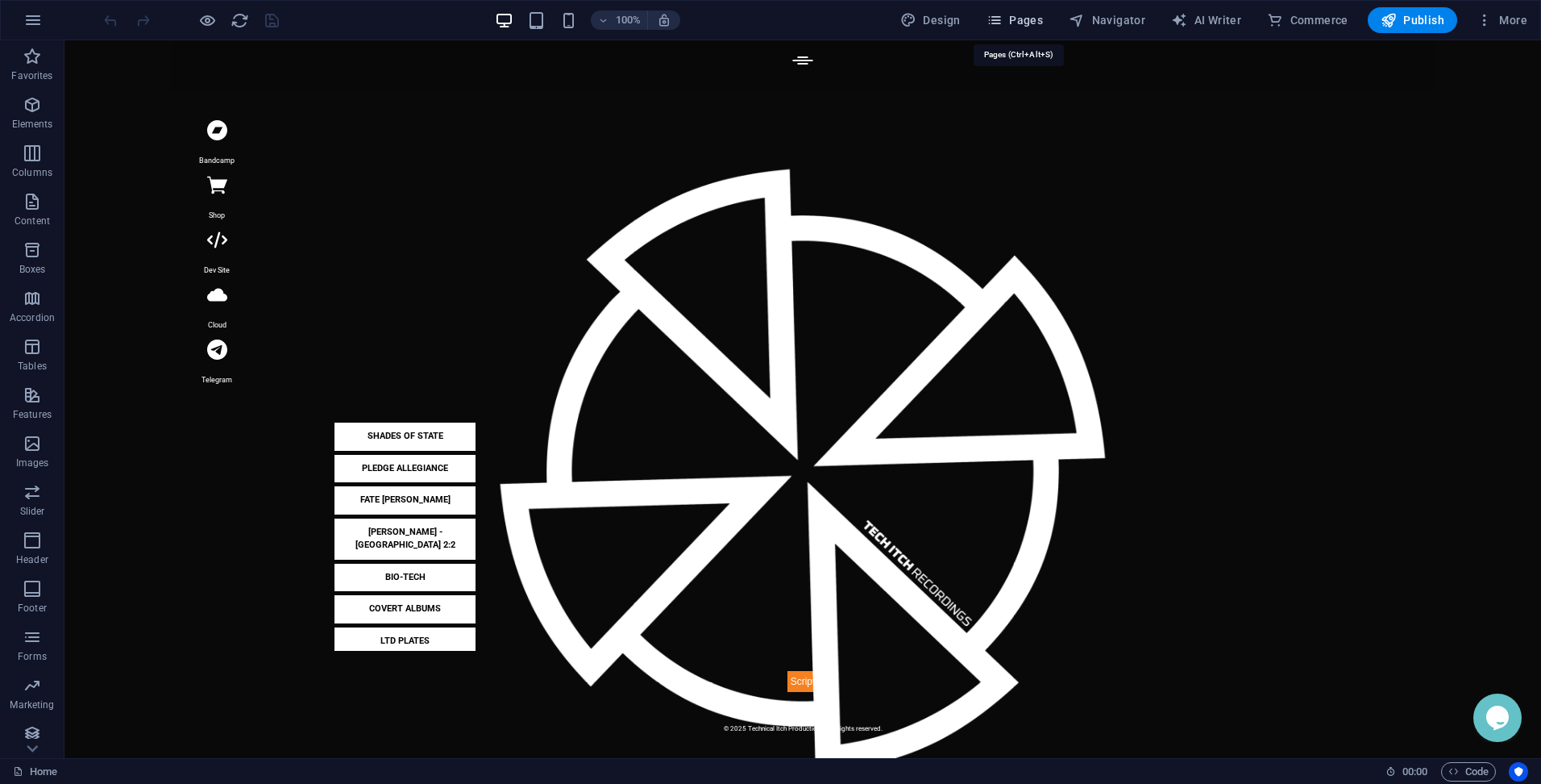
click at [1022, 18] on span "Pages" at bounding box center [1015, 20] width 56 height 16
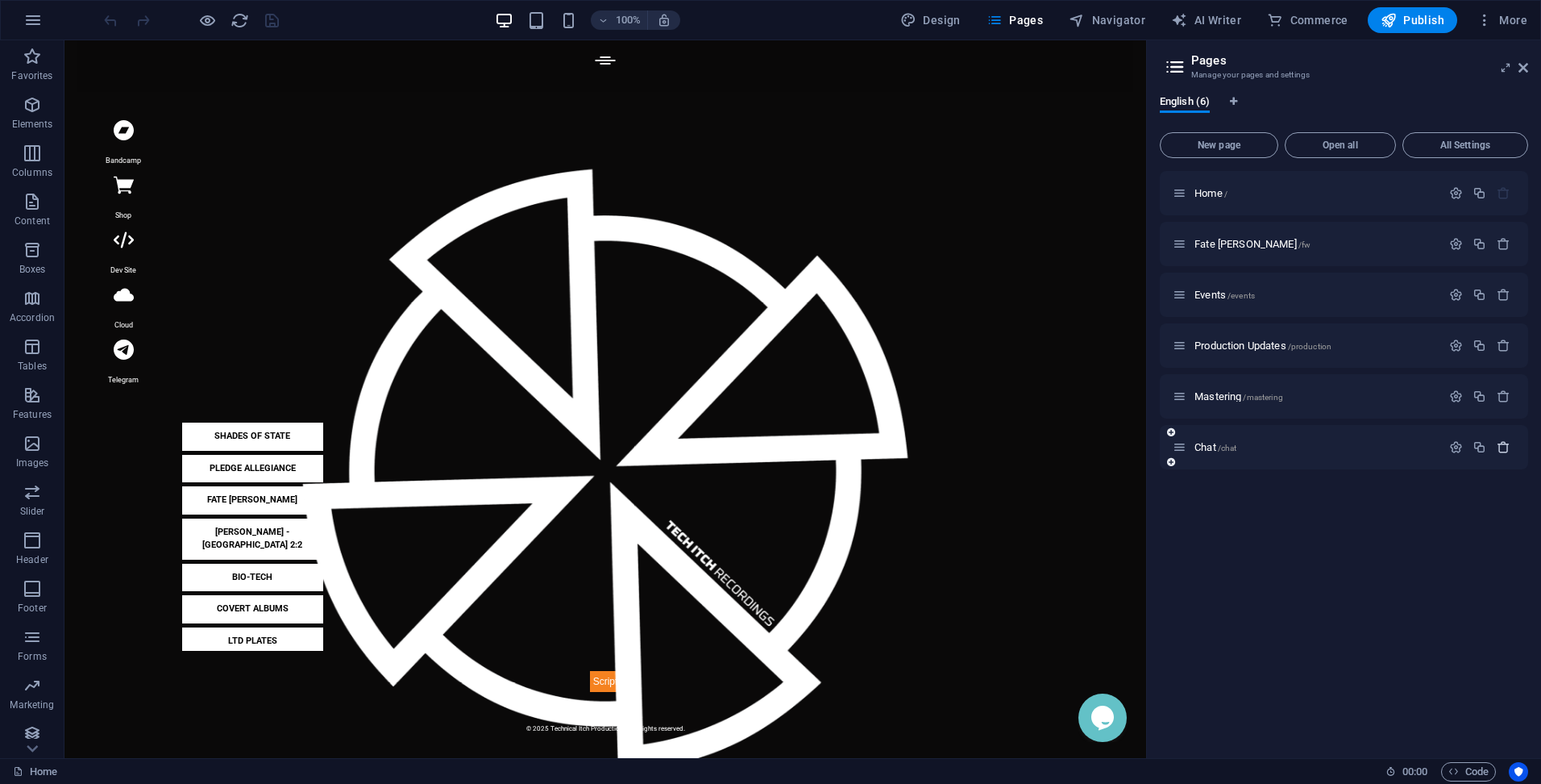
click at [1507, 449] on icon "button" at bounding box center [1504, 447] width 14 height 14
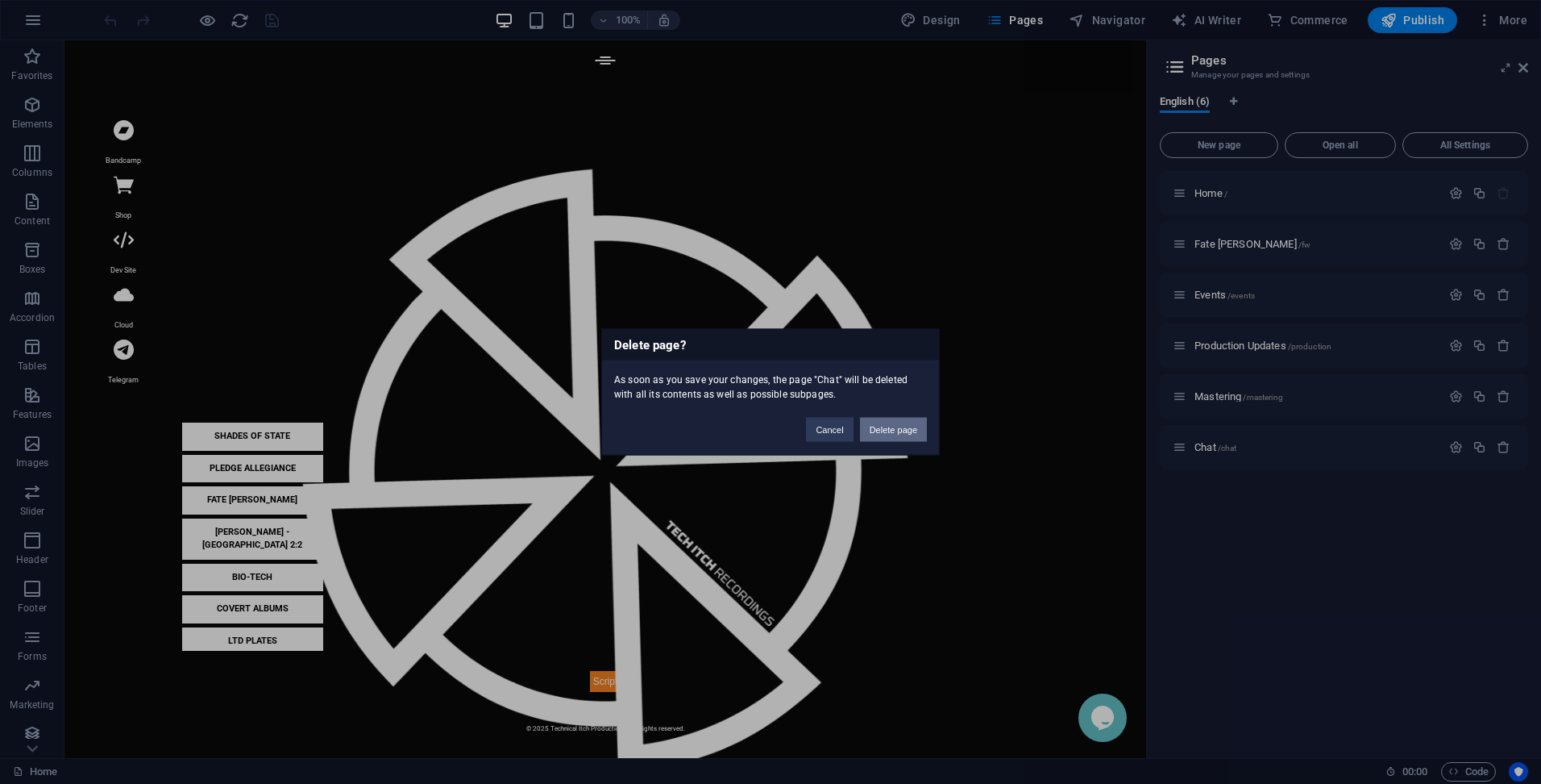
click at [912, 424] on button "Delete page" at bounding box center [893, 429] width 67 height 24
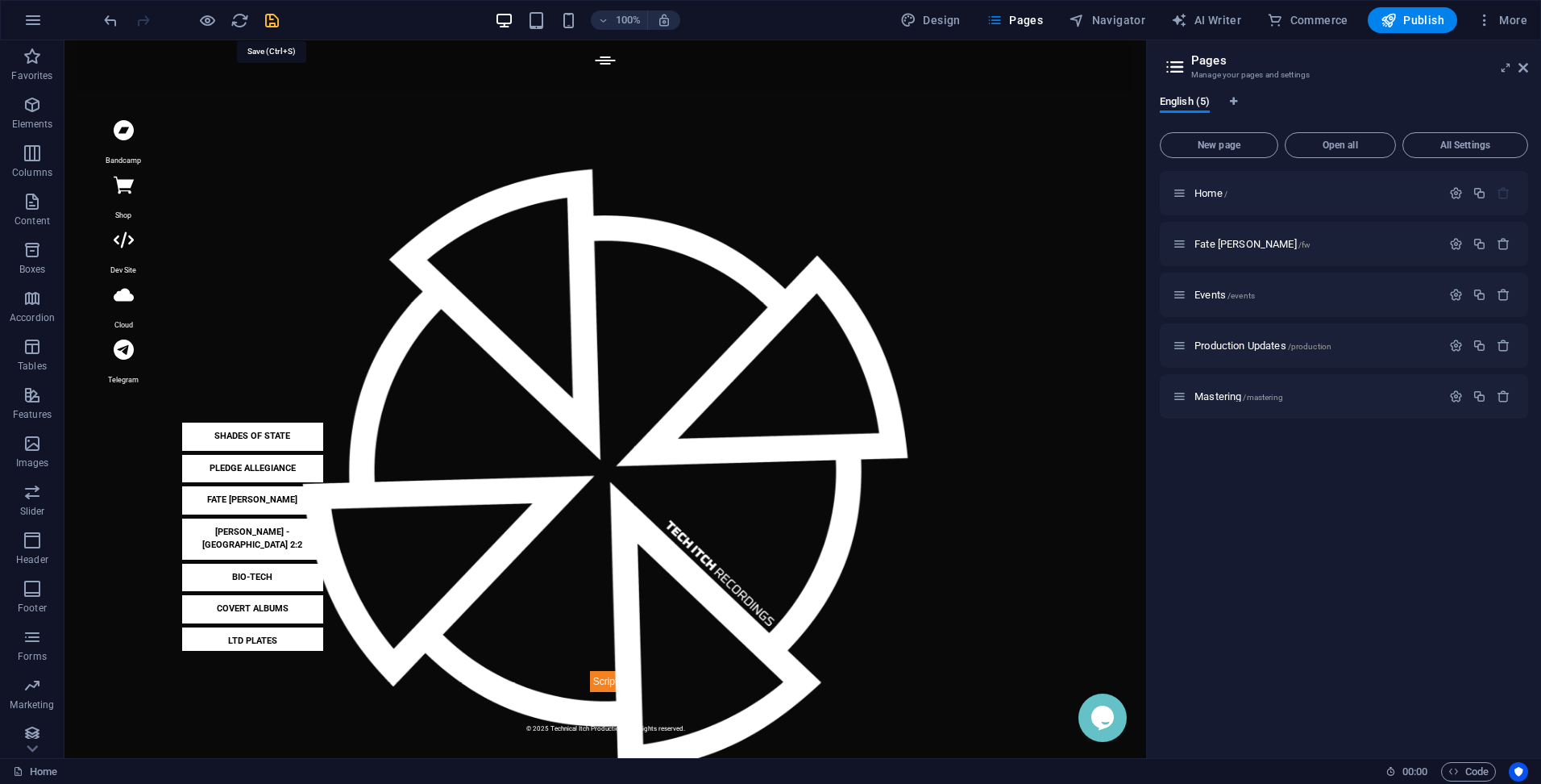
click at [272, 24] on icon "save" at bounding box center [272, 20] width 18 height 18
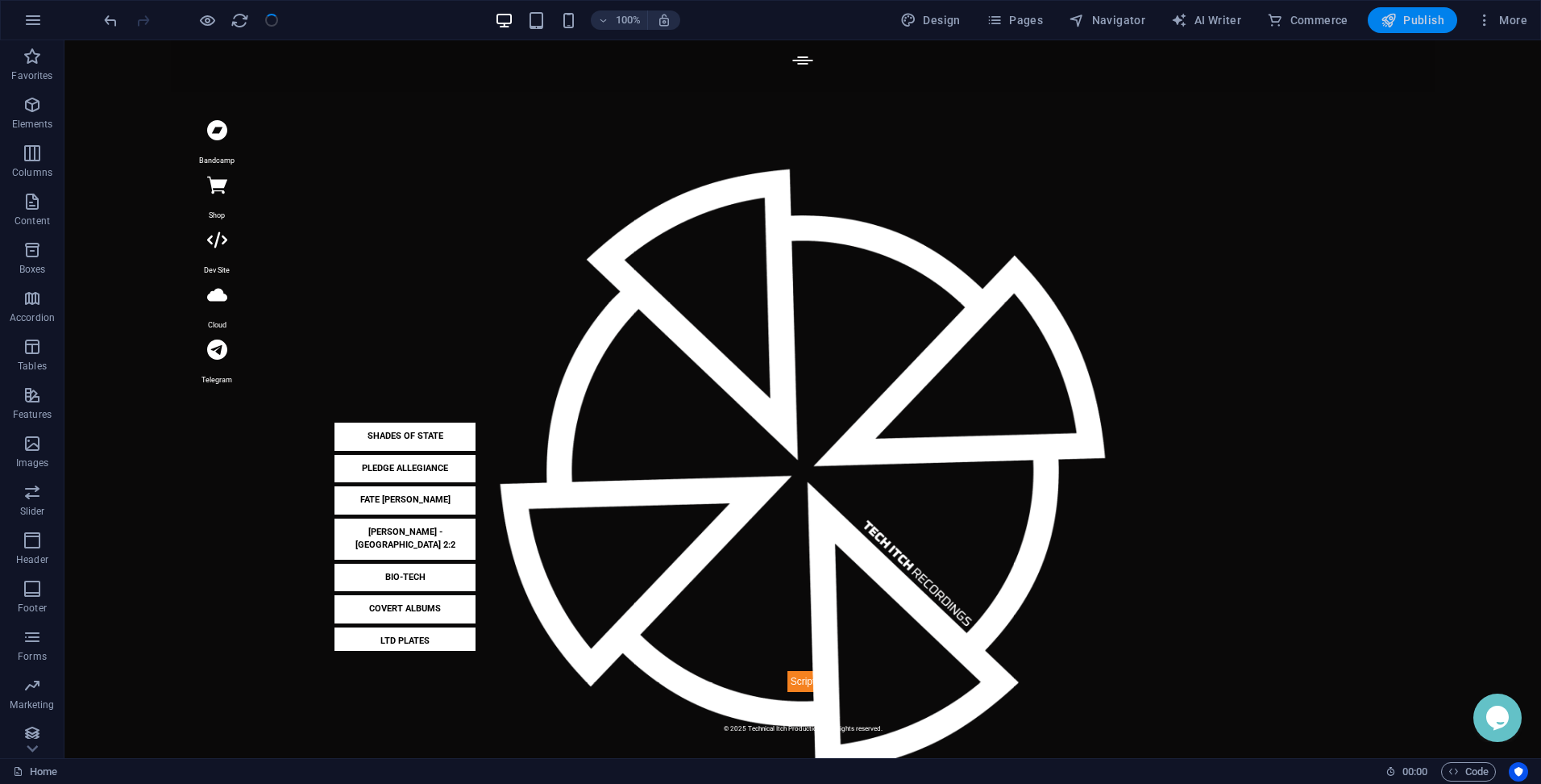
click at [1420, 20] on span "Publish" at bounding box center [1413, 20] width 64 height 16
